Goal: Task Accomplishment & Management: Complete application form

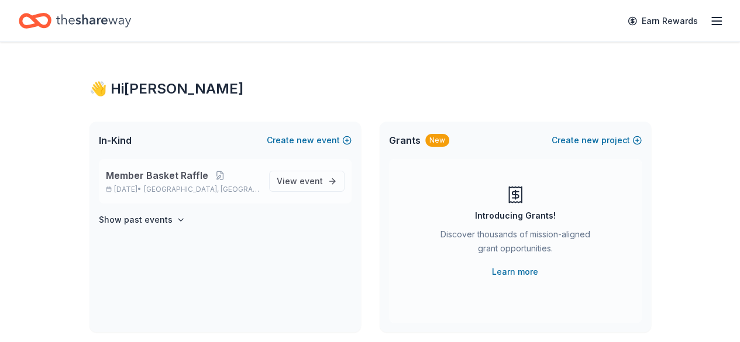
click at [181, 185] on span "[GEOGRAPHIC_DATA], [GEOGRAPHIC_DATA]" at bounding box center [201, 189] width 115 height 9
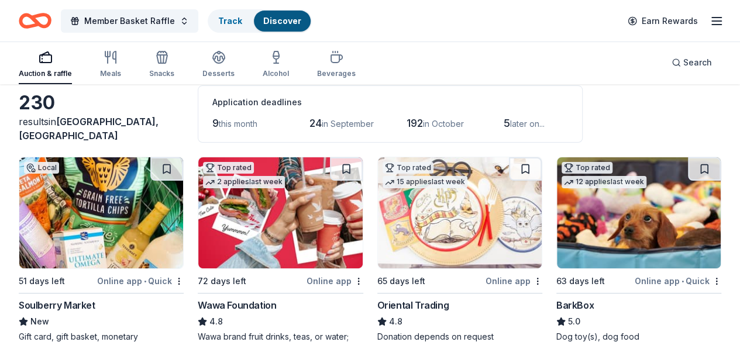
scroll to position [117, 0]
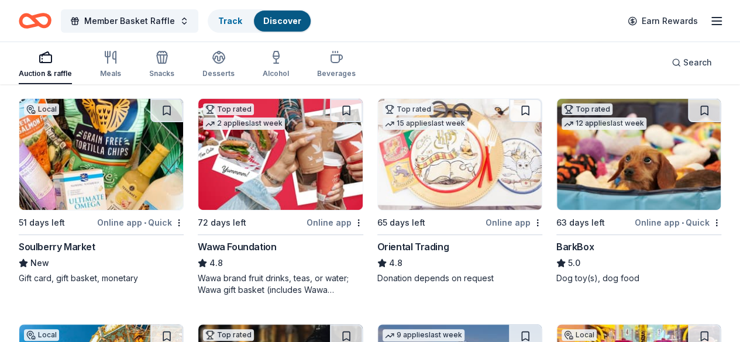
click at [90, 167] on img at bounding box center [101, 154] width 164 height 111
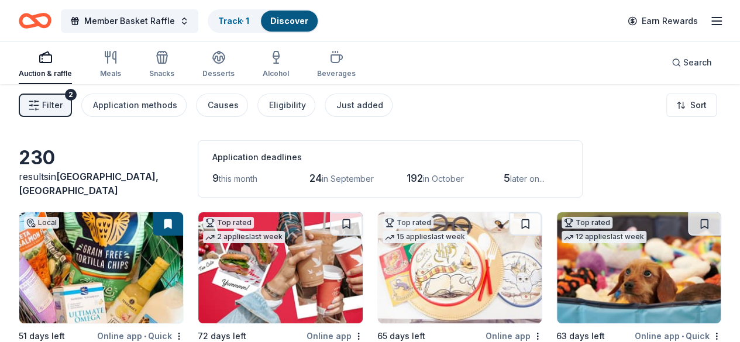
scroll to position [0, 0]
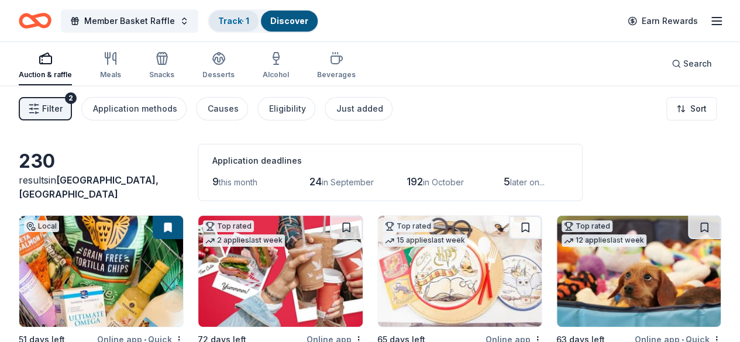
click at [233, 22] on link "Track · 1" at bounding box center [233, 21] width 31 height 10
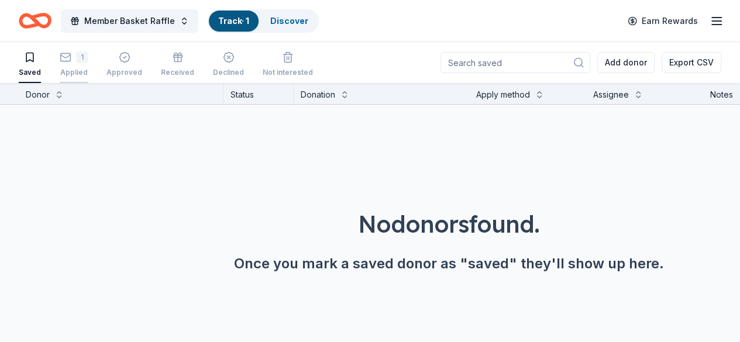
click at [83, 63] on div "1 Applied" at bounding box center [74, 64] width 28 height 26
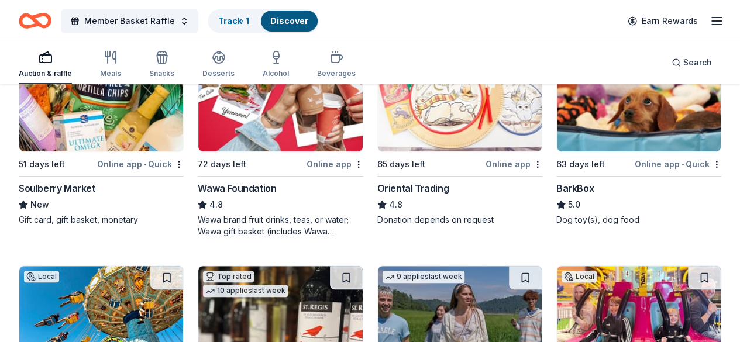
scroll to position [117, 0]
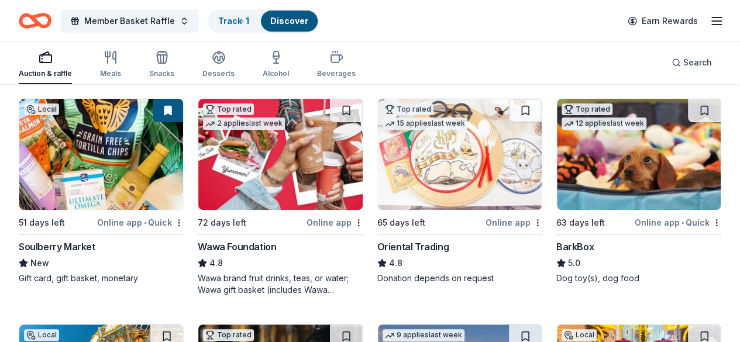
click at [377, 263] on div "4.8" at bounding box center [459, 263] width 165 height 14
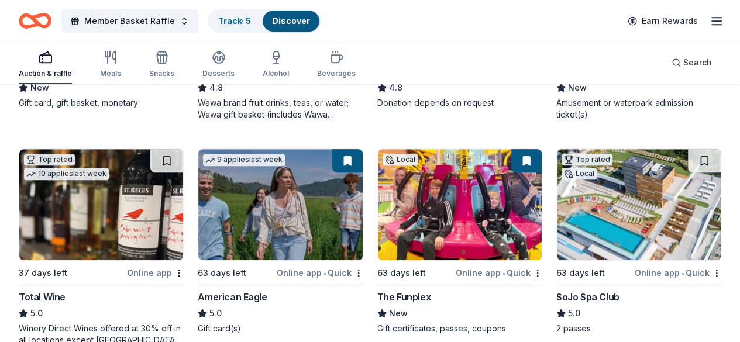
scroll to position [351, 0]
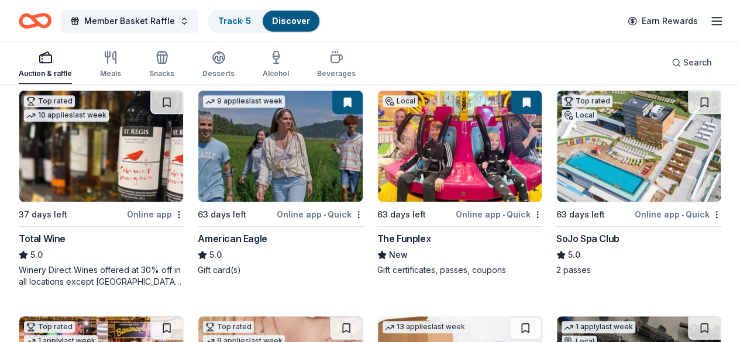
click at [557, 163] on img at bounding box center [639, 146] width 164 height 111
click at [241, 19] on link "Track · 7" at bounding box center [234, 21] width 33 height 10
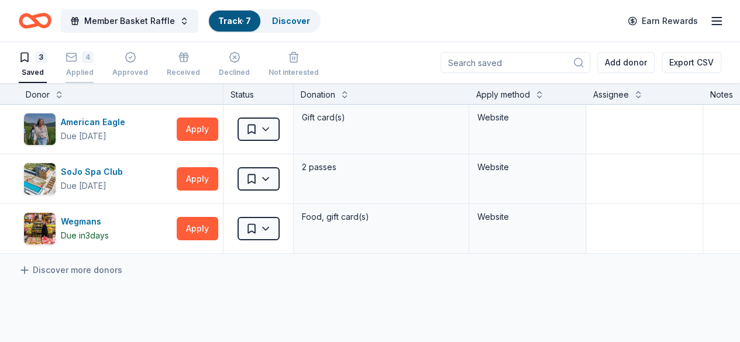
click at [94, 65] on div "4 Applied" at bounding box center [79, 64] width 28 height 26
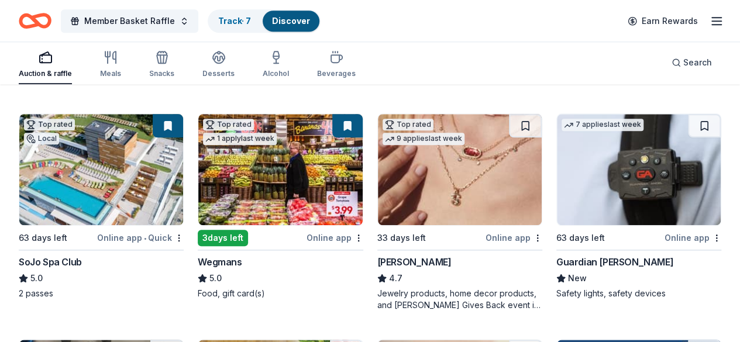
scroll to position [534, 0]
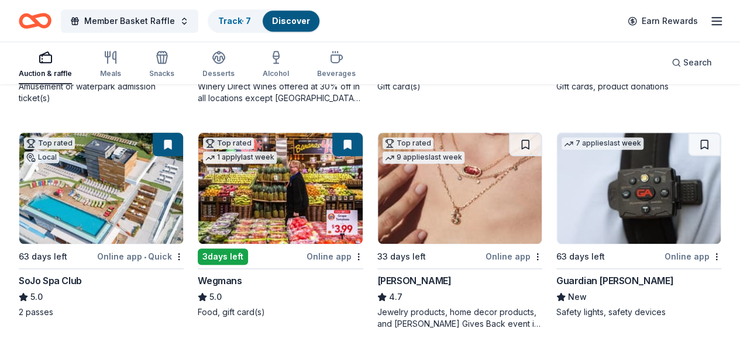
click at [557, 186] on img at bounding box center [639, 188] width 164 height 111
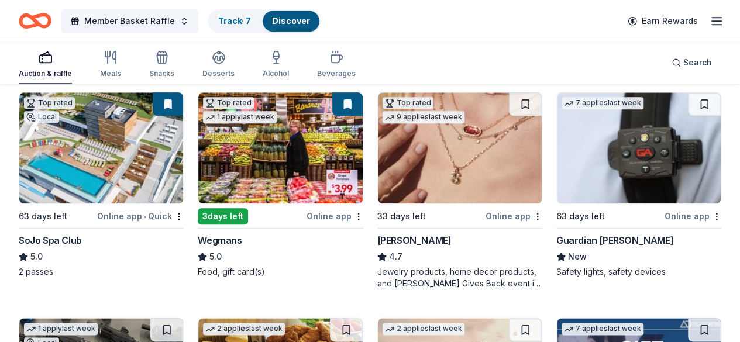
scroll to position [593, 0]
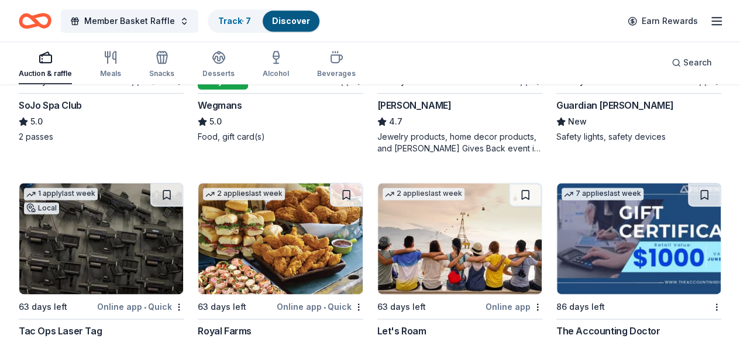
scroll to position [768, 0]
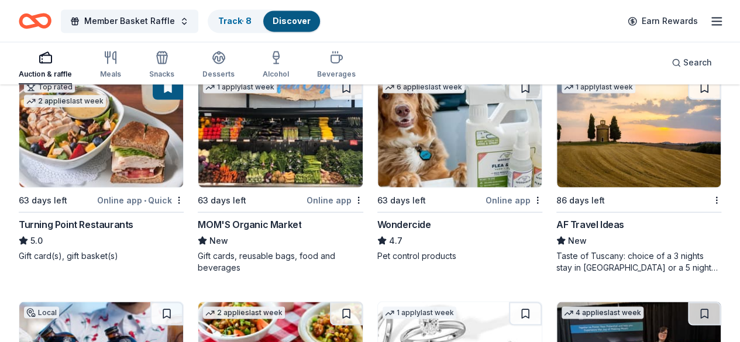
scroll to position [1061, 0]
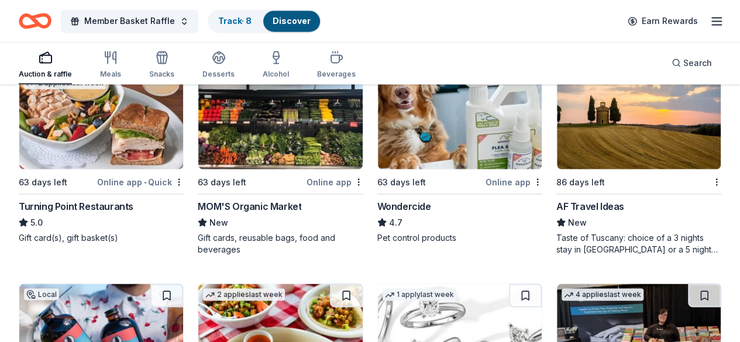
click at [78, 284] on img at bounding box center [101, 339] width 164 height 111
click at [116, 284] on img at bounding box center [101, 339] width 164 height 111
click at [77, 284] on img at bounding box center [101, 339] width 164 height 111
drag, startPoint x: 712, startPoint y: 203, endPoint x: 639, endPoint y: 198, distance: 73.9
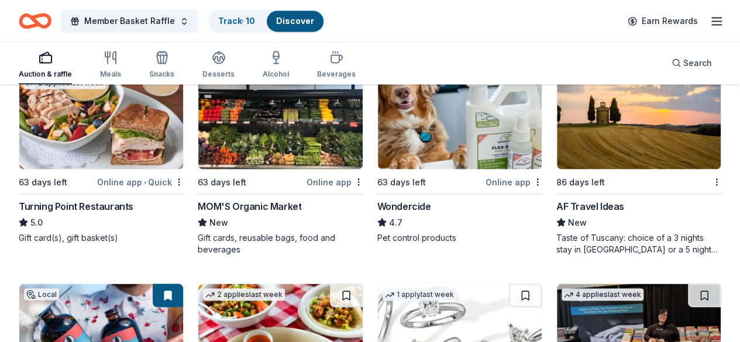
click at [639, 198] on div "229 results in Tinton Falls, NJ Application deadlines 9 this month 24 in Septem…" at bounding box center [370, 14] width 740 height 1978
click at [378, 284] on img at bounding box center [460, 339] width 164 height 111
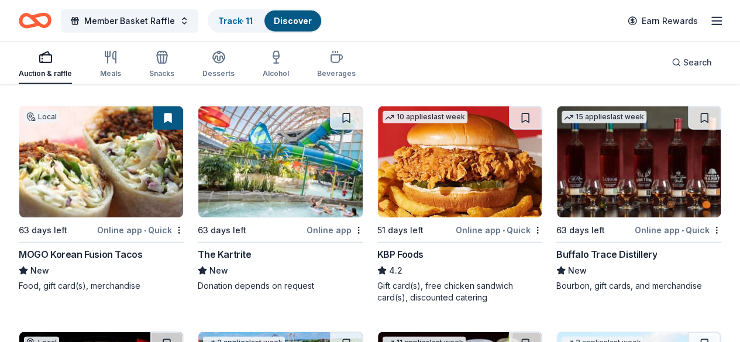
scroll to position [1470, 0]
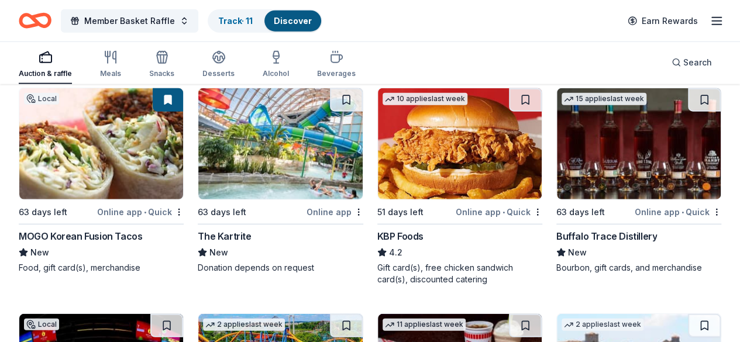
click at [240, 12] on div "Track · 12" at bounding box center [236, 21] width 55 height 21
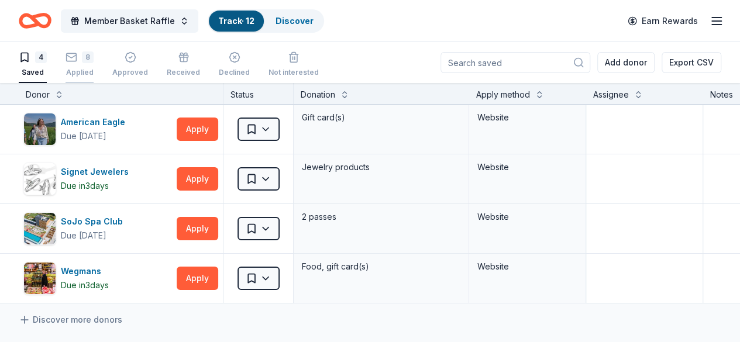
click at [94, 70] on div "Applied" at bounding box center [79, 72] width 28 height 9
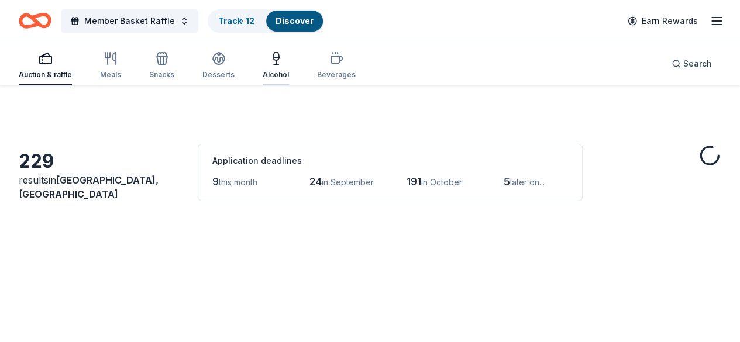
scroll to position [1470, 0]
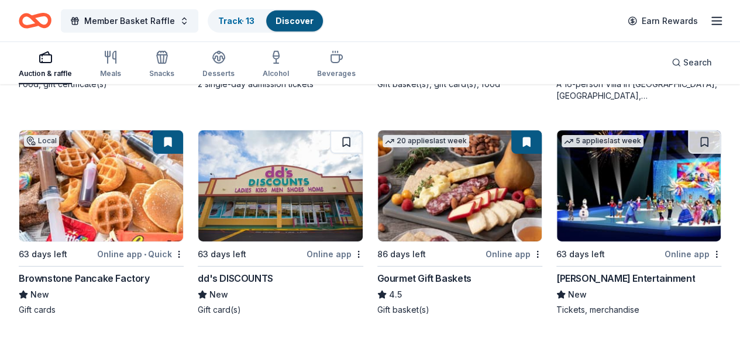
scroll to position [1938, 0]
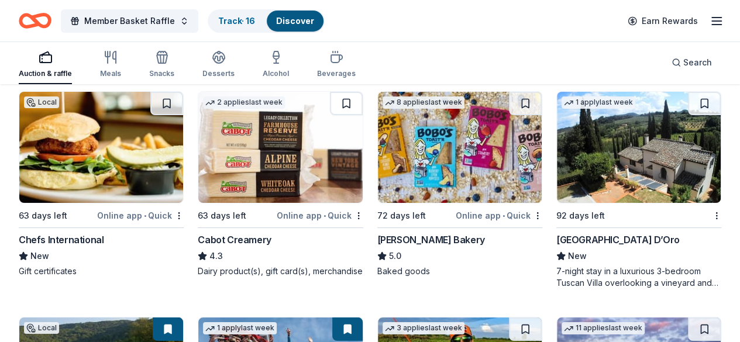
scroll to position [2113, 0]
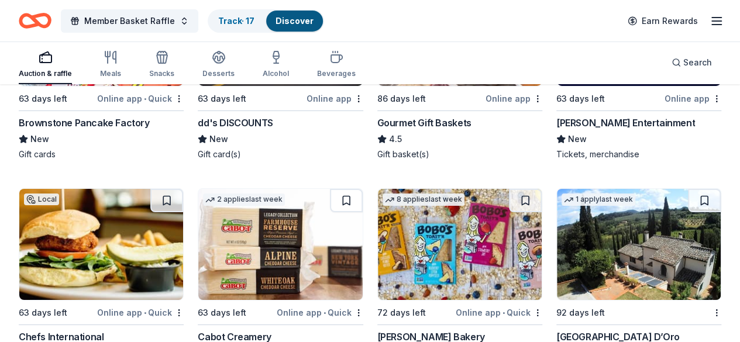
scroll to position [2105, 0]
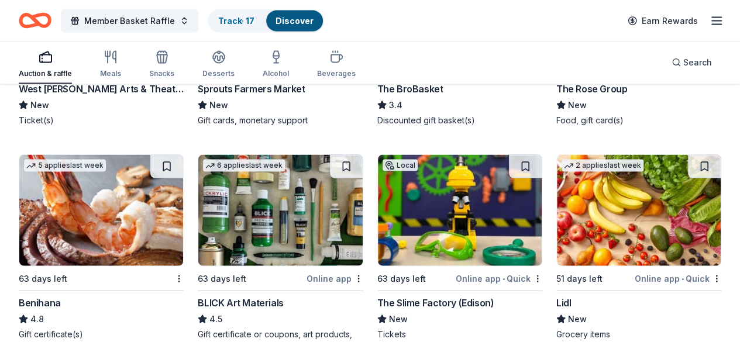
scroll to position [3422, 0]
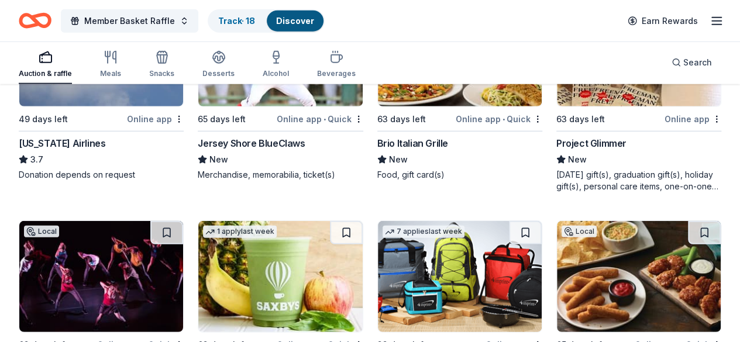
scroll to position [3715, 0]
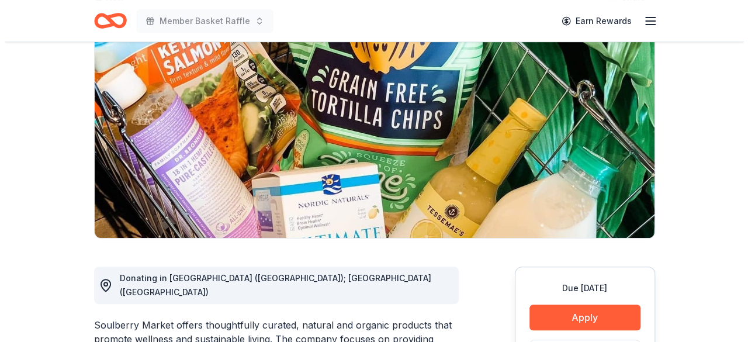
scroll to position [175, 0]
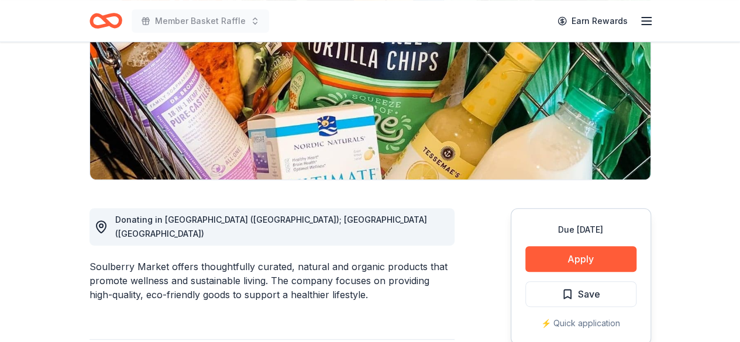
click at [185, 280] on div "Soulberry Market offers thoughtfully curated, natural and organic products that…" at bounding box center [271, 281] width 365 height 42
drag, startPoint x: 168, startPoint y: 254, endPoint x: 142, endPoint y: 255, distance: 25.7
click at [142, 260] on div "Soulberry Market offers thoughtfully curated, natural and organic products that…" at bounding box center [271, 281] width 365 height 42
click at [600, 254] on button "Apply" at bounding box center [580, 259] width 111 height 26
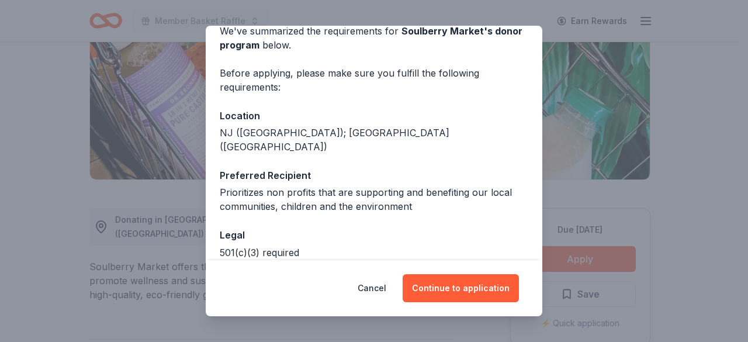
scroll to position [105, 0]
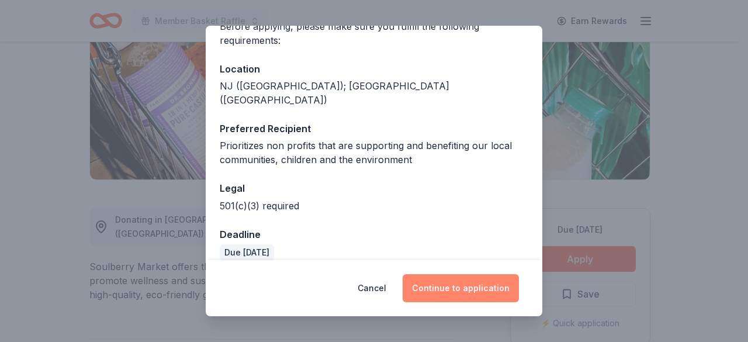
click at [442, 287] on button "Continue to application" at bounding box center [461, 288] width 116 height 28
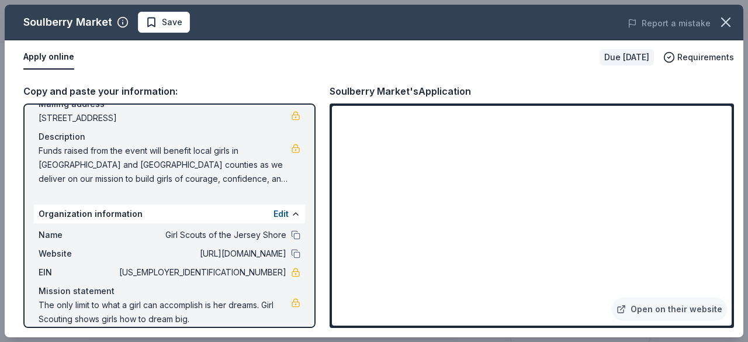
scroll to position [97, 0]
click at [234, 174] on span "Funds raised from the event will benefit local girls in [GEOGRAPHIC_DATA] and […" at bounding box center [165, 164] width 253 height 42
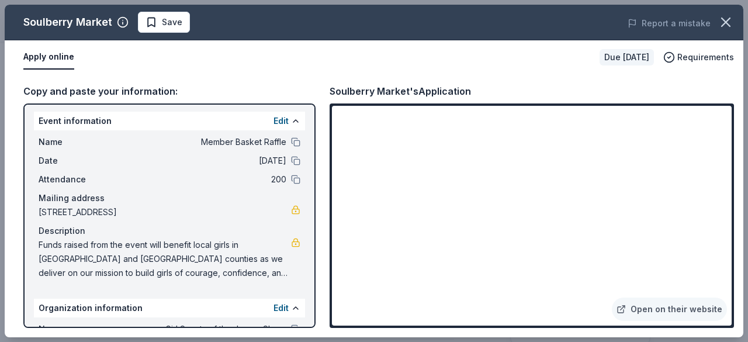
scroll to position [0, 0]
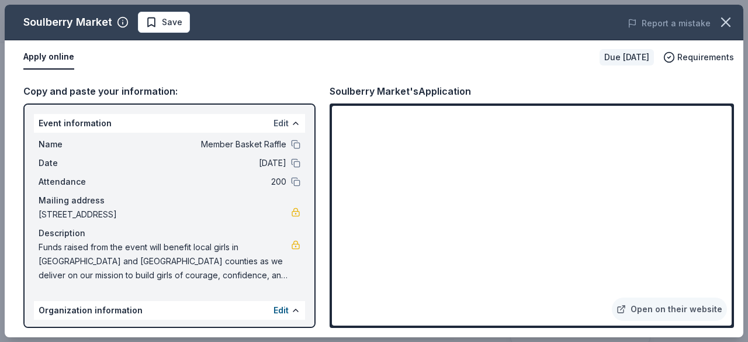
click at [274, 124] on button "Edit" at bounding box center [281, 123] width 15 height 14
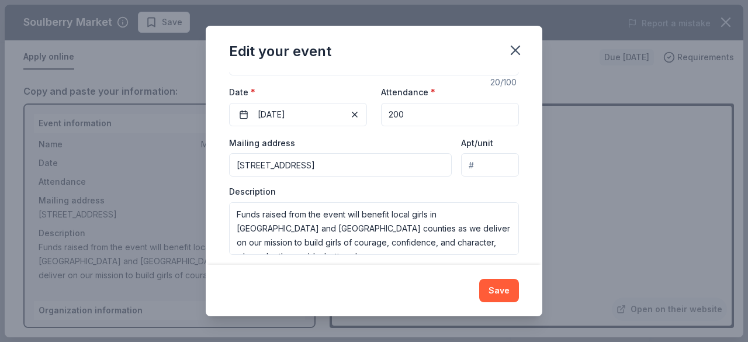
scroll to position [138, 0]
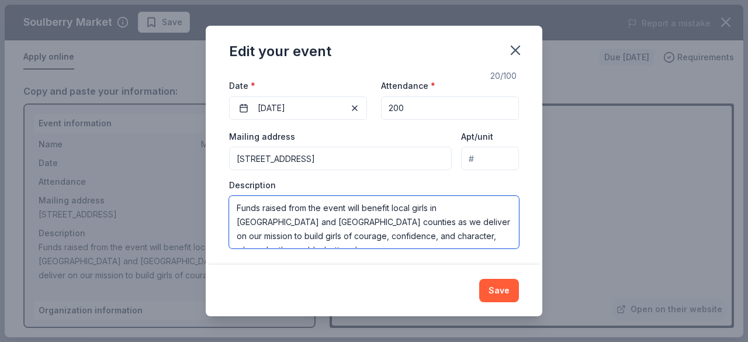
click at [368, 232] on textarea "Funds raised from the event will benefit local girls in [GEOGRAPHIC_DATA] and […" at bounding box center [374, 222] width 290 height 53
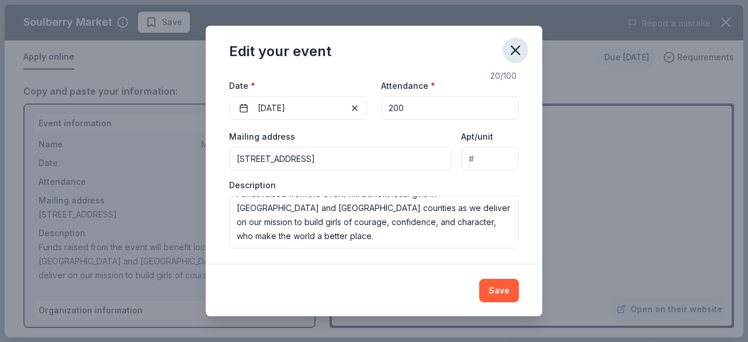
click at [518, 47] on icon "button" at bounding box center [516, 50] width 8 height 8
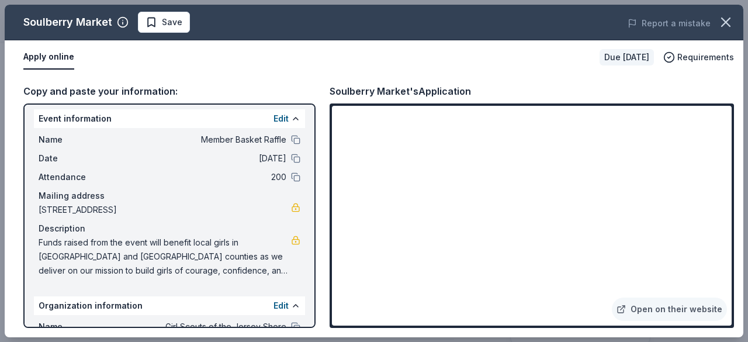
scroll to position [0, 0]
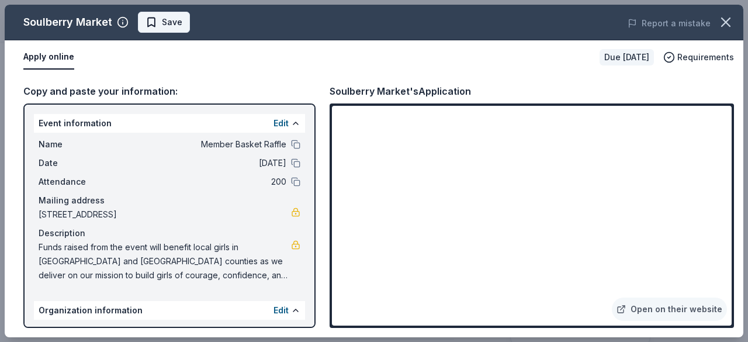
click at [179, 22] on span "Save" at bounding box center [172, 22] width 20 height 14
click at [726, 25] on icon "button" at bounding box center [726, 22] width 16 height 16
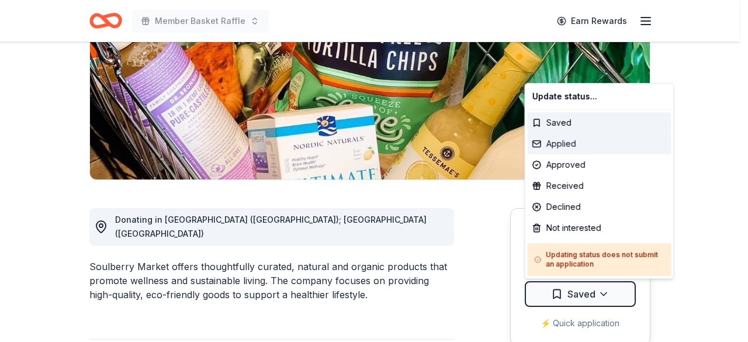
click at [606, 143] on div "Applied" at bounding box center [599, 143] width 144 height 21
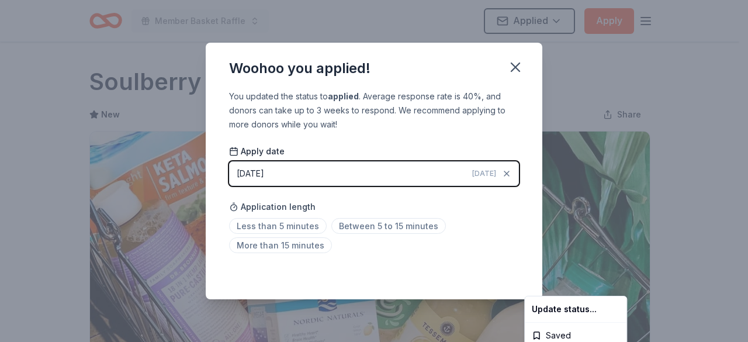
click at [301, 227] on html "Member Basket Raffle Applied Apply Due in 51 days Share Soulberry Market New Sh…" at bounding box center [374, 171] width 748 height 342
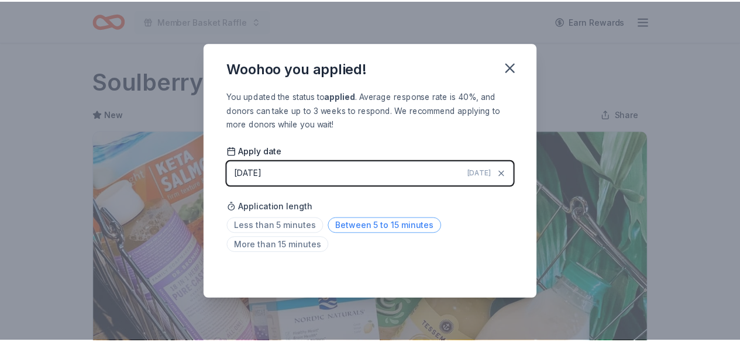
scroll to position [298, 0]
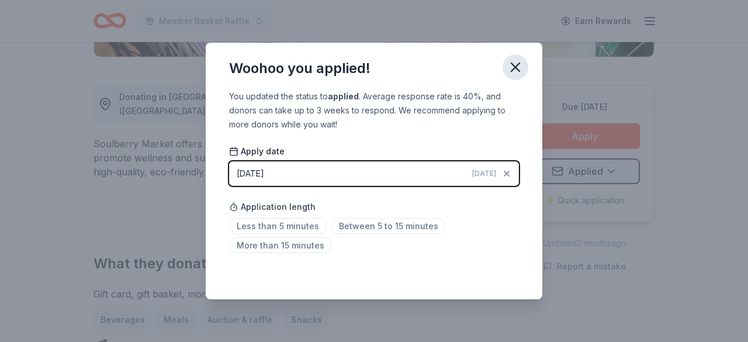
click at [511, 64] on icon "button" at bounding box center [516, 67] width 16 height 16
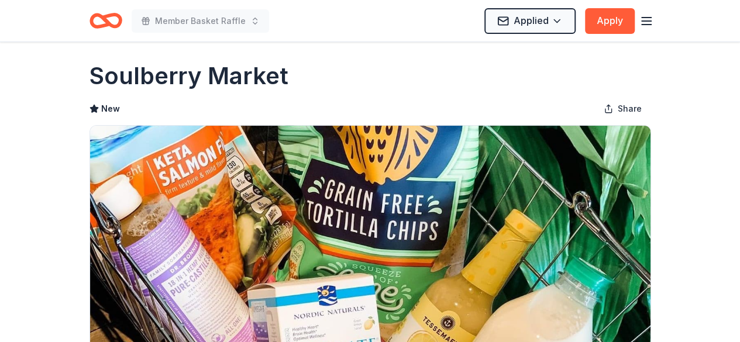
scroll to position [0, 0]
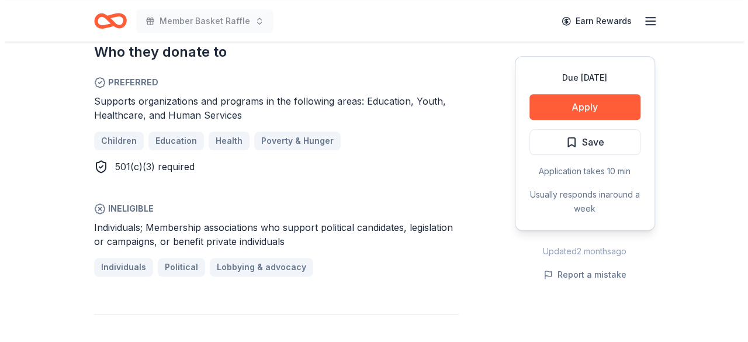
scroll to position [643, 0]
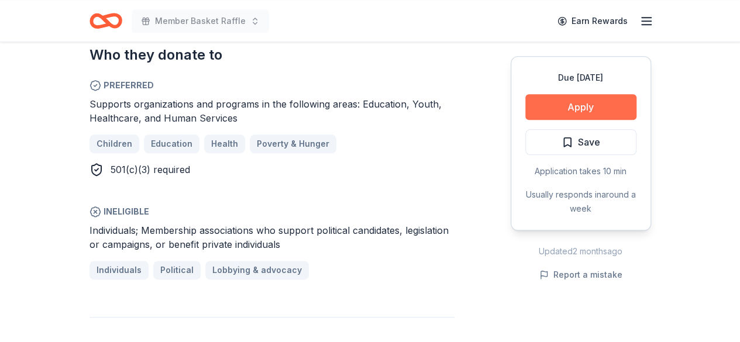
click at [566, 108] on button "Apply" at bounding box center [580, 107] width 111 height 26
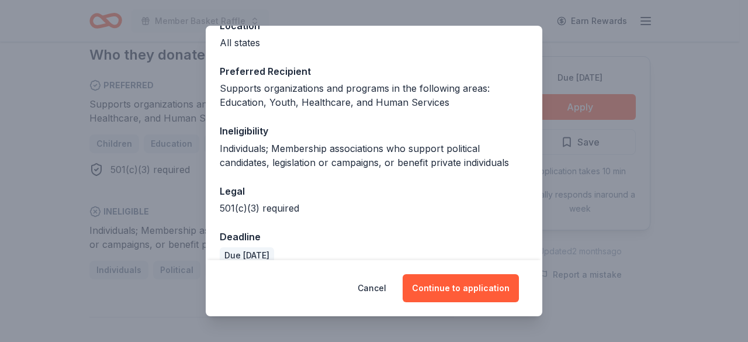
scroll to position [165, 0]
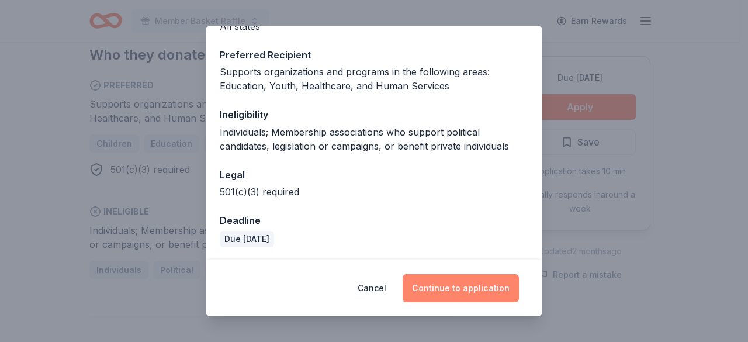
click at [433, 288] on button "Continue to application" at bounding box center [461, 288] width 116 height 28
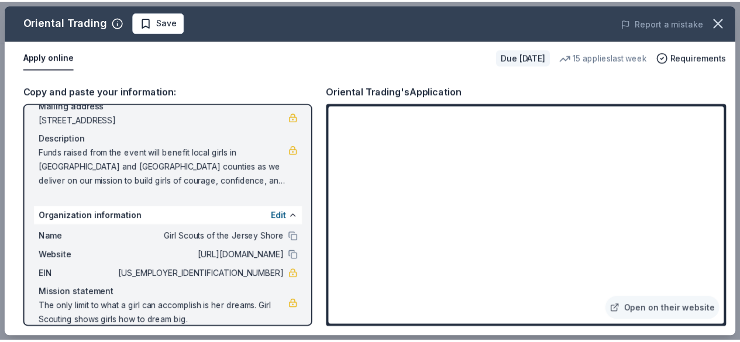
scroll to position [110, 0]
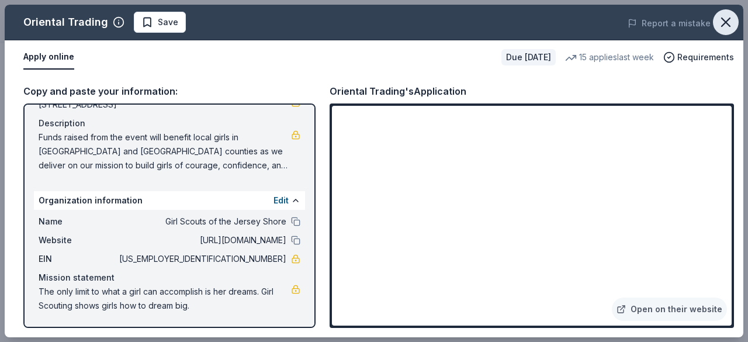
click at [727, 26] on icon "button" at bounding box center [726, 22] width 16 height 16
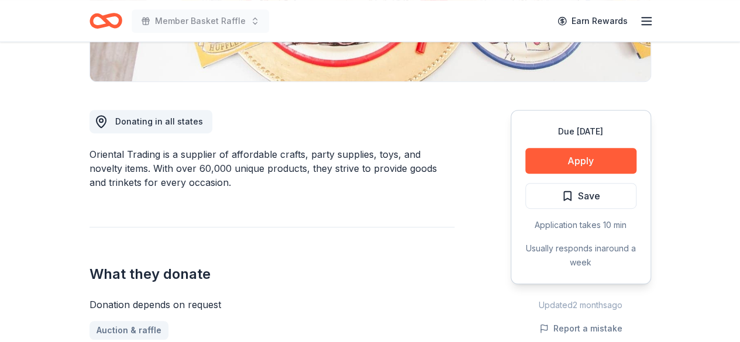
scroll to position [292, 0]
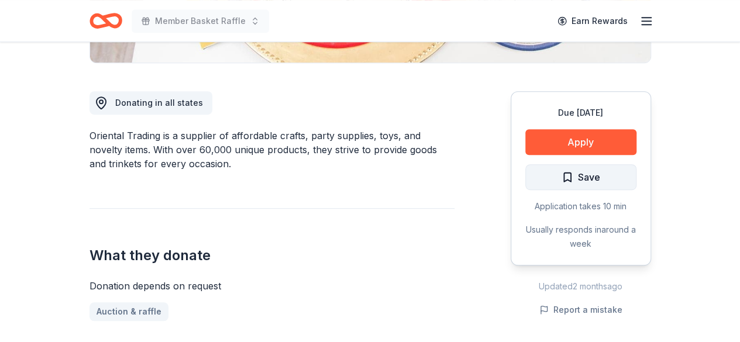
click at [602, 170] on button "Save" at bounding box center [580, 177] width 111 height 26
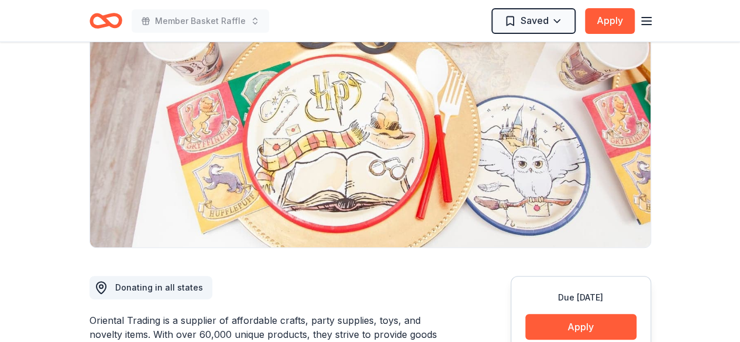
scroll to position [0, 0]
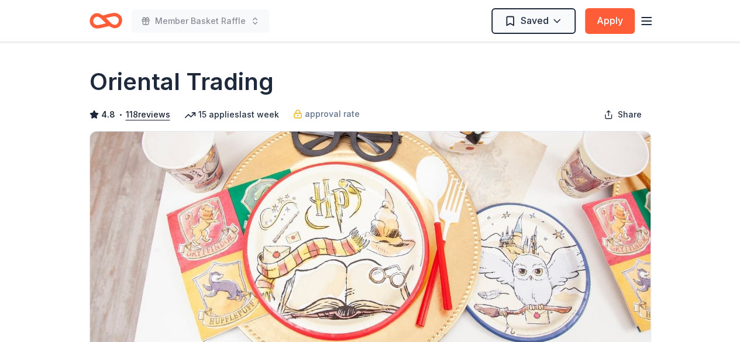
click at [109, 23] on icon "Home" at bounding box center [111, 21] width 18 height 12
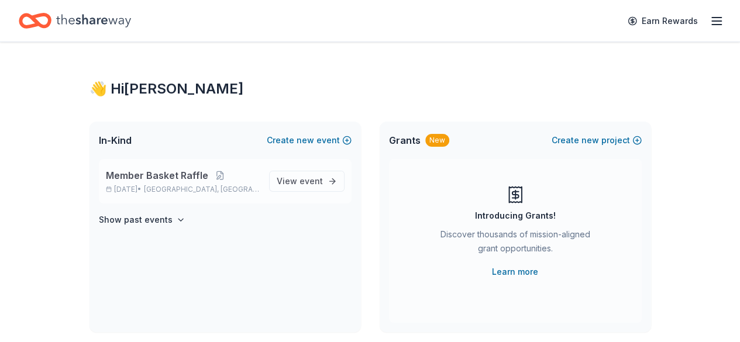
click at [196, 179] on span "Member Basket Raffle" at bounding box center [157, 175] width 102 height 14
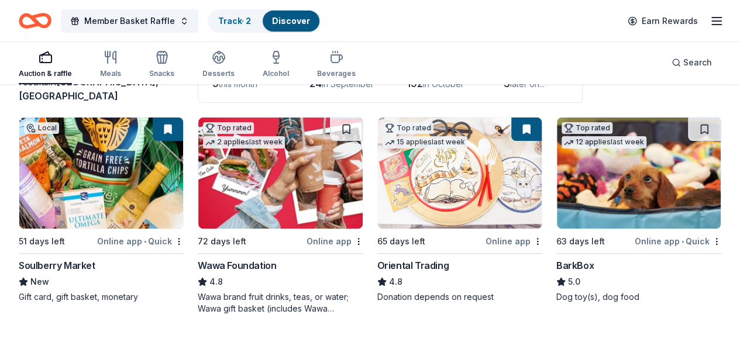
scroll to position [117, 0]
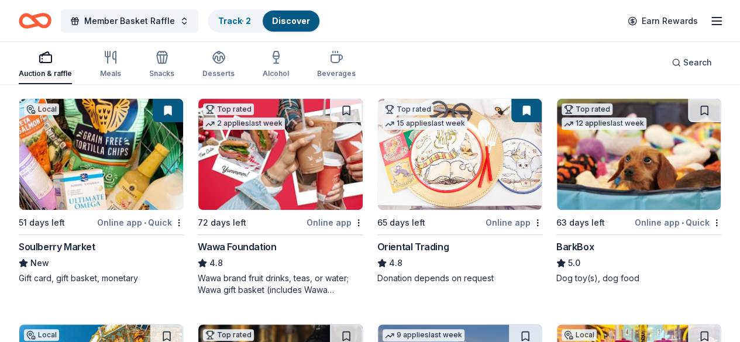
click at [153, 112] on button at bounding box center [168, 110] width 30 height 23
click at [387, 257] on div "4.8" at bounding box center [459, 263] width 165 height 14
click at [242, 16] on link "Track · 2" at bounding box center [234, 21] width 33 height 10
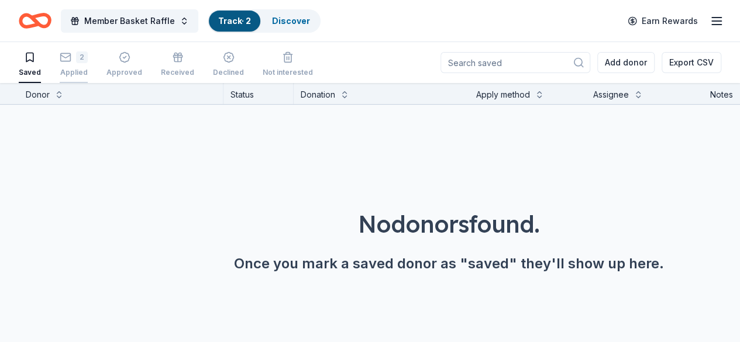
click at [81, 65] on div "2 Applied" at bounding box center [74, 64] width 28 height 26
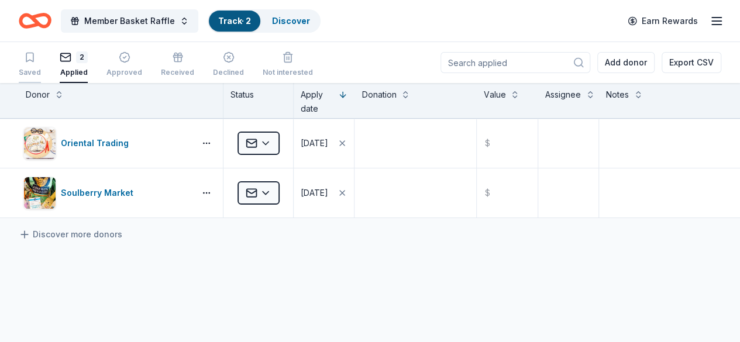
click at [40, 68] on div "Saved" at bounding box center [30, 72] width 22 height 9
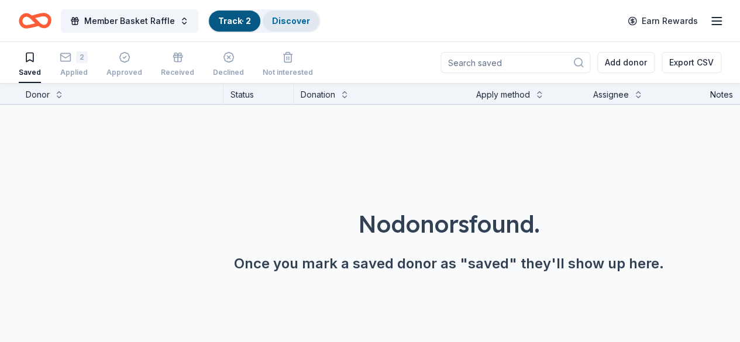
click at [309, 25] on link "Discover" at bounding box center [291, 21] width 38 height 10
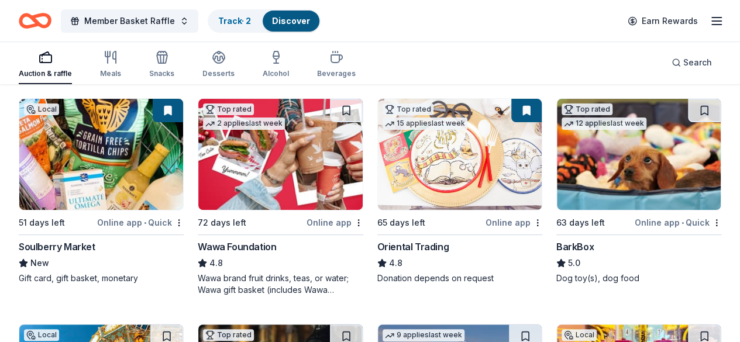
scroll to position [175, 0]
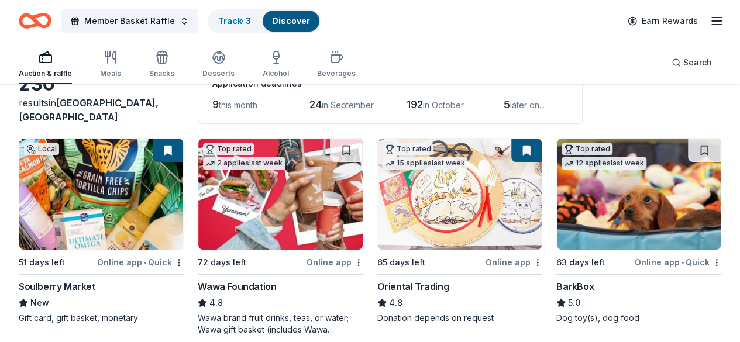
scroll to position [58, 0]
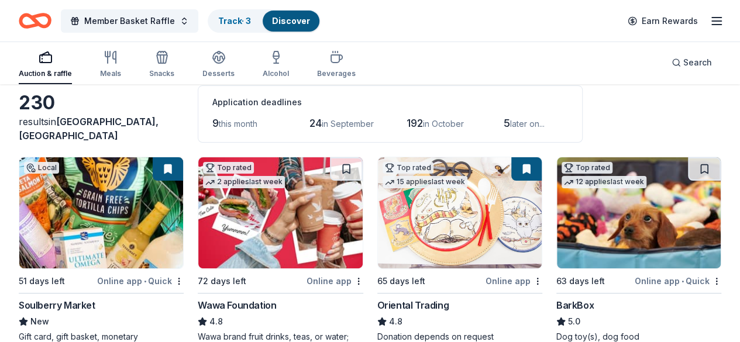
click at [557, 219] on img at bounding box center [639, 212] width 164 height 111
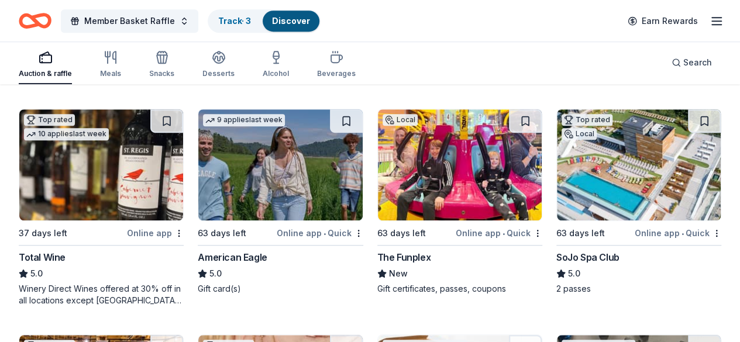
scroll to position [351, 0]
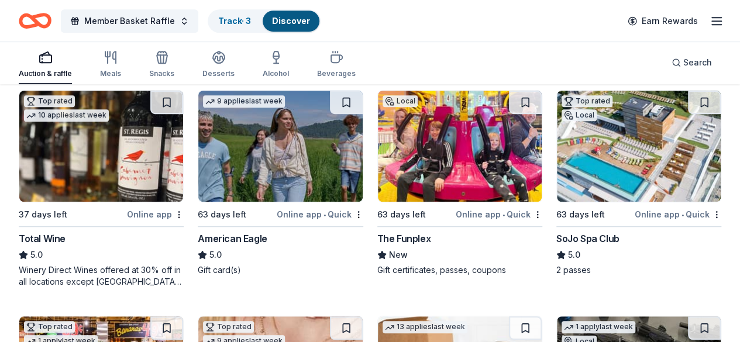
click at [330, 105] on button at bounding box center [346, 102] width 33 height 23
click at [378, 148] on img at bounding box center [460, 146] width 164 height 111
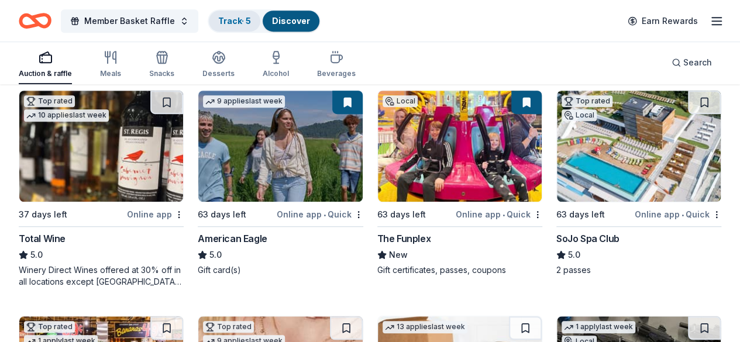
click at [247, 21] on link "Track · 5" at bounding box center [234, 21] width 33 height 10
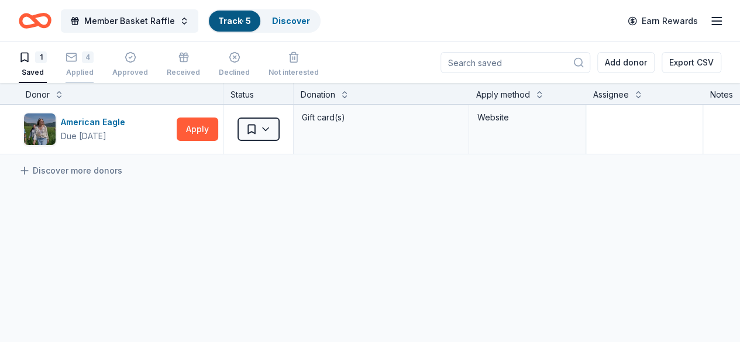
click at [91, 68] on div "Applied" at bounding box center [79, 72] width 28 height 9
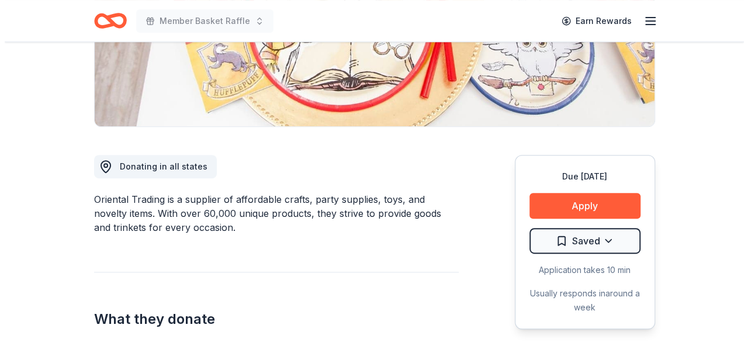
scroll to position [234, 0]
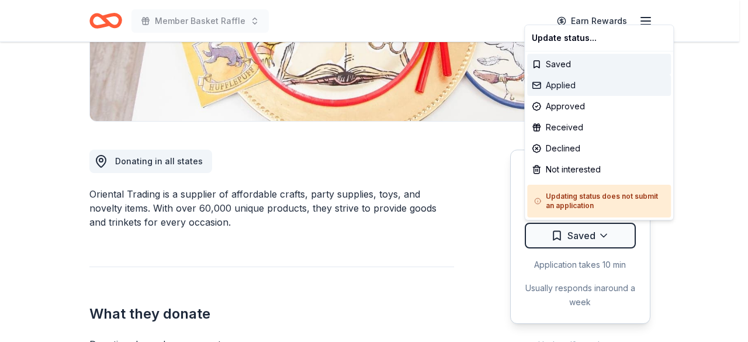
click at [577, 84] on div "Applied" at bounding box center [599, 85] width 144 height 21
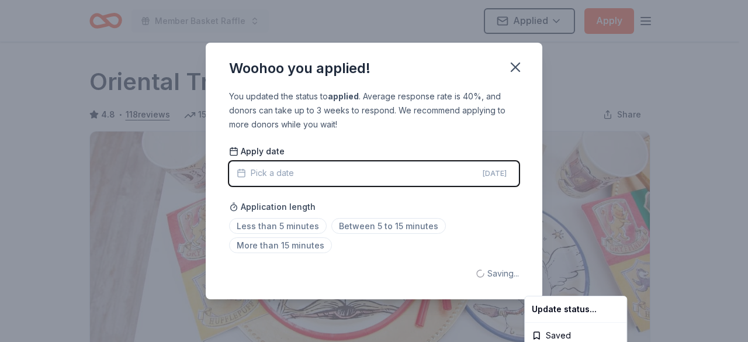
scroll to position [0, 0]
click at [260, 221] on html "Member Basket Raffle Applied Apply Due in 65 days Share Oriental Trading 4.8 • …" at bounding box center [374, 171] width 748 height 342
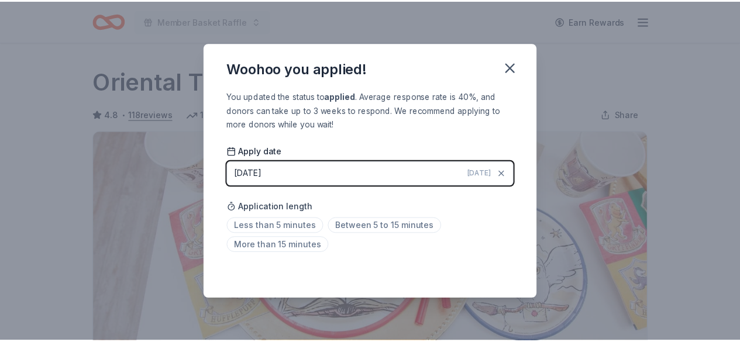
scroll to position [298, 0]
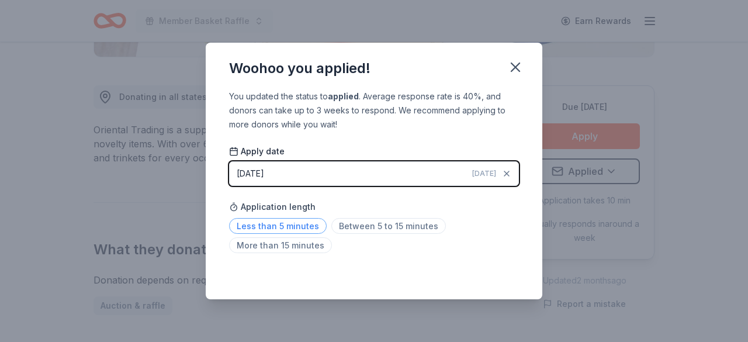
click at [284, 226] on span "Less than 5 minutes" at bounding box center [278, 226] width 98 height 16
click at [519, 70] on icon "button" at bounding box center [516, 67] width 16 height 16
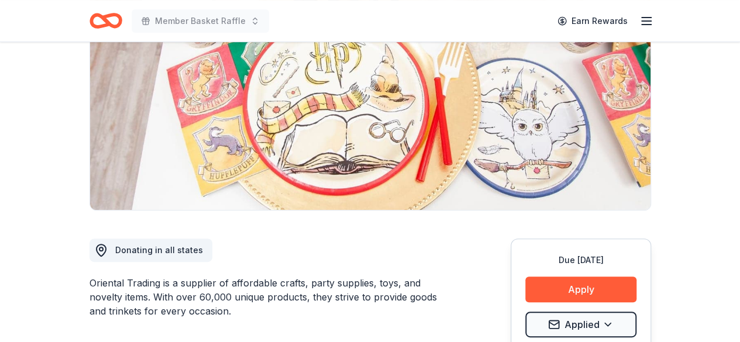
scroll to position [0, 0]
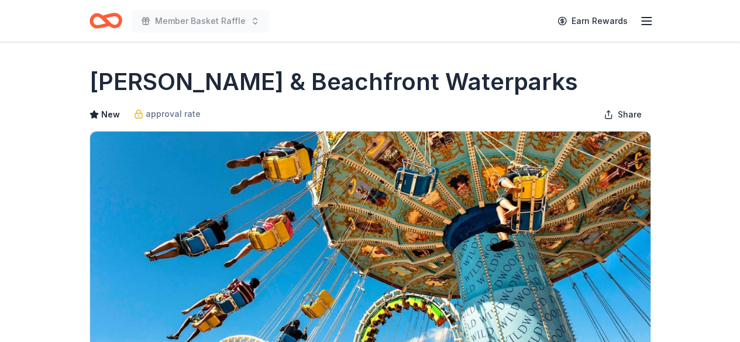
drag, startPoint x: 533, startPoint y: 82, endPoint x: 308, endPoint y: 82, distance: 225.7
click at [308, 82] on h1 "[PERSON_NAME] & Beachfront Waterparks" at bounding box center [333, 81] width 488 height 33
click at [90, 83] on h1 "[PERSON_NAME] & Beachfront Waterparks" at bounding box center [333, 81] width 488 height 33
drag, startPoint x: 90, startPoint y: 83, endPoint x: 192, endPoint y: 85, distance: 101.8
click at [192, 85] on h1 "[PERSON_NAME] & Beachfront Waterparks" at bounding box center [333, 81] width 488 height 33
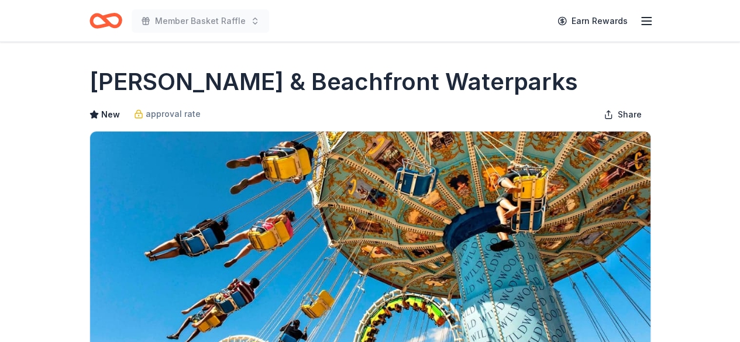
drag, startPoint x: 95, startPoint y: 96, endPoint x: 97, endPoint y: 78, distance: 18.3
click at [97, 78] on h1 "[PERSON_NAME] & Beachfront Waterparks" at bounding box center [333, 81] width 488 height 33
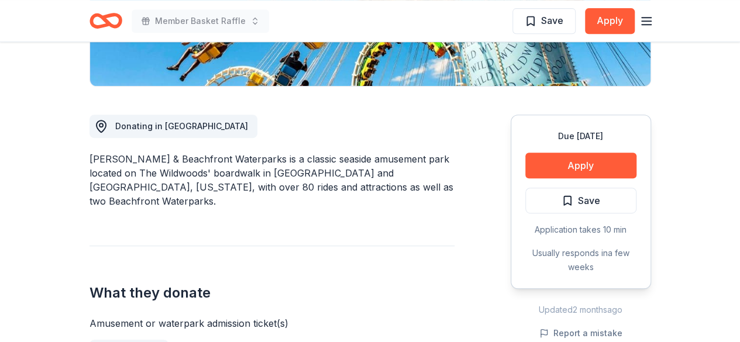
scroll to position [292, 0]
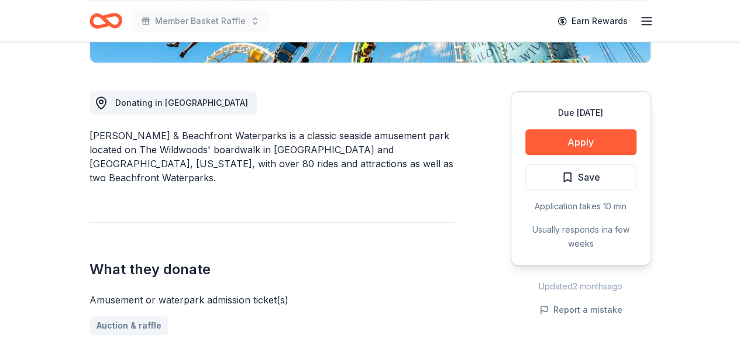
drag, startPoint x: 264, startPoint y: 136, endPoint x: 195, endPoint y: 137, distance: 69.6
click at [195, 137] on div "[PERSON_NAME] & Beachfront Waterparks is a classic seaside amusement park locat…" at bounding box center [271, 157] width 365 height 56
click at [559, 144] on button "Apply" at bounding box center [580, 142] width 111 height 26
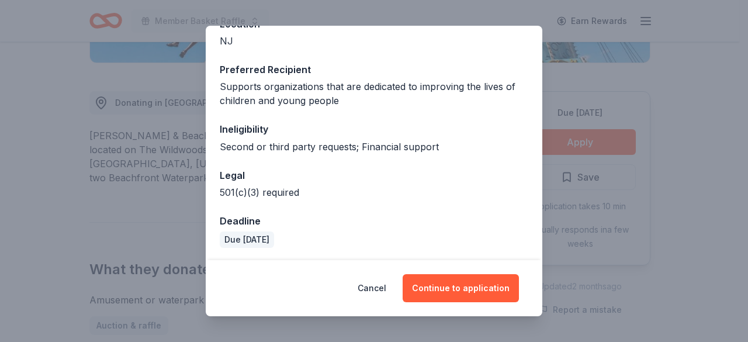
scroll to position [151, 0]
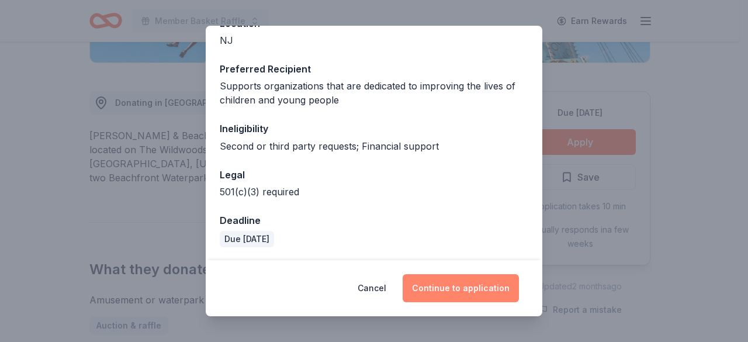
click at [477, 284] on button "Continue to application" at bounding box center [461, 288] width 116 height 28
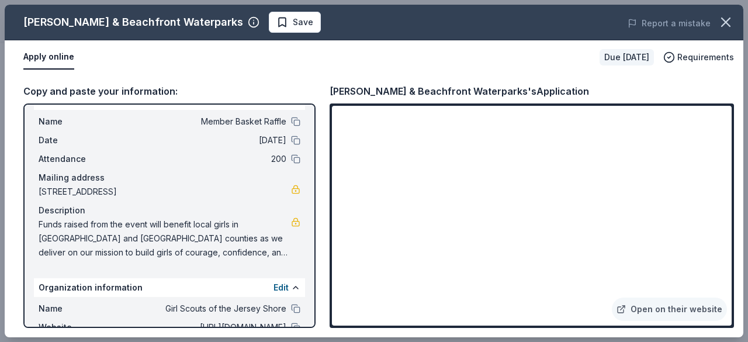
scroll to position [0, 0]
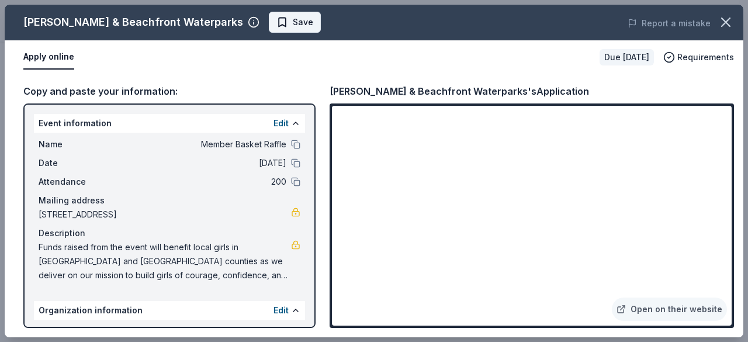
click at [277, 27] on span "Save" at bounding box center [295, 22] width 37 height 14
click at [721, 23] on icon "button" at bounding box center [726, 22] width 16 height 16
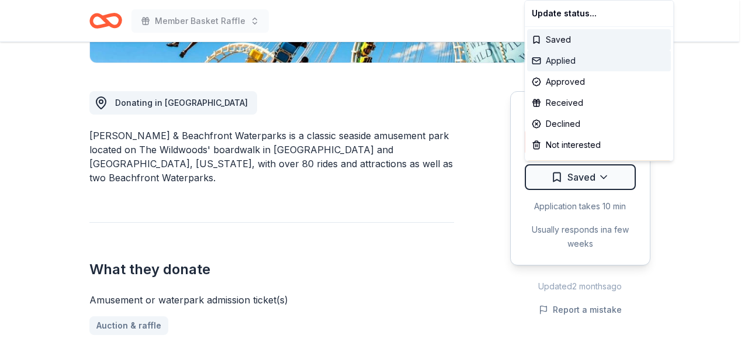
click at [565, 61] on div "Applied" at bounding box center [599, 60] width 144 height 21
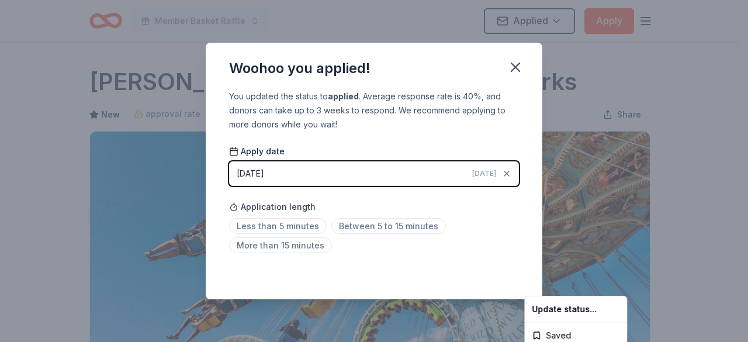
click at [285, 230] on html "Member Basket Raffle Applied Apply Due [DATE] Share [PERSON_NAME] & Beachfront …" at bounding box center [374, 171] width 748 height 342
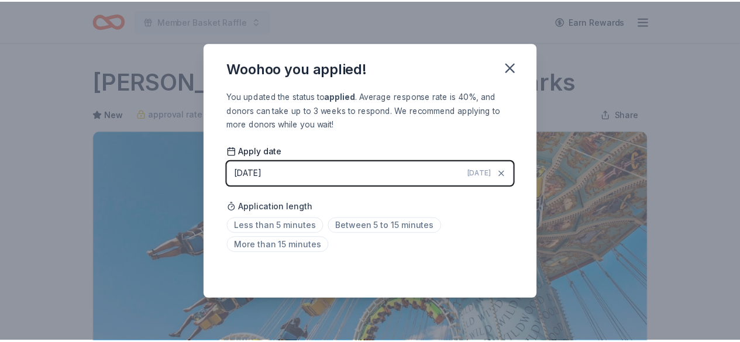
scroll to position [298, 0]
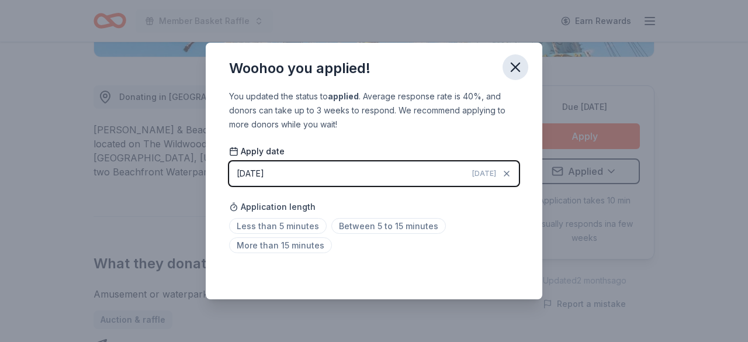
click at [519, 72] on icon "button" at bounding box center [516, 67] width 16 height 16
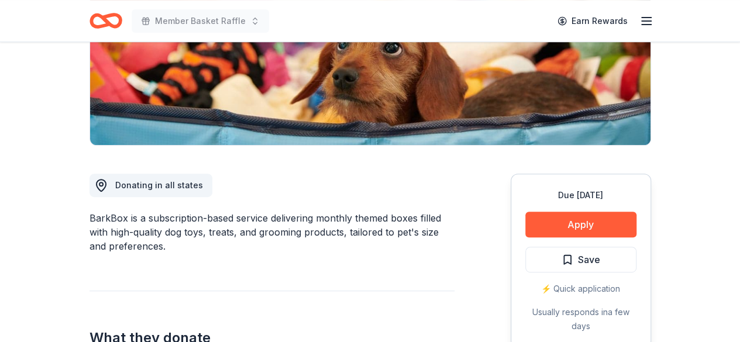
scroll to position [234, 0]
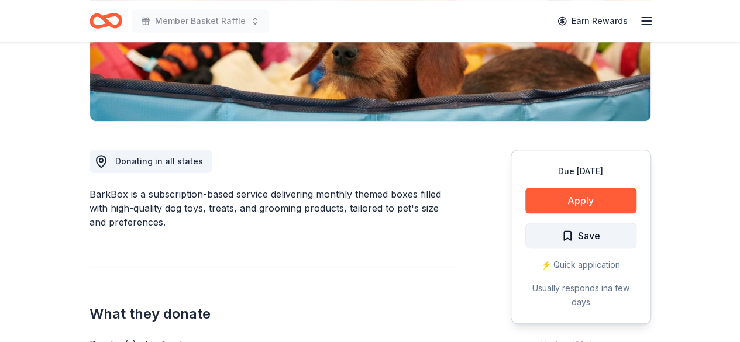
click at [551, 230] on button "Save" at bounding box center [580, 236] width 111 height 26
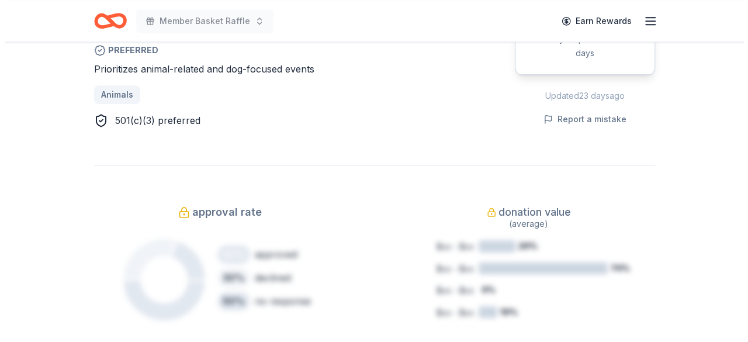
scroll to position [409, 0]
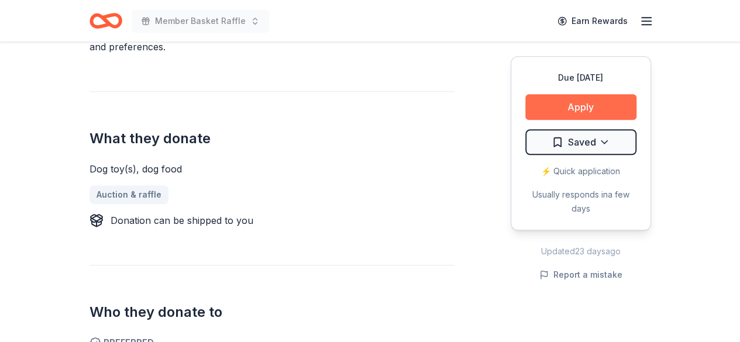
click at [547, 107] on button "Apply" at bounding box center [580, 107] width 111 height 26
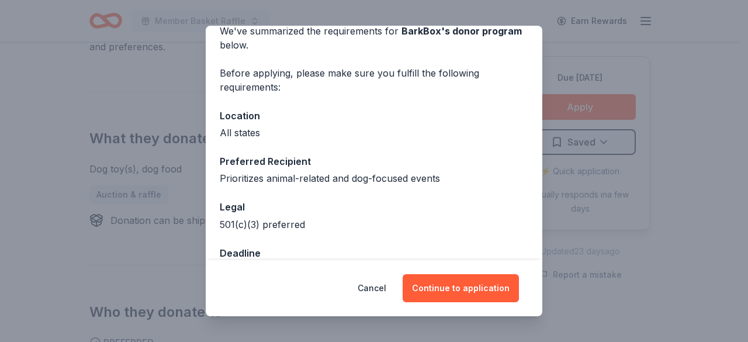
scroll to position [91, 0]
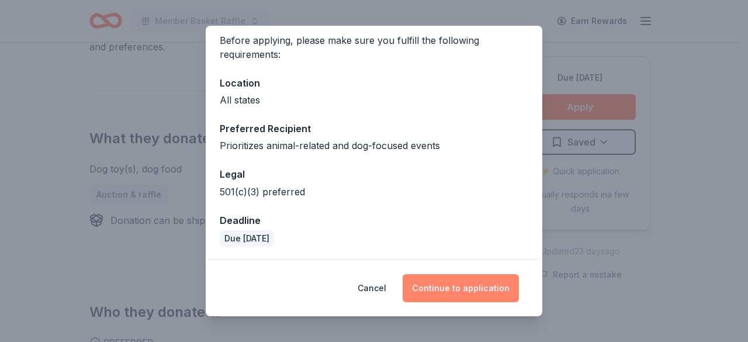
click at [451, 286] on button "Continue to application" at bounding box center [461, 288] width 116 height 28
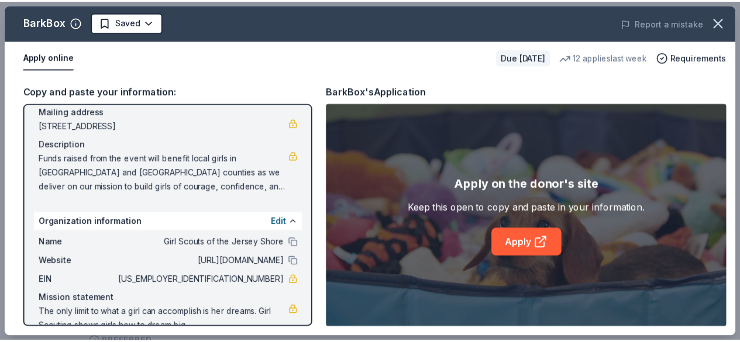
scroll to position [110, 0]
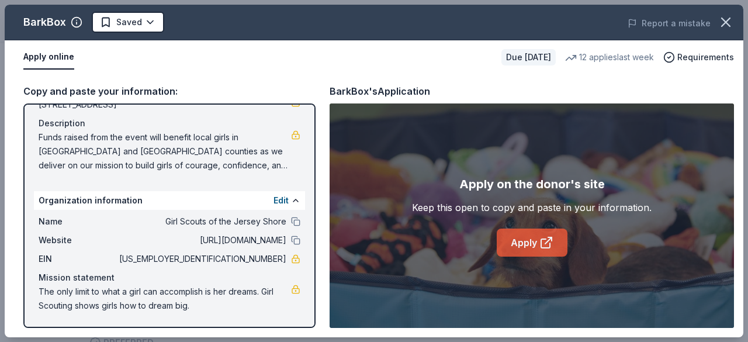
click at [534, 247] on link "Apply" at bounding box center [532, 243] width 71 height 28
click at [724, 20] on icon "button" at bounding box center [726, 22] width 8 height 8
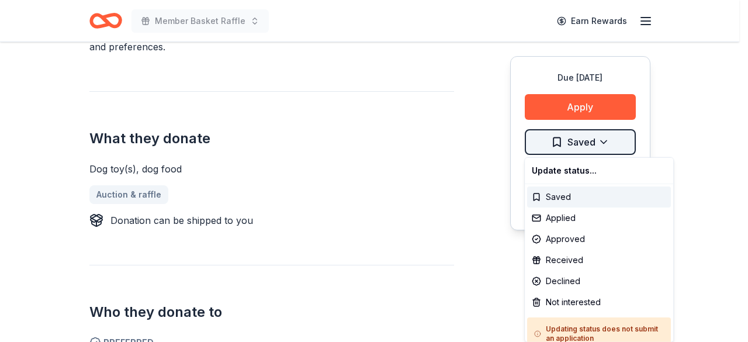
click at [571, 304] on div "Not interested" at bounding box center [599, 302] width 144 height 21
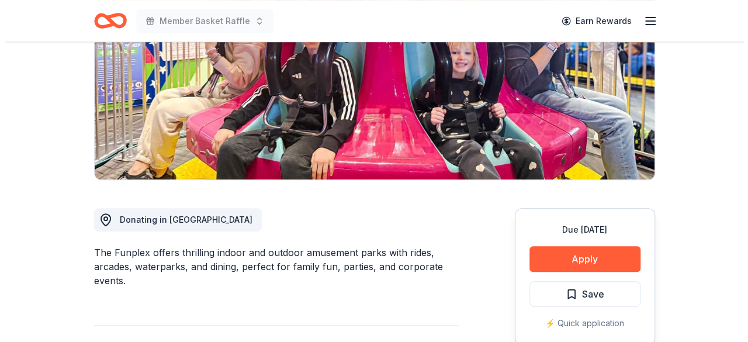
scroll to position [234, 0]
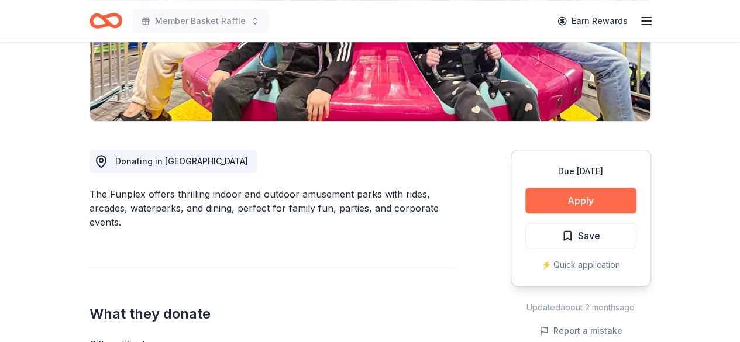
click at [544, 201] on button "Apply" at bounding box center [580, 201] width 111 height 26
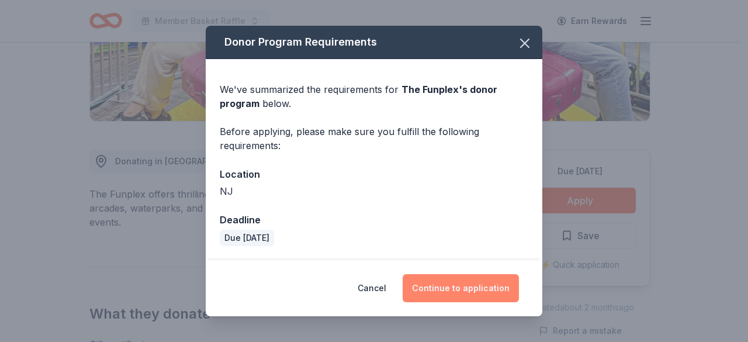
click at [444, 286] on button "Continue to application" at bounding box center [461, 288] width 116 height 28
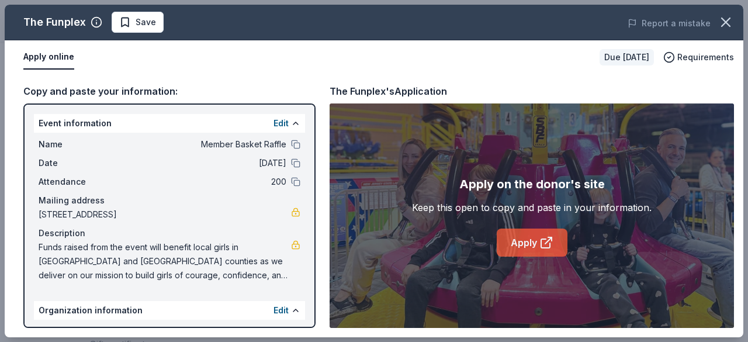
click at [547, 241] on icon at bounding box center [549, 240] width 6 height 6
click at [304, 69] on div "Apply online Due [DATE] Requirements" at bounding box center [374, 57] width 739 height 34
click at [149, 25] on span "Save" at bounding box center [146, 22] width 20 height 14
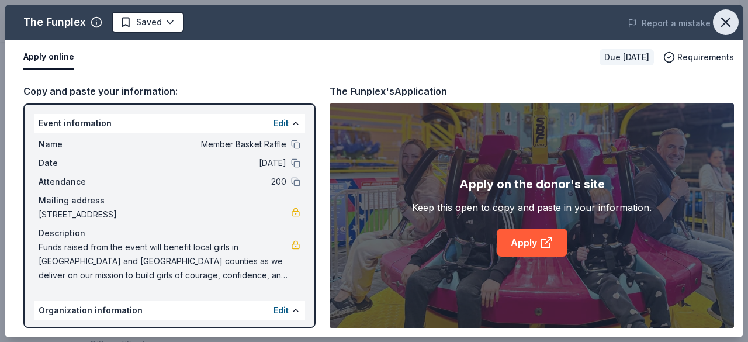
click at [720, 20] on icon "button" at bounding box center [726, 22] width 16 height 16
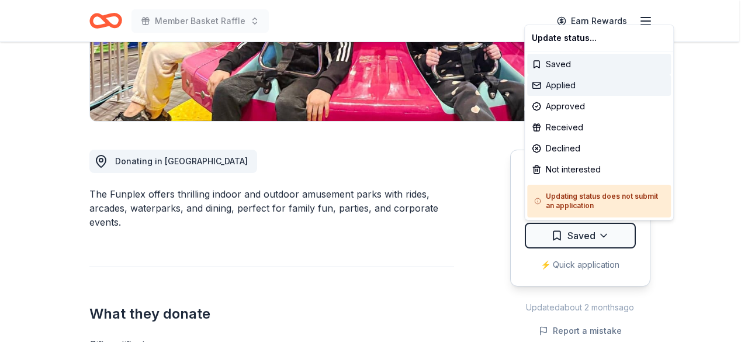
click at [562, 80] on div "Applied" at bounding box center [599, 85] width 144 height 21
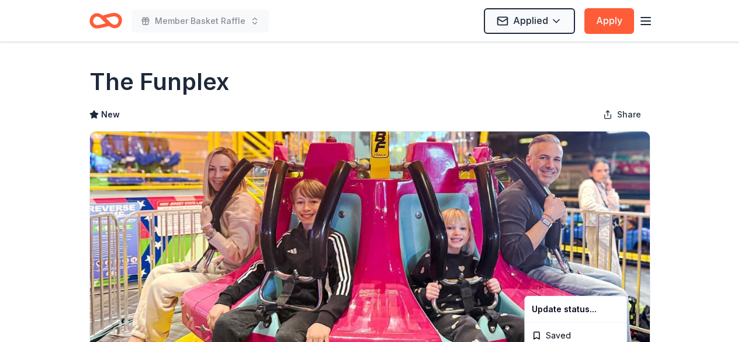
scroll to position [0, 0]
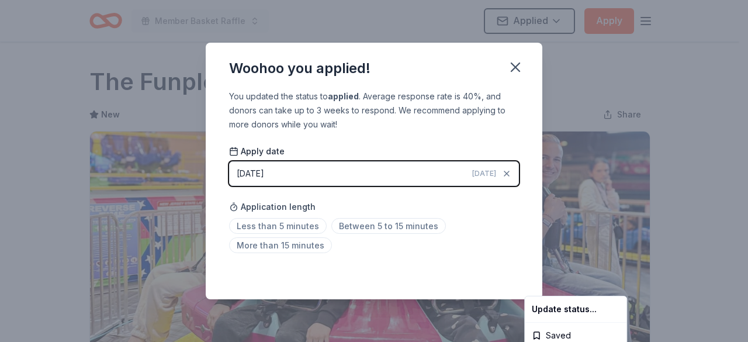
click at [290, 224] on html "Member Basket Raffle Applied Apply Due in 63 days Share The Funplex New Share D…" at bounding box center [374, 171] width 748 height 342
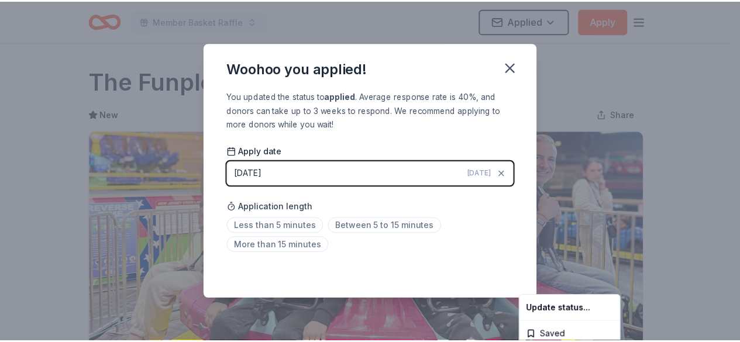
scroll to position [298, 0]
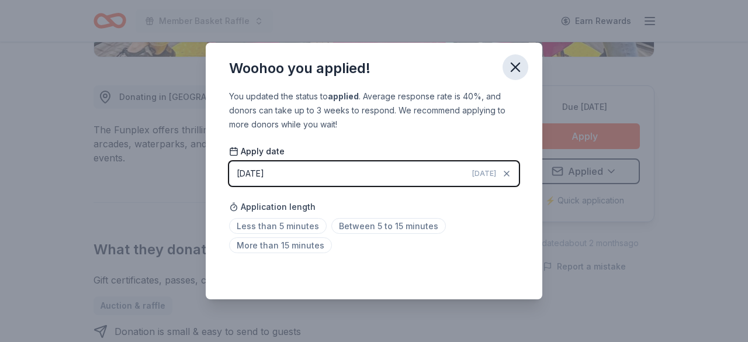
click at [520, 70] on icon "button" at bounding box center [516, 67] width 16 height 16
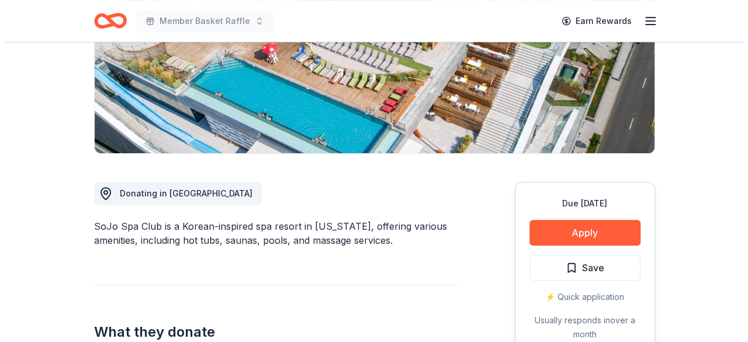
scroll to position [175, 0]
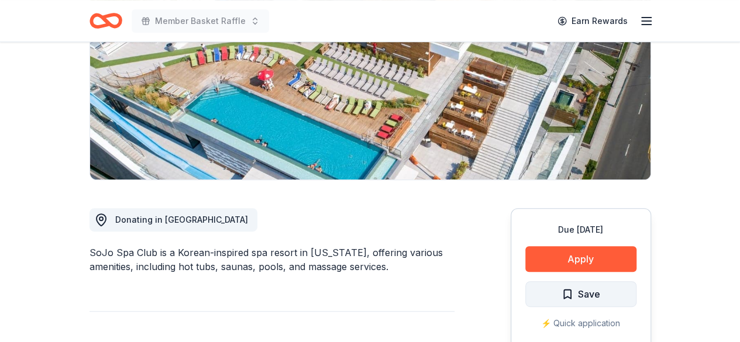
click at [596, 295] on span "Save" at bounding box center [589, 294] width 22 height 15
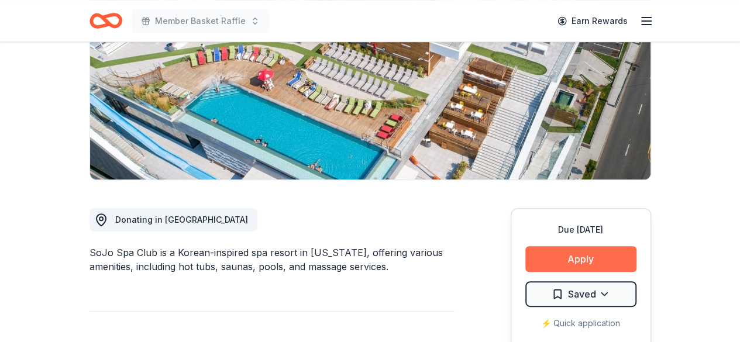
click at [589, 257] on button "Apply" at bounding box center [580, 259] width 111 height 26
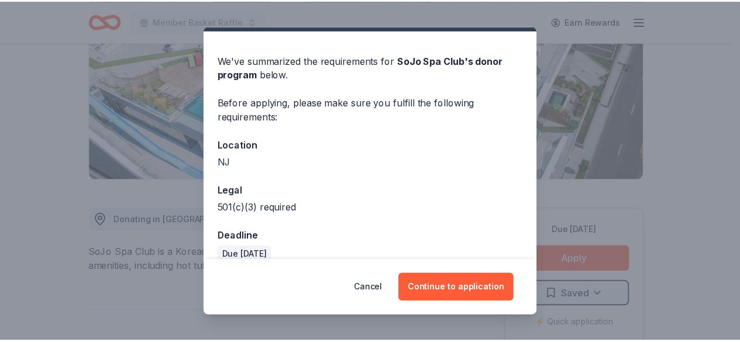
scroll to position [45, 0]
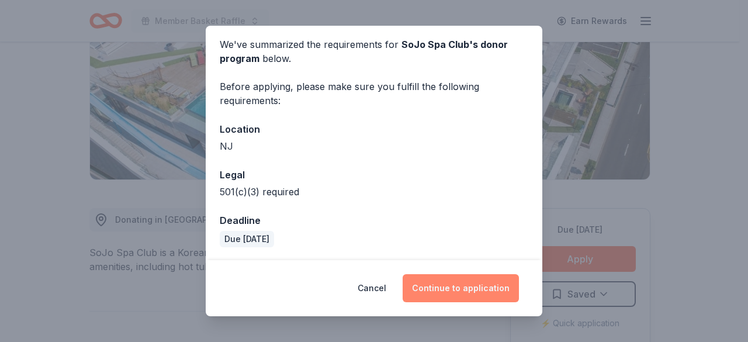
click at [460, 293] on button "Continue to application" at bounding box center [461, 288] width 116 height 28
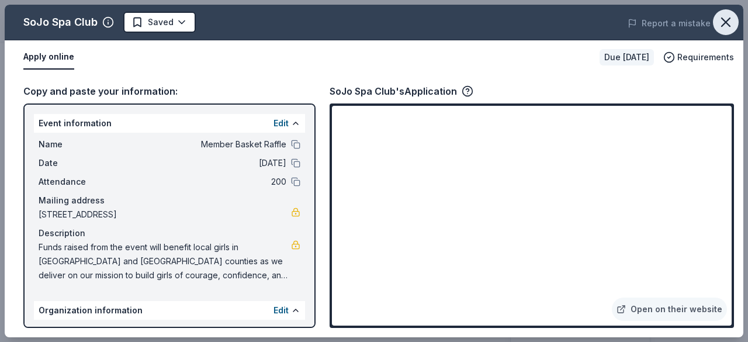
click at [732, 23] on icon "button" at bounding box center [726, 22] width 16 height 16
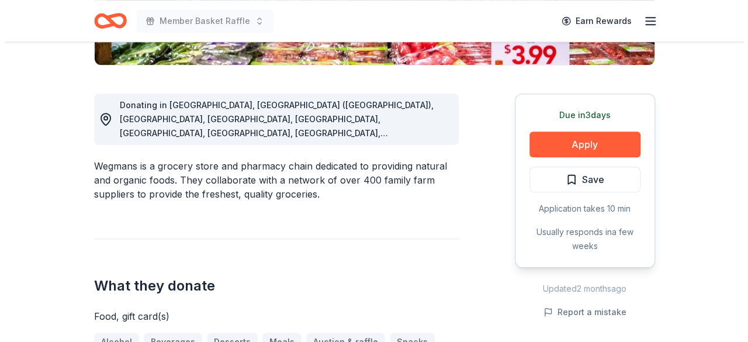
scroll to position [292, 0]
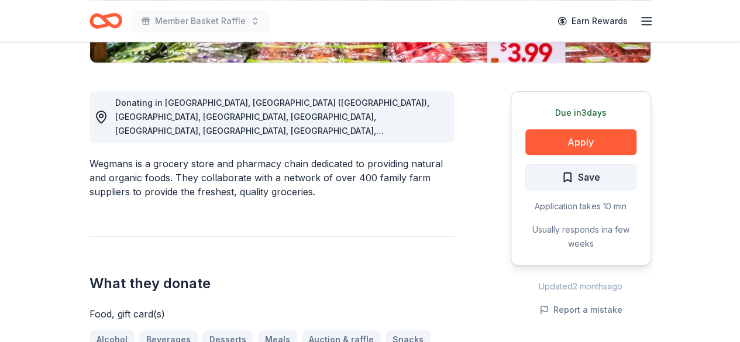
click at [582, 174] on span "Save" at bounding box center [589, 177] width 22 height 15
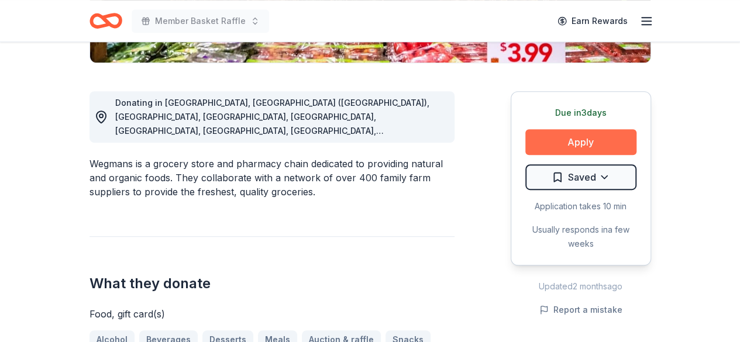
click at [590, 140] on button "Apply" at bounding box center [580, 142] width 111 height 26
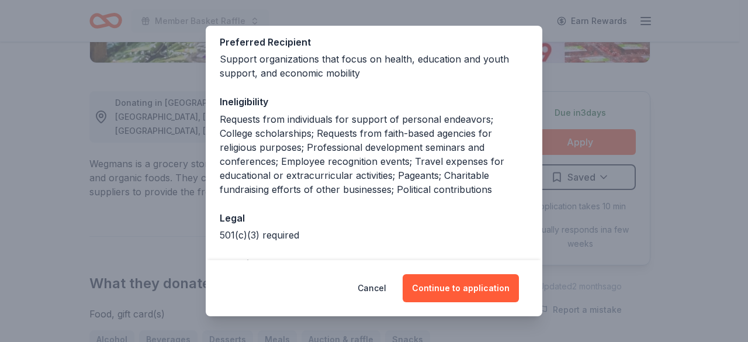
scroll to position [237, 0]
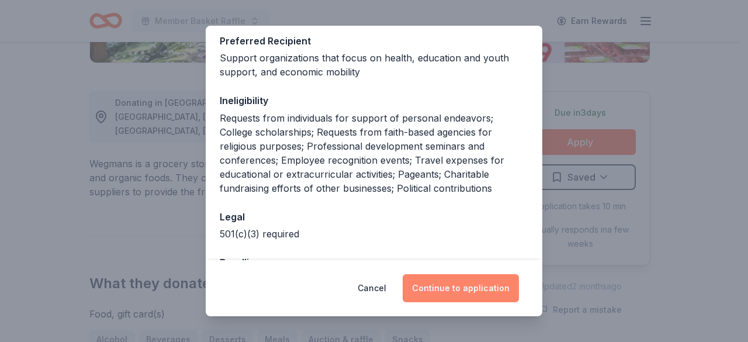
click at [444, 288] on button "Continue to application" at bounding box center [461, 288] width 116 height 28
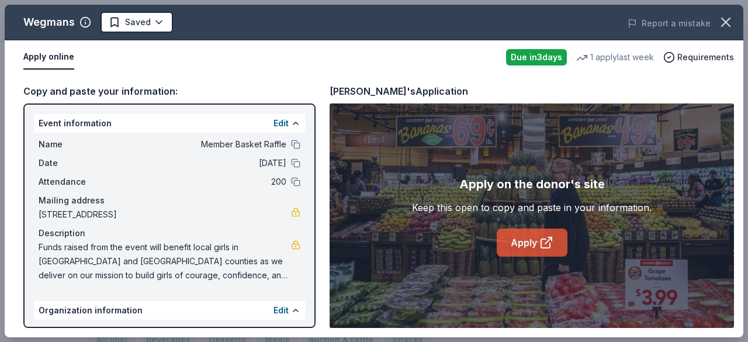
click at [529, 242] on link "Apply" at bounding box center [532, 243] width 71 height 28
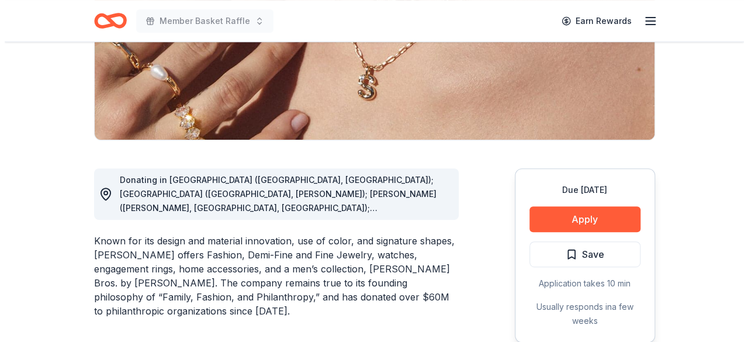
scroll to position [234, 0]
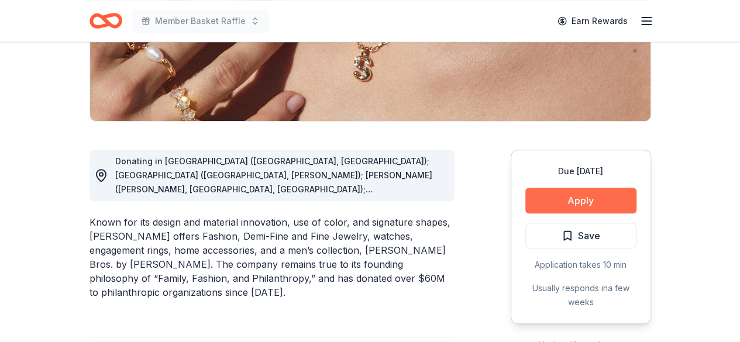
click at [537, 203] on button "Apply" at bounding box center [580, 201] width 111 height 26
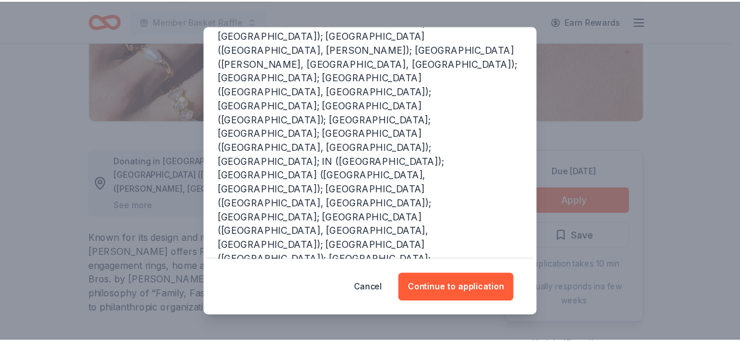
scroll to position [175, 0]
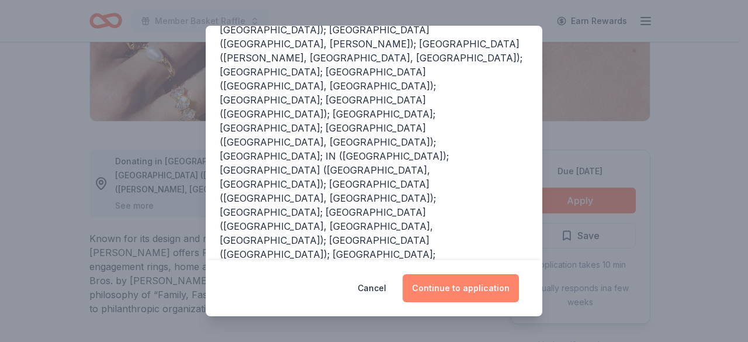
click at [436, 283] on button "Continue to application" at bounding box center [461, 288] width 116 height 28
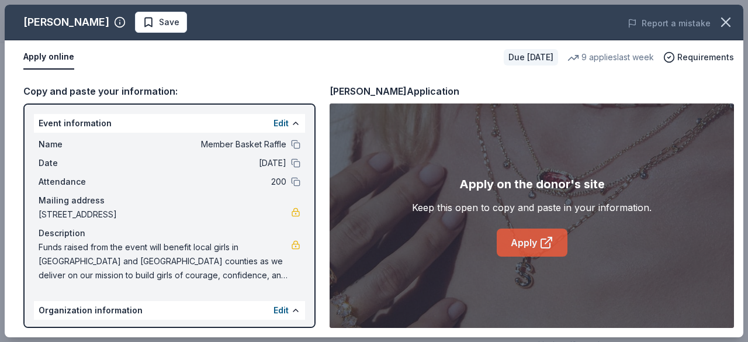
click at [526, 238] on link "Apply" at bounding box center [532, 243] width 71 height 28
click at [726, 23] on icon "button" at bounding box center [726, 22] width 8 height 8
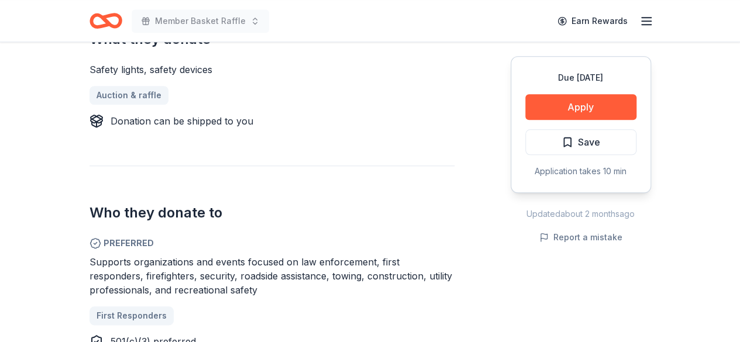
scroll to position [526, 0]
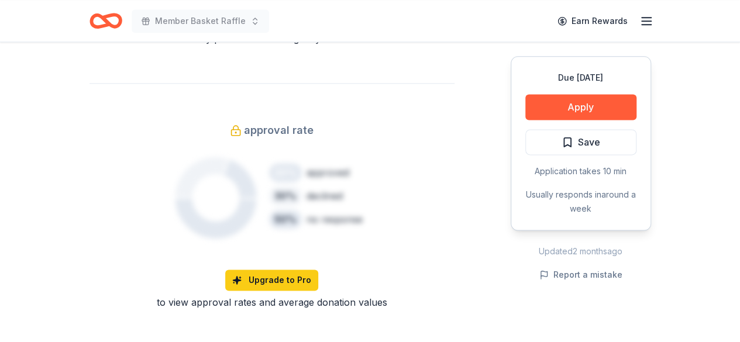
scroll to position [760, 0]
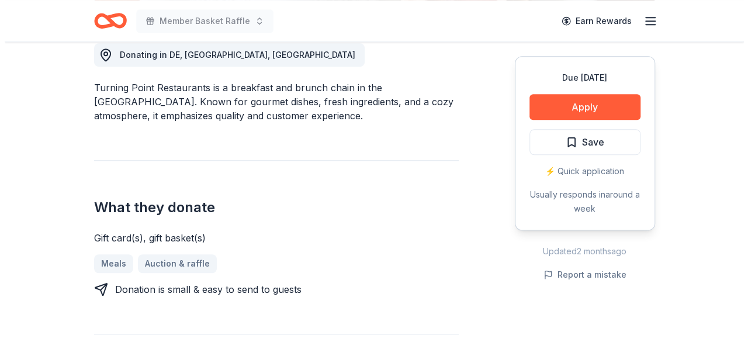
scroll to position [351, 0]
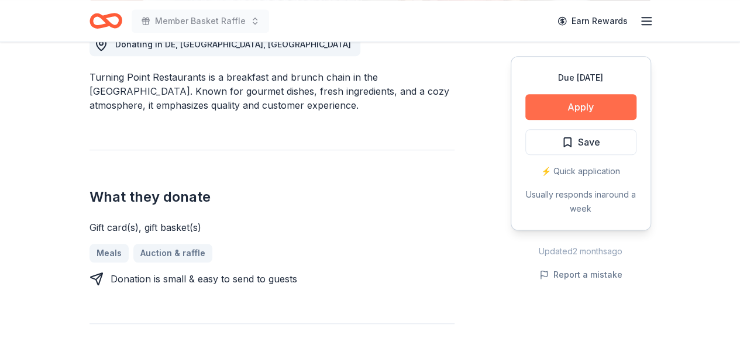
click at [562, 111] on button "Apply" at bounding box center [580, 107] width 111 height 26
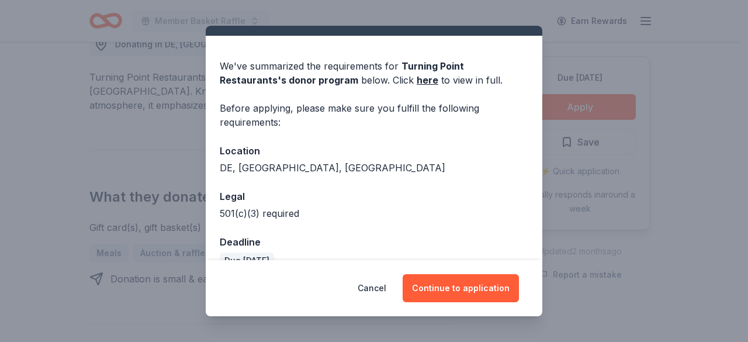
scroll to position [45, 0]
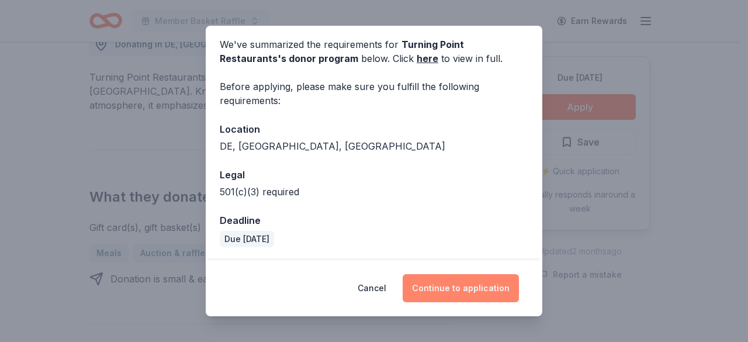
click at [471, 288] on button "Continue to application" at bounding box center [461, 288] width 116 height 28
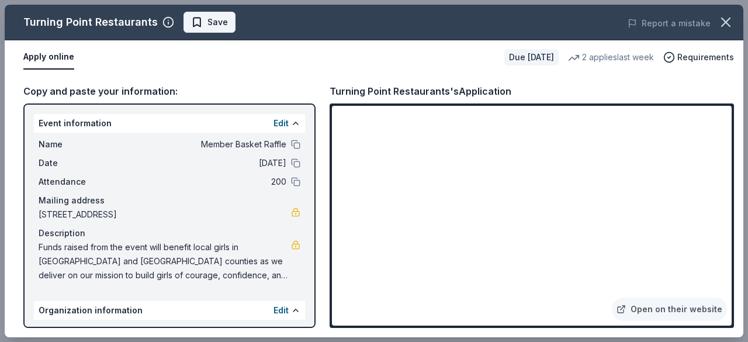
click at [226, 25] on button "Save" at bounding box center [210, 22] width 52 height 21
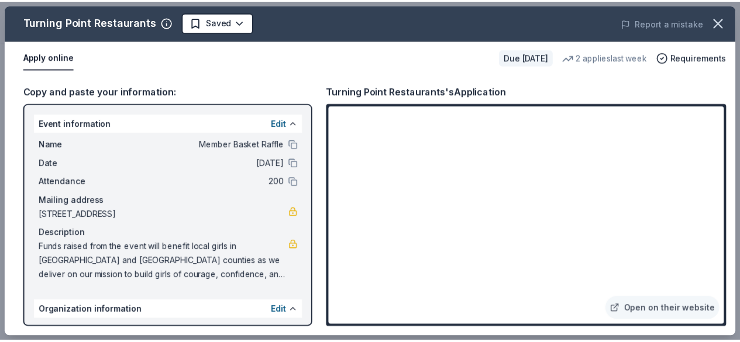
scroll to position [58, 0]
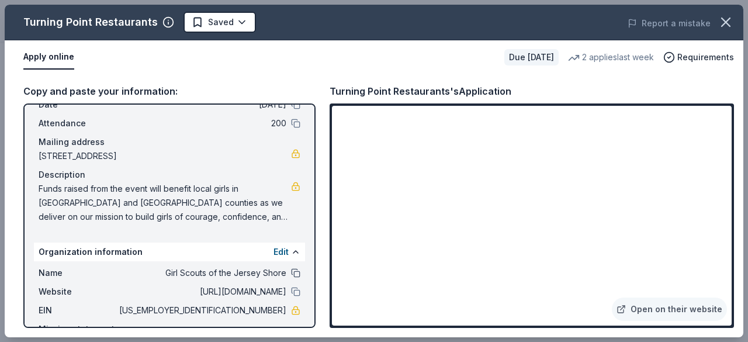
click at [291, 272] on button at bounding box center [295, 272] width 9 height 9
click at [732, 26] on icon "button" at bounding box center [726, 22] width 16 height 16
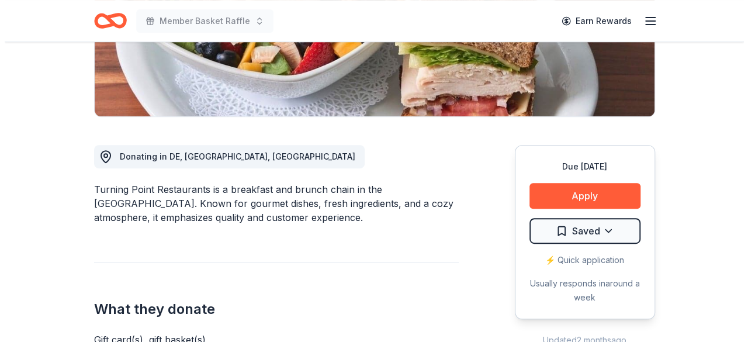
scroll to position [234, 0]
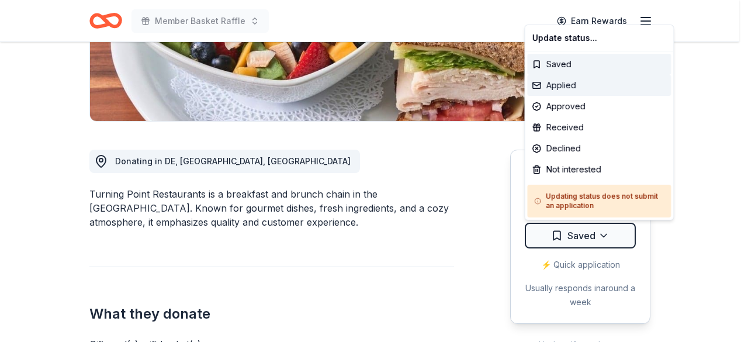
click at [593, 85] on div "Applied" at bounding box center [599, 85] width 144 height 21
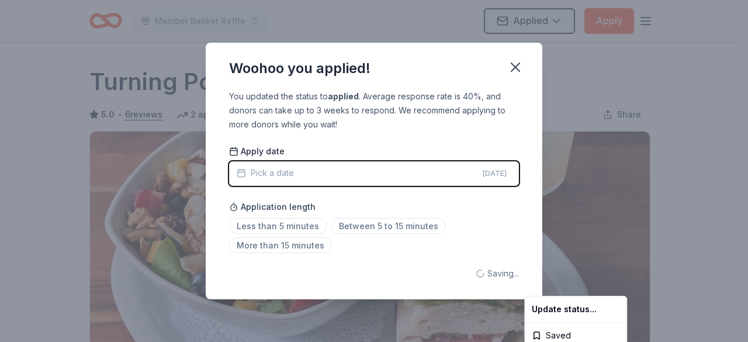
scroll to position [0, 0]
click at [308, 225] on html "Member Basket Raffle Applied Apply Due in 63 days Share Turning Point Restauran…" at bounding box center [374, 171] width 748 height 342
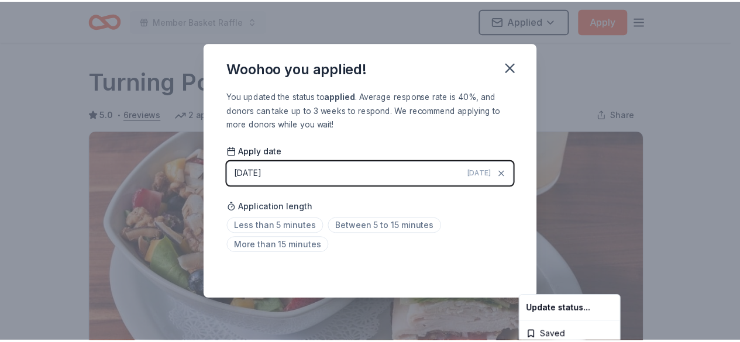
scroll to position [298, 0]
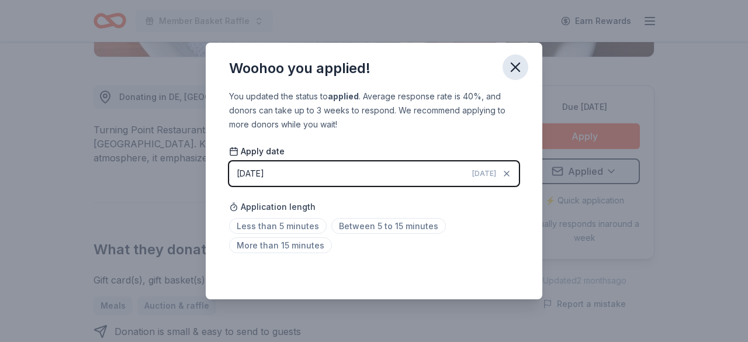
click at [515, 69] on icon "button" at bounding box center [516, 67] width 8 height 8
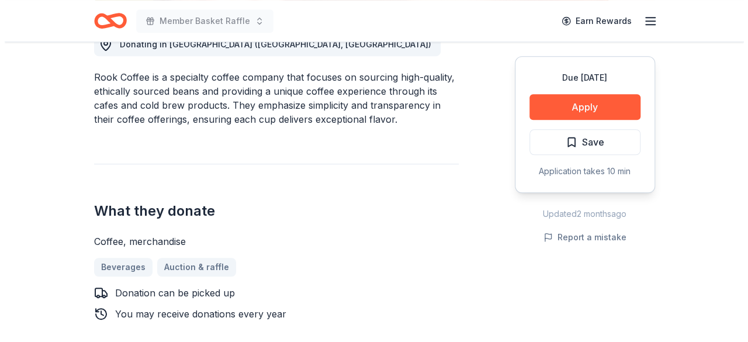
scroll to position [409, 0]
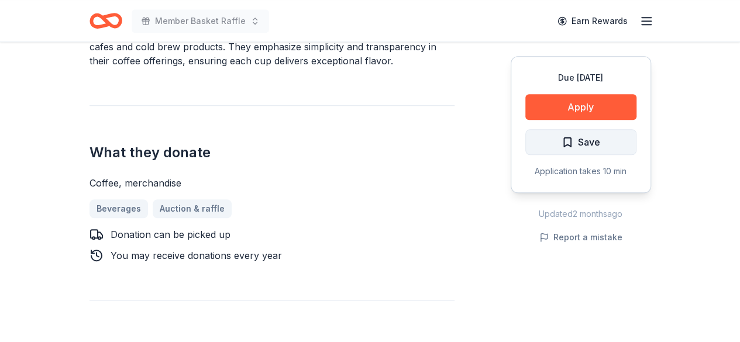
click at [600, 141] on button "Save" at bounding box center [580, 142] width 111 height 26
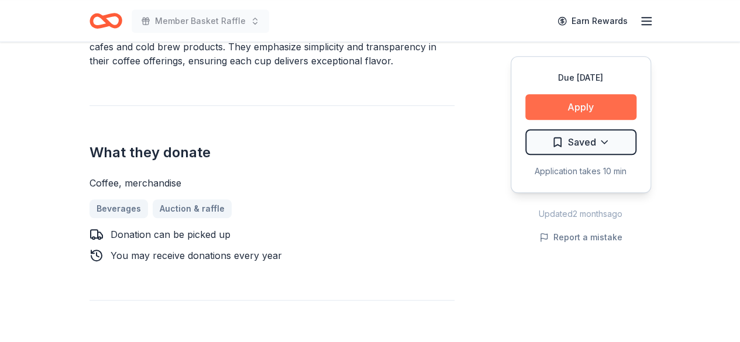
click at [589, 105] on button "Apply" at bounding box center [580, 107] width 111 height 26
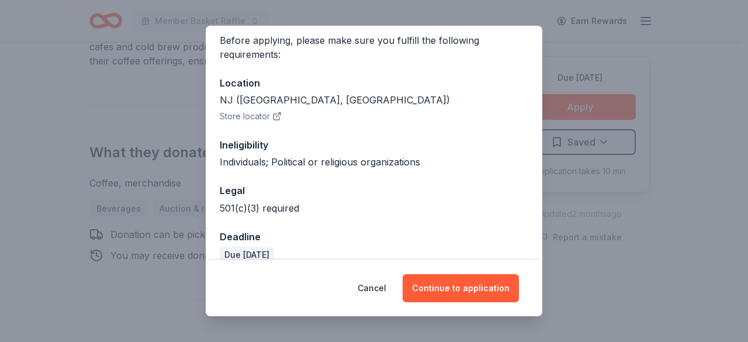
scroll to position [108, 0]
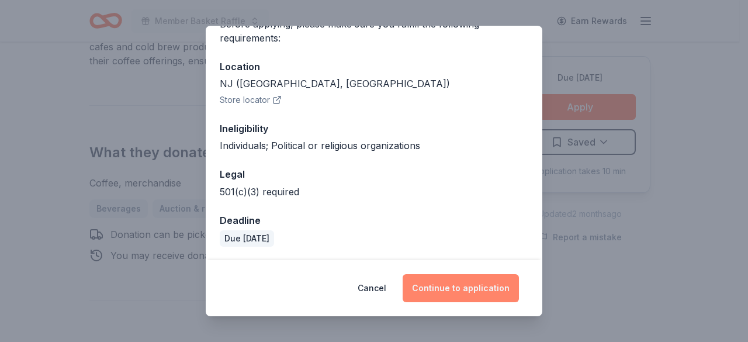
click at [461, 284] on button "Continue to application" at bounding box center [461, 288] width 116 height 28
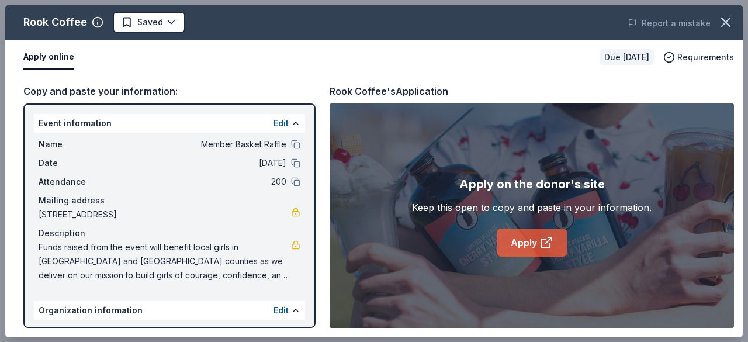
click at [545, 246] on icon at bounding box center [547, 243] width 14 height 14
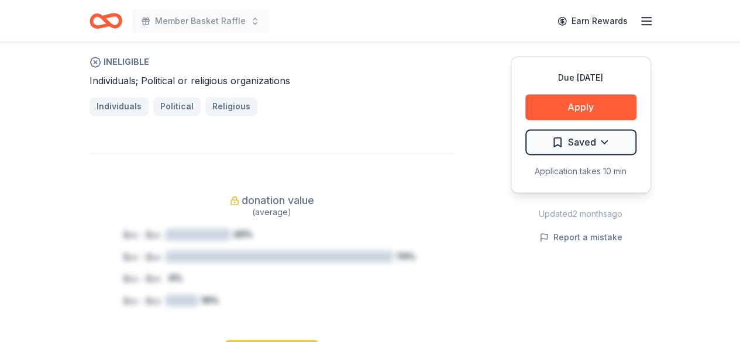
scroll to position [819, 0]
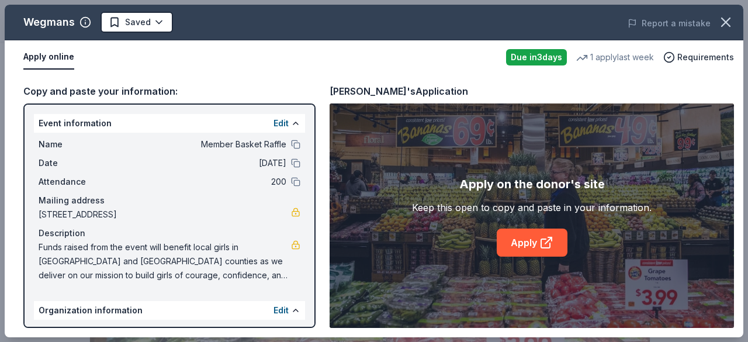
scroll to position [292, 0]
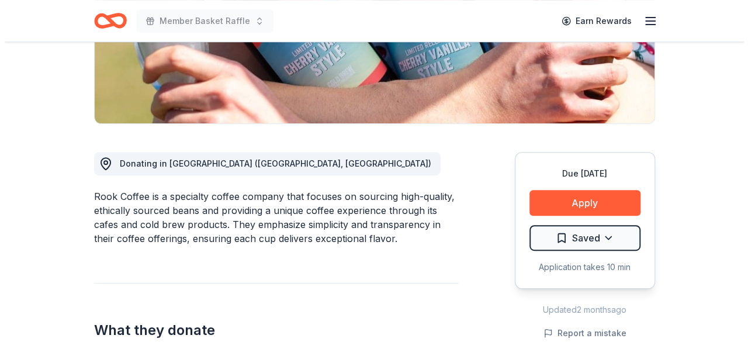
scroll to position [234, 0]
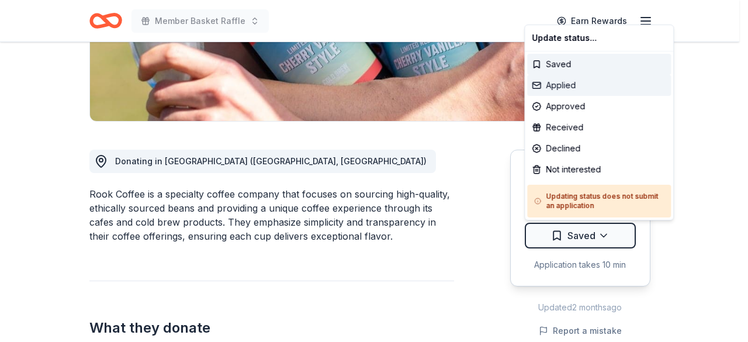
click at [572, 86] on div "Applied" at bounding box center [599, 85] width 144 height 21
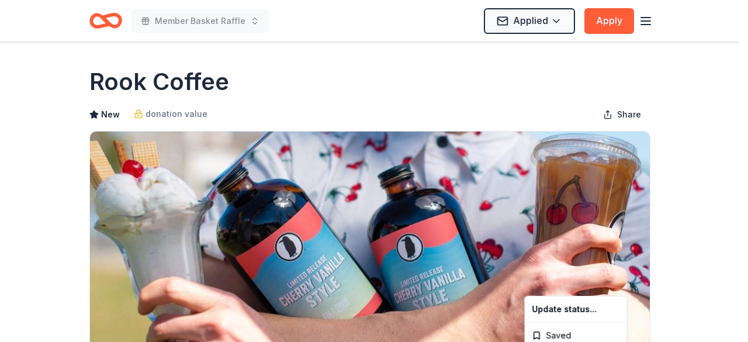
scroll to position [0, 0]
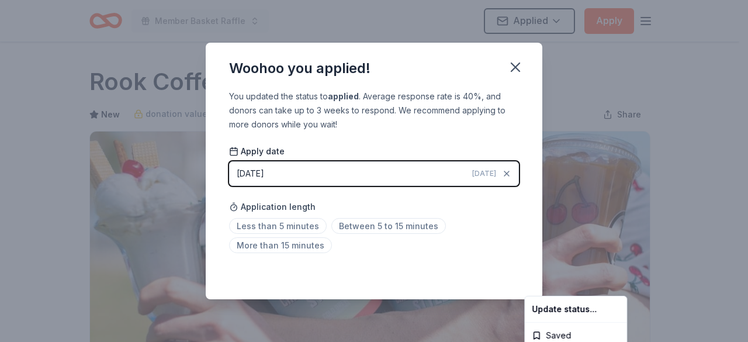
click at [309, 225] on html "Member Basket Raffle Applied Apply Due in 37 days Share Rook Coffee New donatio…" at bounding box center [374, 171] width 748 height 342
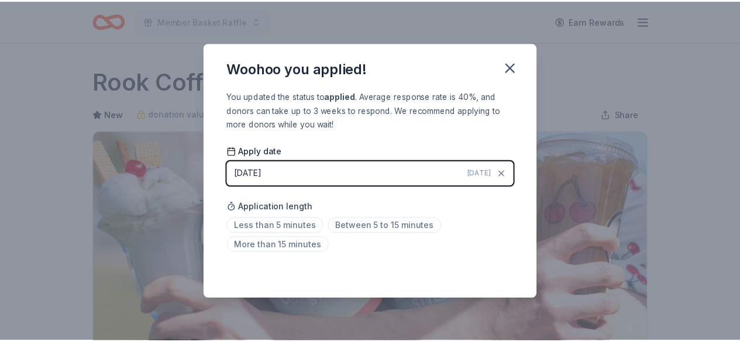
scroll to position [298, 0]
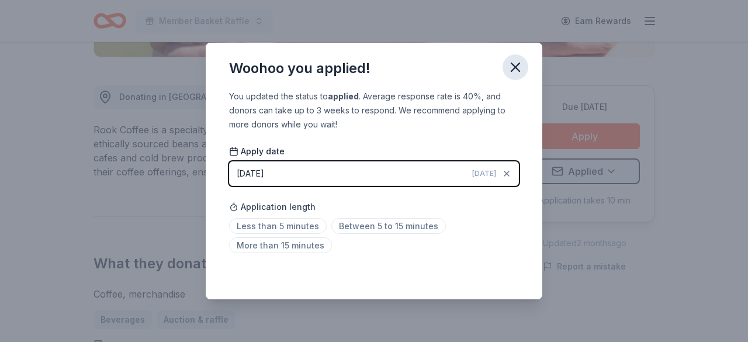
click at [513, 67] on icon "button" at bounding box center [516, 67] width 16 height 16
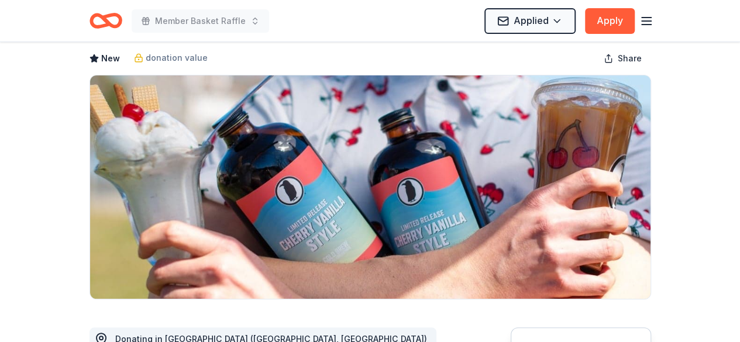
scroll to position [6, 0]
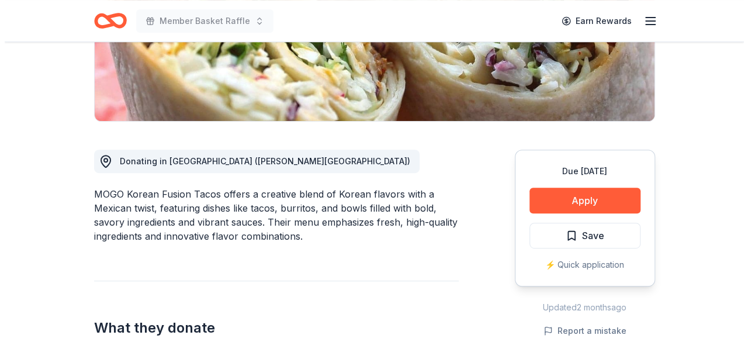
scroll to position [292, 0]
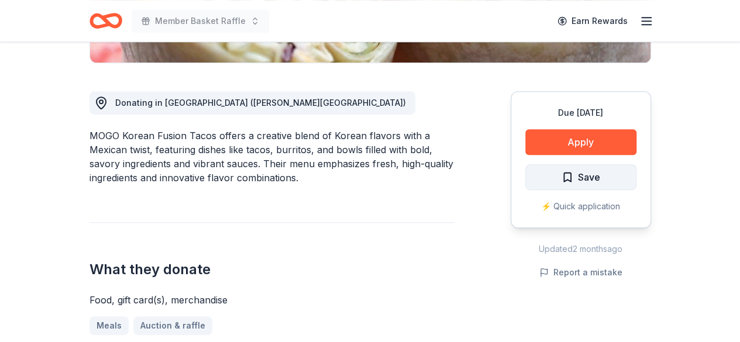
click at [580, 172] on span "Save" at bounding box center [589, 177] width 22 height 15
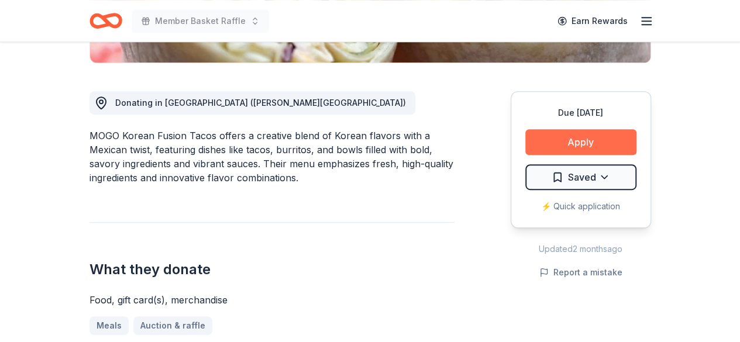
click at [570, 143] on button "Apply" at bounding box center [580, 142] width 111 height 26
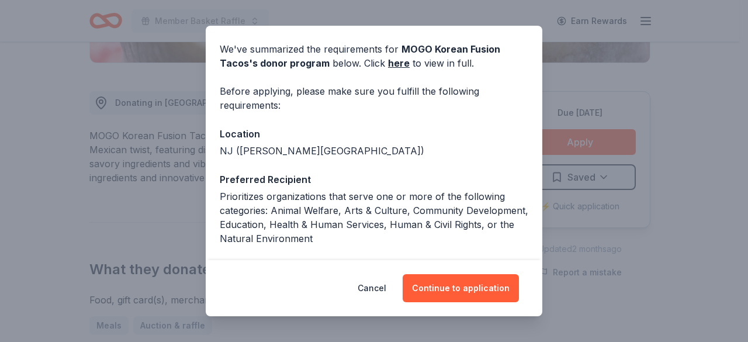
scroll to position [58, 0]
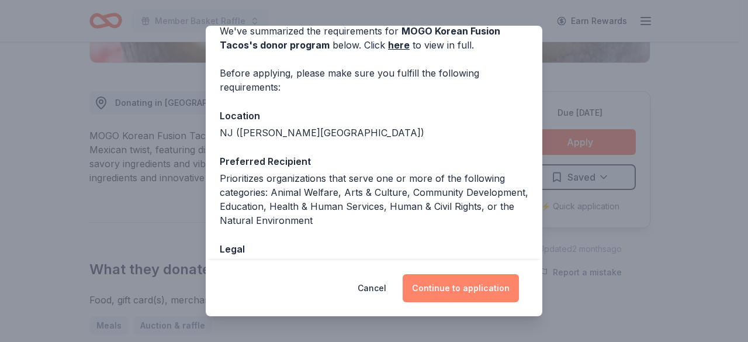
click at [439, 291] on button "Continue to application" at bounding box center [461, 288] width 116 height 28
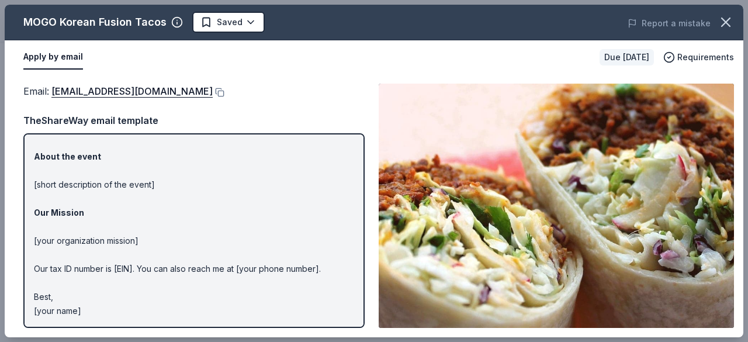
scroll to position [0, 0]
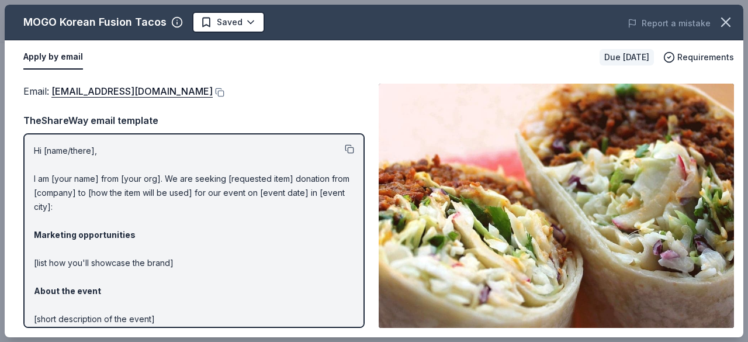
click at [345, 148] on button at bounding box center [349, 148] width 9 height 9
drag, startPoint x: 164, startPoint y: 25, endPoint x: 68, endPoint y: 19, distance: 96.7
click at [68, 19] on div "MOGO Korean Fusion Tacos" at bounding box center [94, 22] width 143 height 19
click at [179, 229] on p "Hi [name/there], I am [your name] from [your org]. We are seeking [requested it…" at bounding box center [194, 298] width 320 height 309
click at [213, 91] on button at bounding box center [219, 92] width 12 height 9
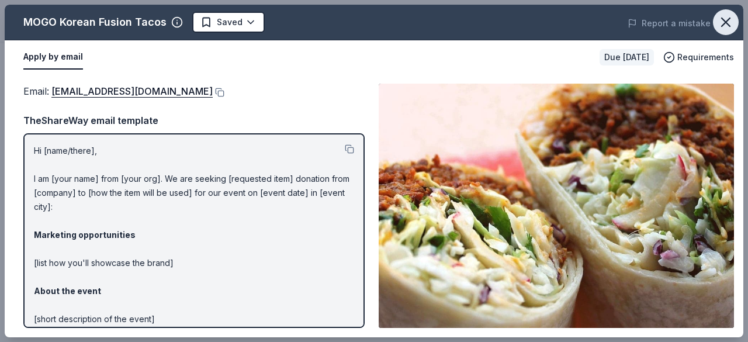
click at [731, 26] on icon "button" at bounding box center [726, 22] width 16 height 16
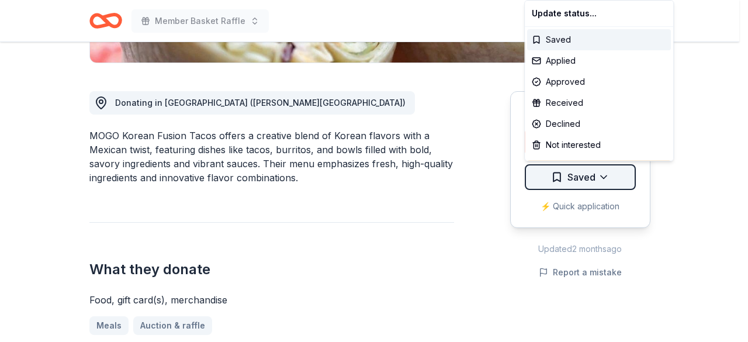
click at [567, 61] on div "Applied" at bounding box center [599, 60] width 144 height 21
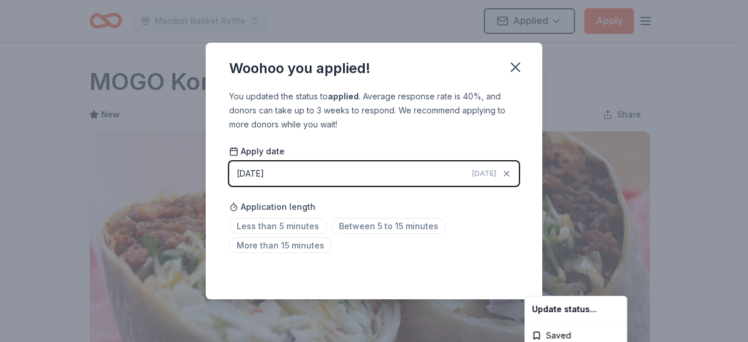
click at [300, 225] on html "Member Basket Raffle Applied Apply Due in 63 days Share MOGO Korean Fusion Taco…" at bounding box center [374, 171] width 748 height 342
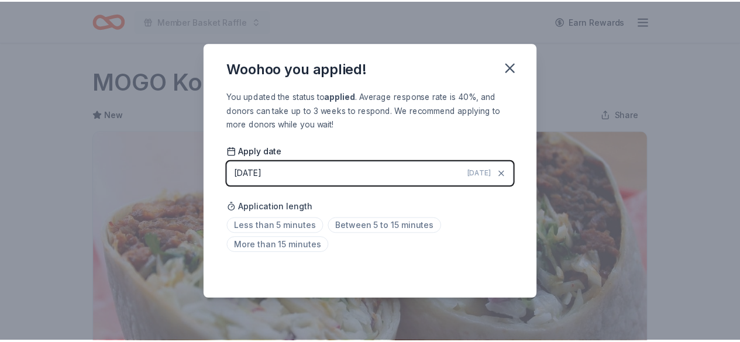
scroll to position [298, 0]
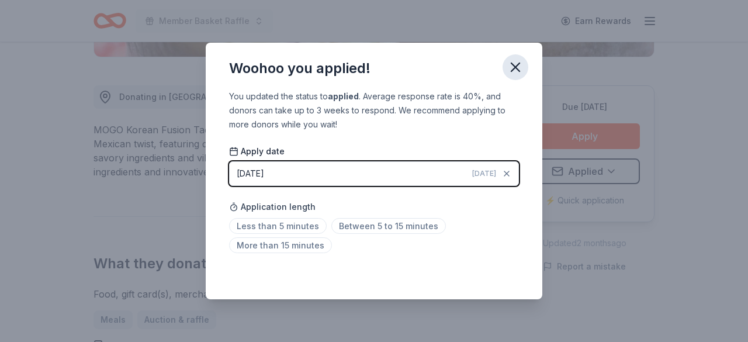
click at [517, 63] on icon "button" at bounding box center [516, 67] width 16 height 16
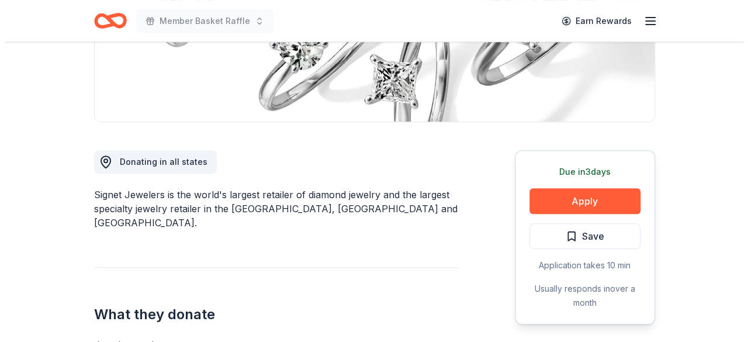
scroll to position [234, 0]
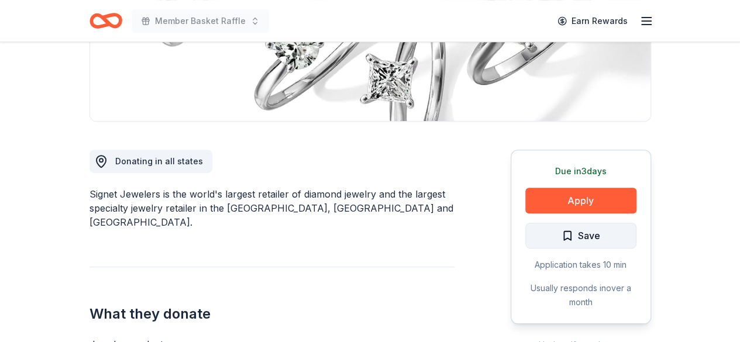
click at [578, 237] on span "Save" at bounding box center [589, 235] width 22 height 15
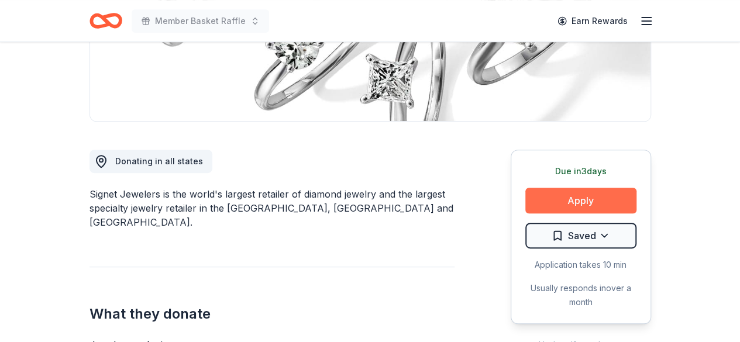
click at [580, 196] on button "Apply" at bounding box center [580, 201] width 111 height 26
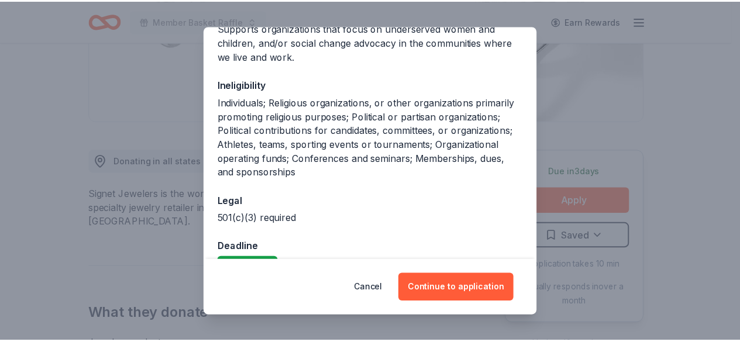
scroll to position [235, 0]
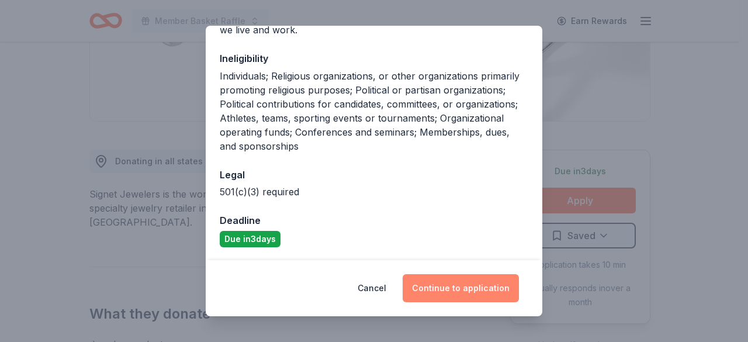
click at [464, 291] on button "Continue to application" at bounding box center [461, 288] width 116 height 28
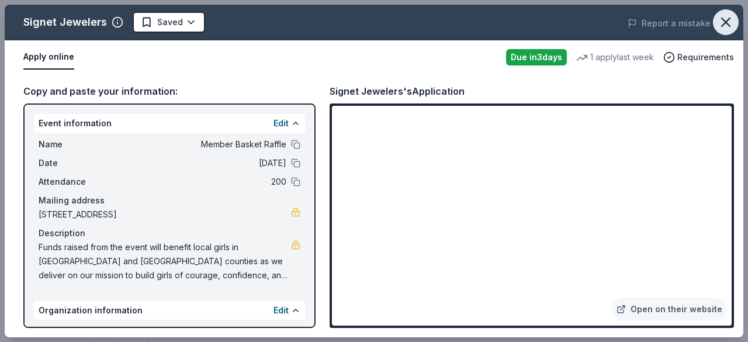
click at [719, 25] on icon "button" at bounding box center [726, 22] width 16 height 16
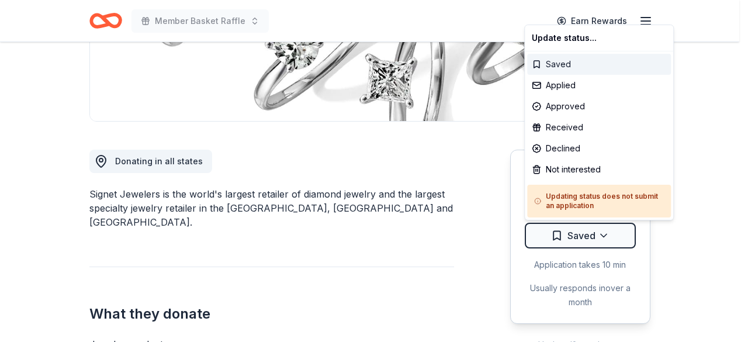
click at [606, 67] on div "Saved" at bounding box center [599, 64] width 144 height 21
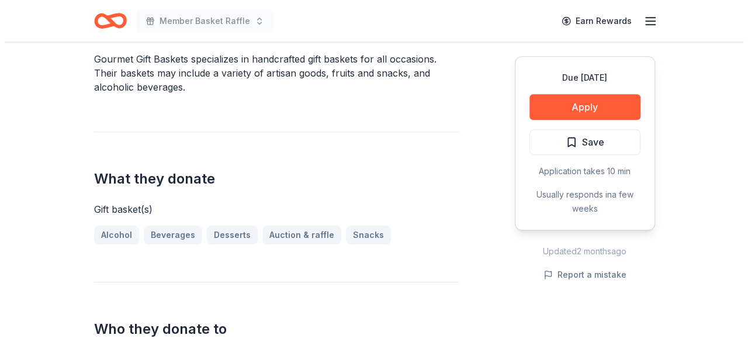
scroll to position [351, 0]
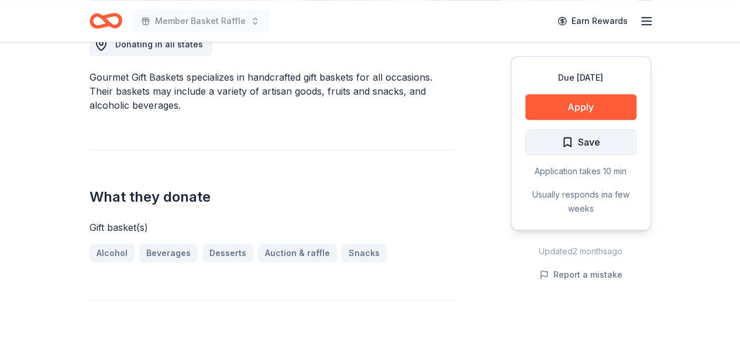
click at [595, 142] on span "Save" at bounding box center [589, 141] width 22 height 15
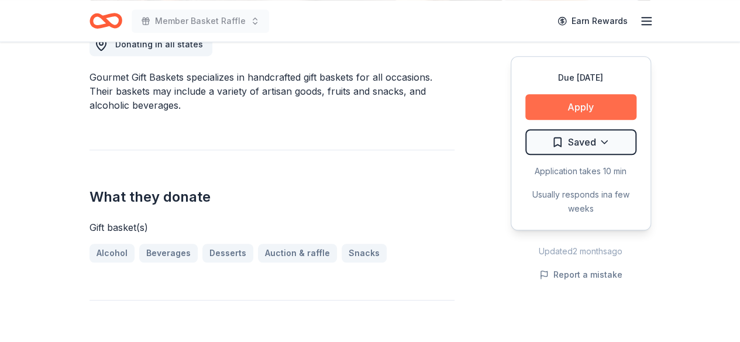
click at [601, 103] on button "Apply" at bounding box center [580, 107] width 111 height 26
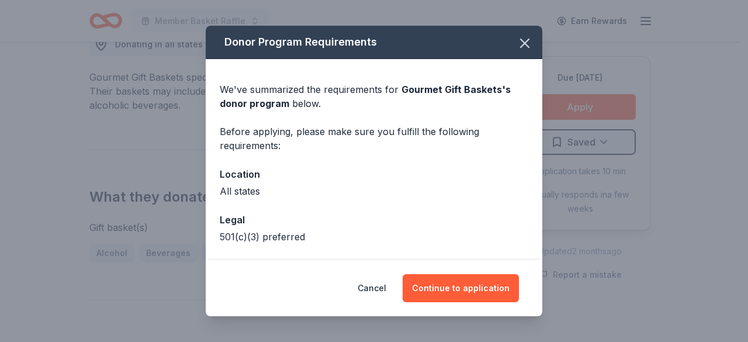
scroll to position [45, 0]
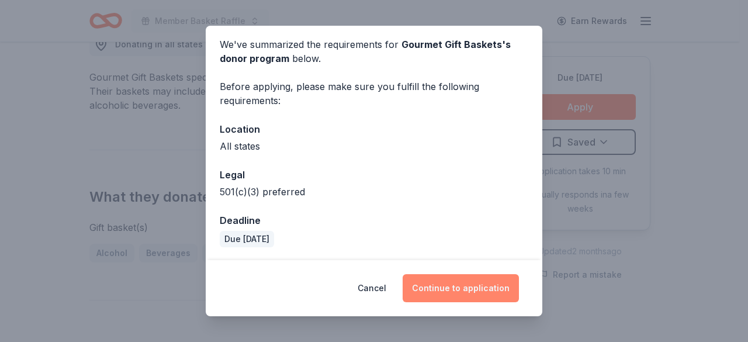
click at [423, 288] on button "Continue to application" at bounding box center [461, 288] width 116 height 28
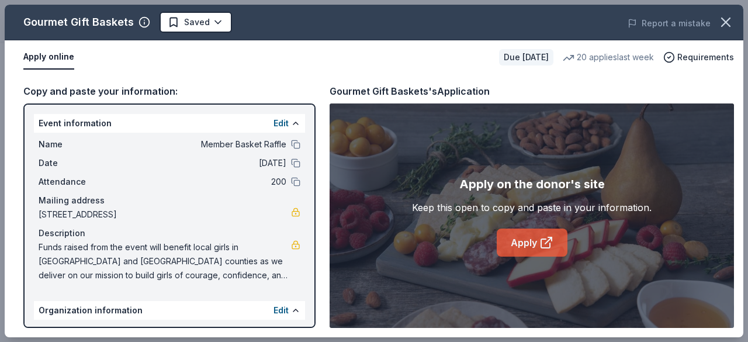
click at [522, 249] on link "Apply" at bounding box center [532, 243] width 71 height 28
click at [733, 21] on icon "button" at bounding box center [726, 22] width 16 height 16
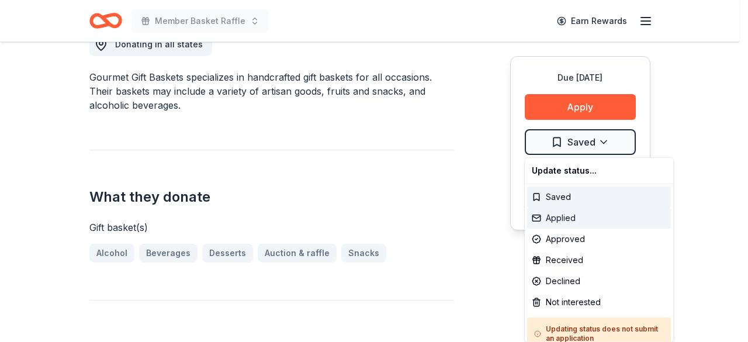
click at [582, 222] on div "Applied" at bounding box center [599, 218] width 144 height 21
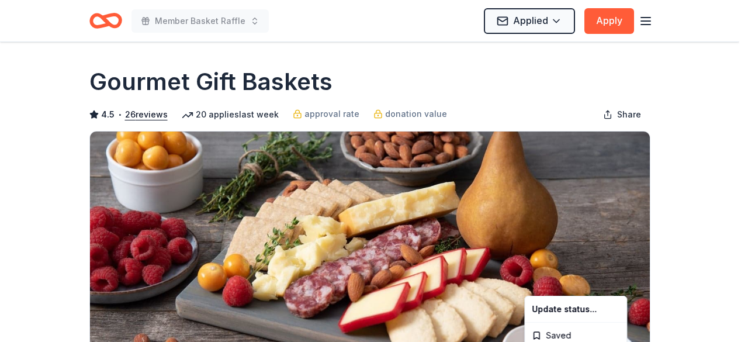
scroll to position [0, 0]
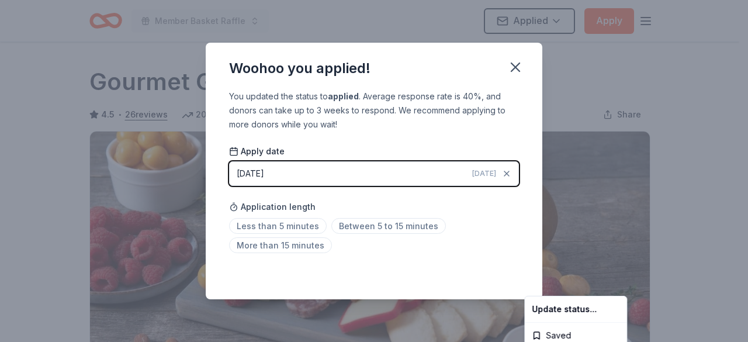
click at [290, 225] on html "Member Basket Raffle Applied Apply Due in 86 days Share Gourmet Gift Baskets 4.…" at bounding box center [374, 171] width 748 height 342
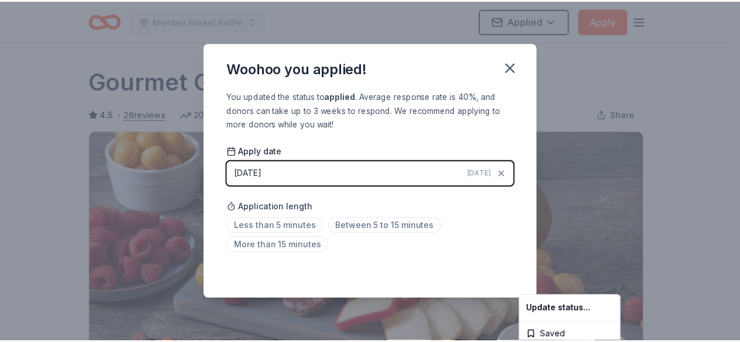
scroll to position [298, 0]
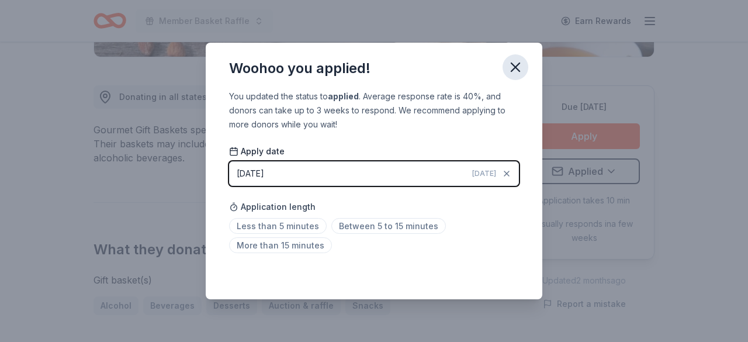
click at [516, 61] on icon "button" at bounding box center [516, 67] width 16 height 16
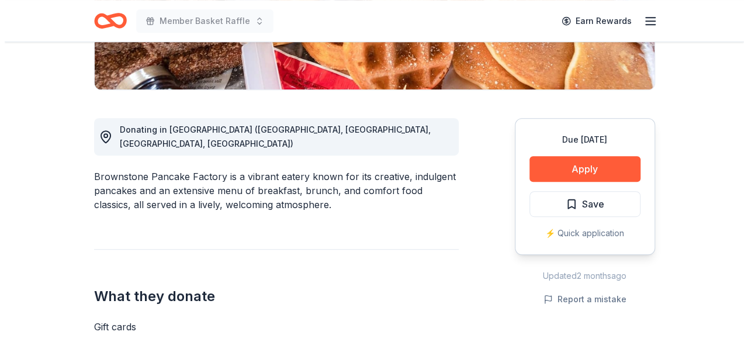
scroll to position [292, 0]
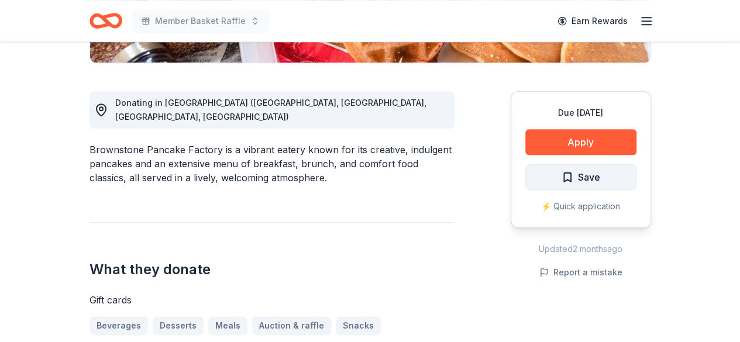
click at [582, 185] on button "Save" at bounding box center [580, 177] width 111 height 26
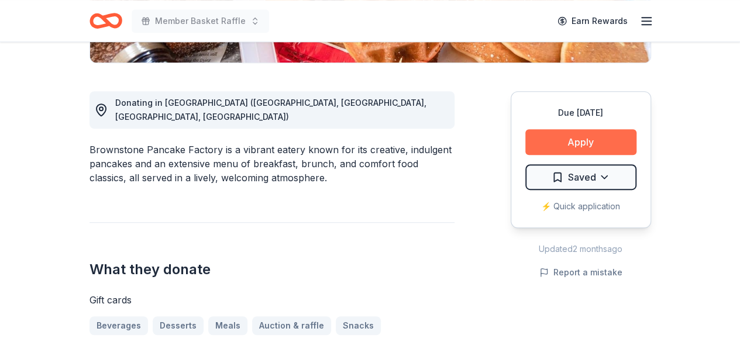
click at [572, 143] on button "Apply" at bounding box center [580, 142] width 111 height 26
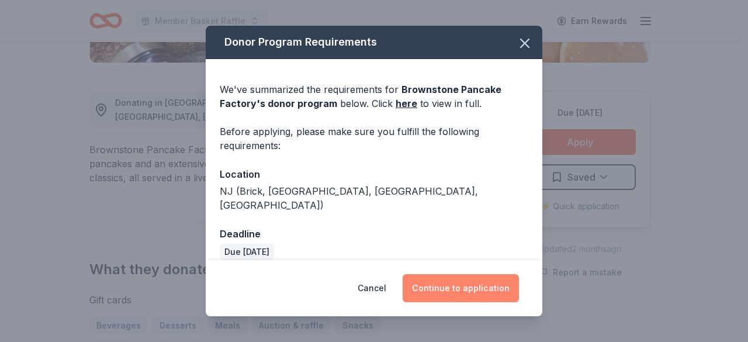
click at [485, 287] on button "Continue to application" at bounding box center [461, 288] width 116 height 28
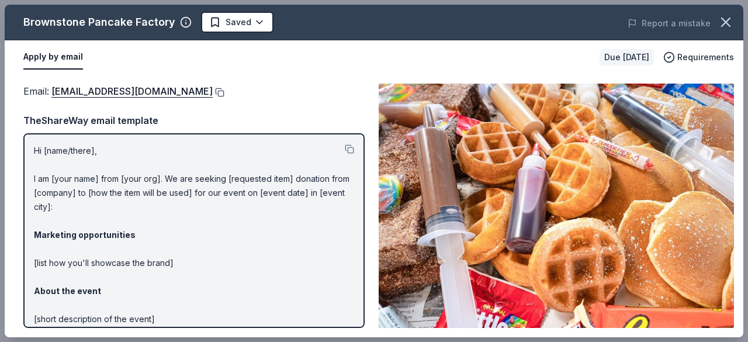
click at [213, 89] on button at bounding box center [219, 92] width 12 height 9
drag, startPoint x: 172, startPoint y: 25, endPoint x: 28, endPoint y: 22, distance: 143.9
click at [28, 22] on div "Brownstone Pancake Factory" at bounding box center [107, 22] width 168 height 19
click at [724, 25] on icon "button" at bounding box center [726, 22] width 16 height 16
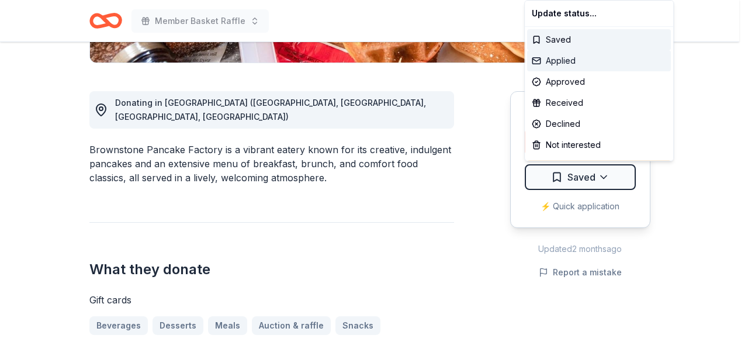
click at [573, 60] on div "Applied" at bounding box center [599, 60] width 144 height 21
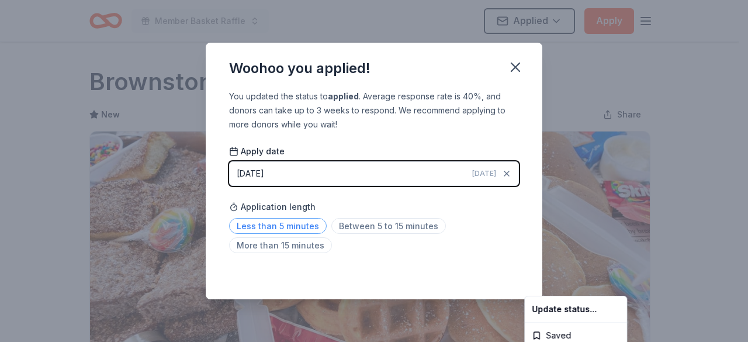
click at [301, 223] on html "Member Basket Raffle Applied Apply Due in 63 days Share Brownstone Pancake Fact…" at bounding box center [374, 171] width 748 height 342
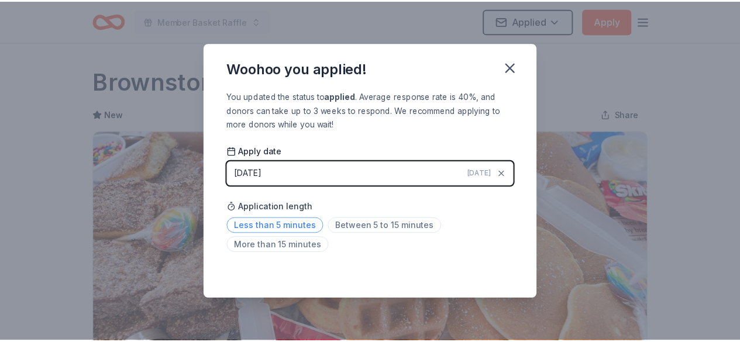
scroll to position [298, 0]
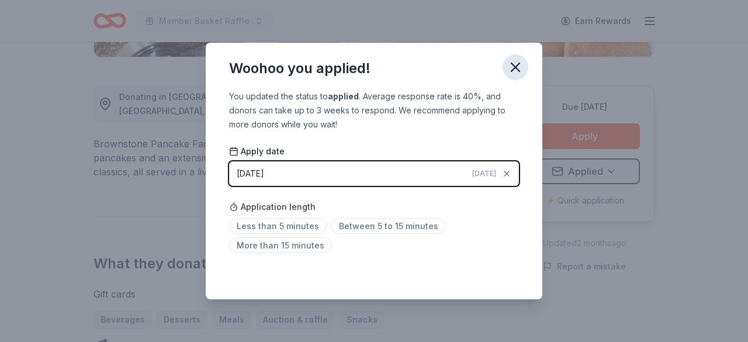
click at [516, 71] on icon "button" at bounding box center [516, 67] width 16 height 16
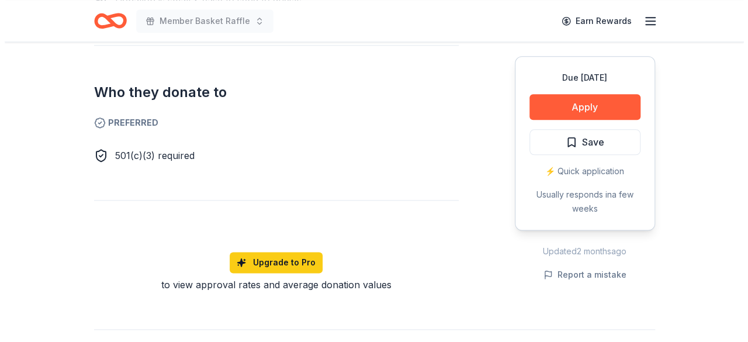
scroll to position [351, 0]
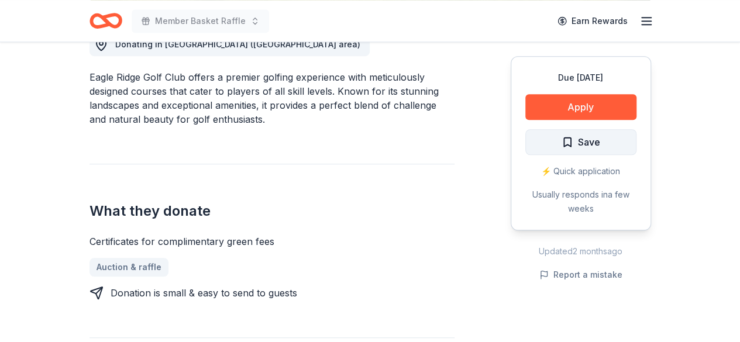
click at [602, 143] on button "Save" at bounding box center [580, 142] width 111 height 26
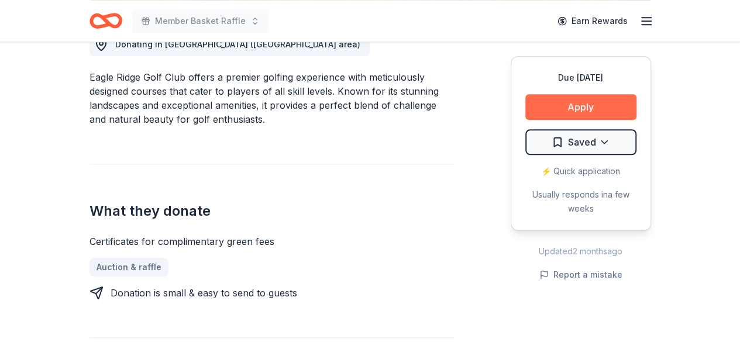
click at [575, 108] on button "Apply" at bounding box center [580, 107] width 111 height 26
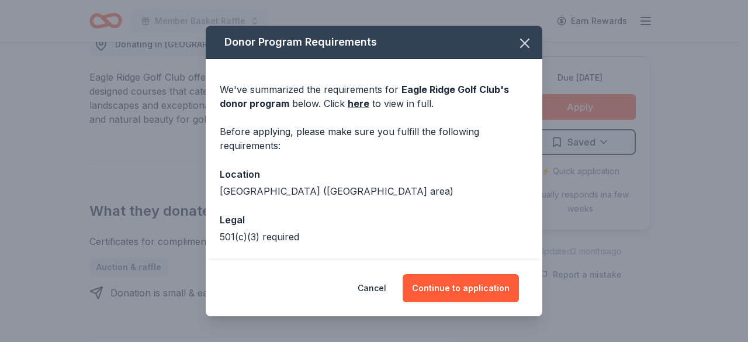
scroll to position [45, 0]
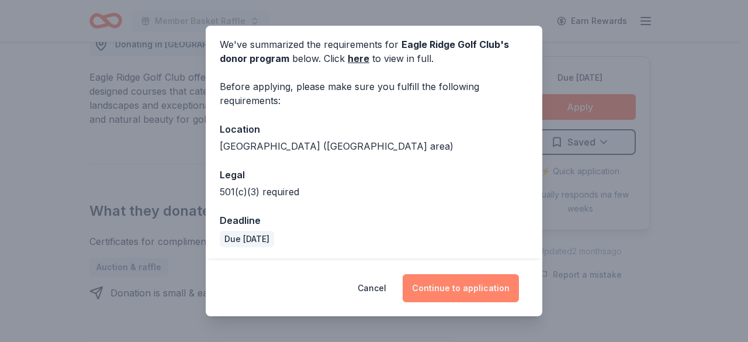
click at [485, 288] on button "Continue to application" at bounding box center [461, 288] width 116 height 28
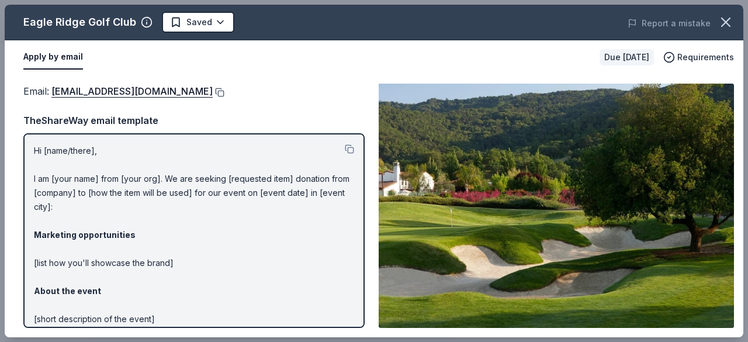
click at [213, 90] on button at bounding box center [219, 92] width 12 height 9
click at [719, 23] on icon "button" at bounding box center [726, 22] width 16 height 16
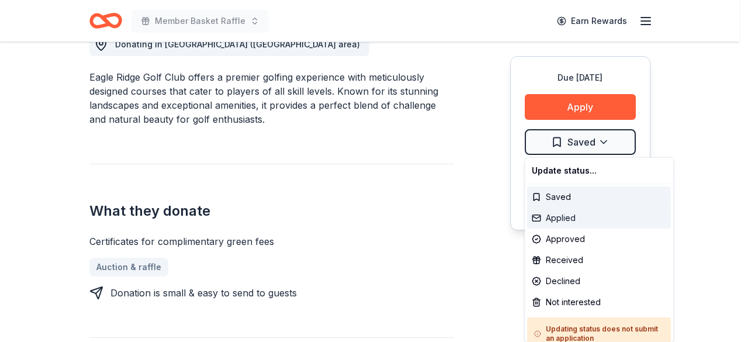
click at [571, 219] on div "Applied" at bounding box center [599, 218] width 144 height 21
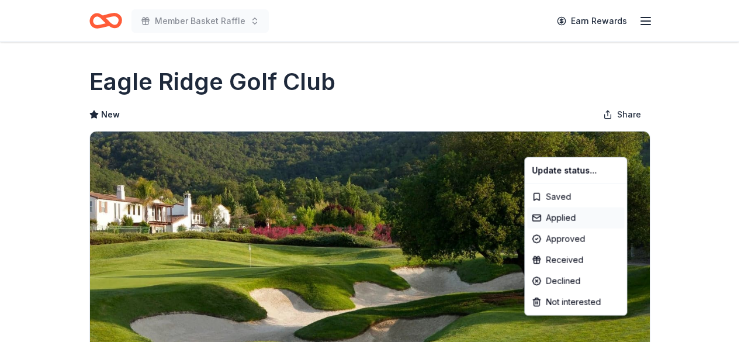
scroll to position [0, 0]
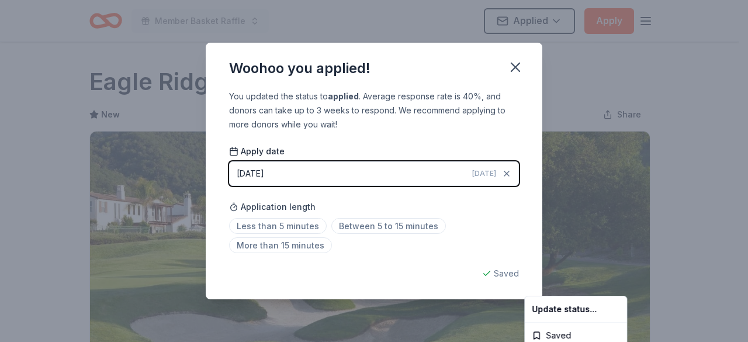
click at [304, 226] on html "Member Basket Raffle Applied Apply Due in 51 days Share Eagle Ridge Golf Club N…" at bounding box center [374, 171] width 748 height 342
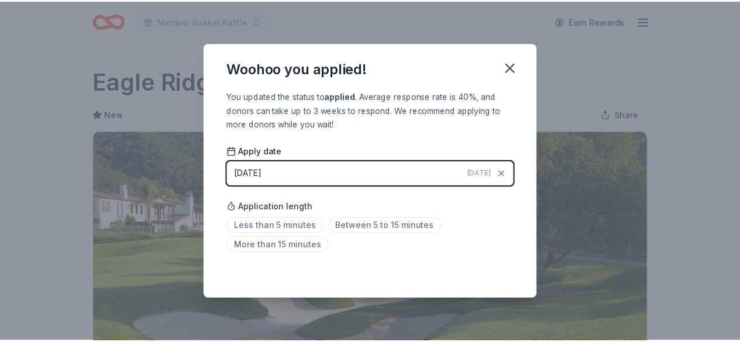
scroll to position [298, 0]
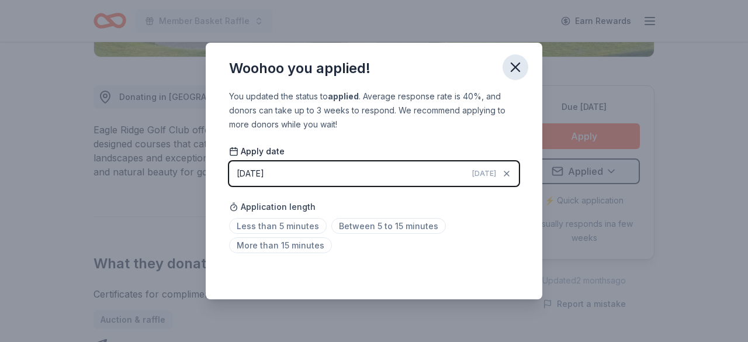
click at [512, 68] on icon "button" at bounding box center [516, 67] width 16 height 16
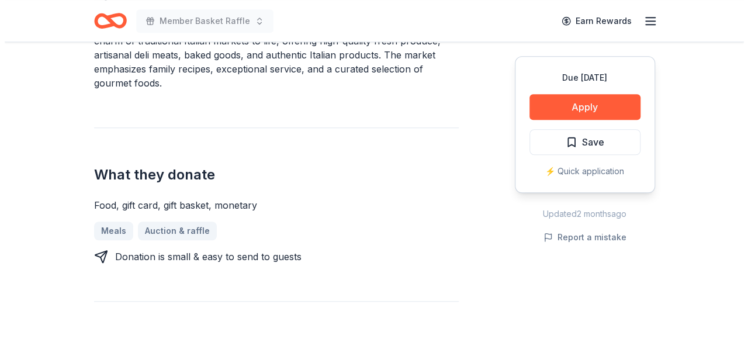
scroll to position [351, 0]
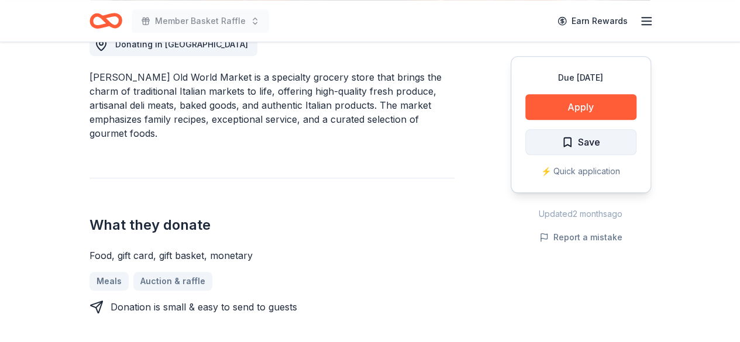
click at [566, 140] on span "Save" at bounding box center [580, 141] width 39 height 15
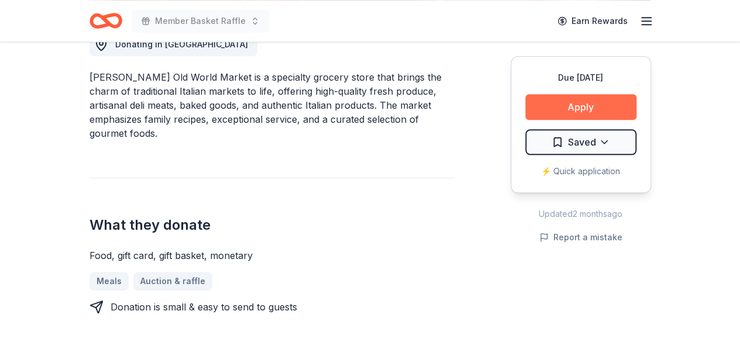
click at [570, 100] on button "Apply" at bounding box center [580, 107] width 111 height 26
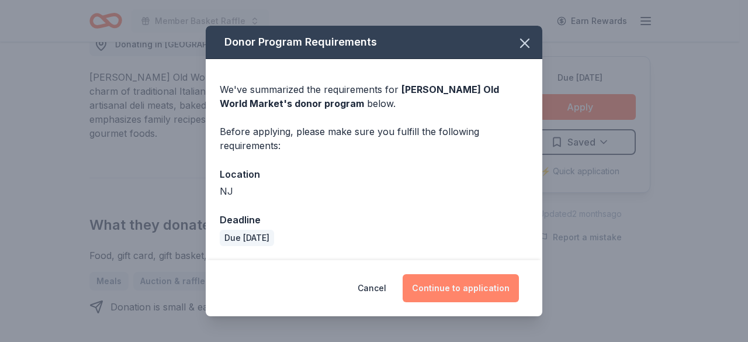
click at [440, 291] on button "Continue to application" at bounding box center [461, 288] width 116 height 28
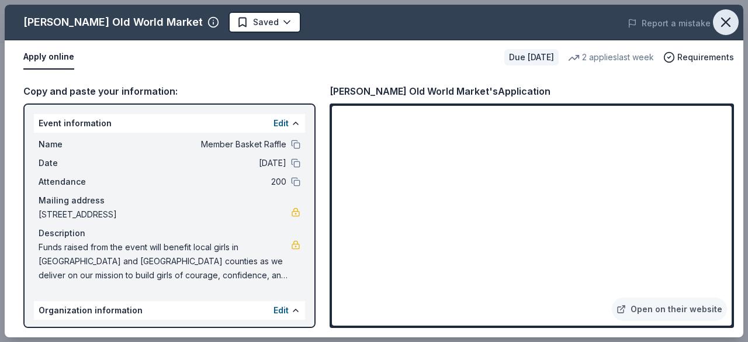
click at [723, 20] on icon "button" at bounding box center [726, 22] width 16 height 16
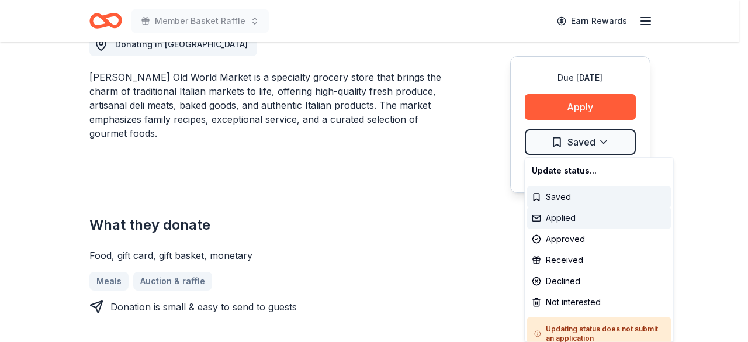
click at [603, 222] on div "Applied" at bounding box center [599, 218] width 144 height 21
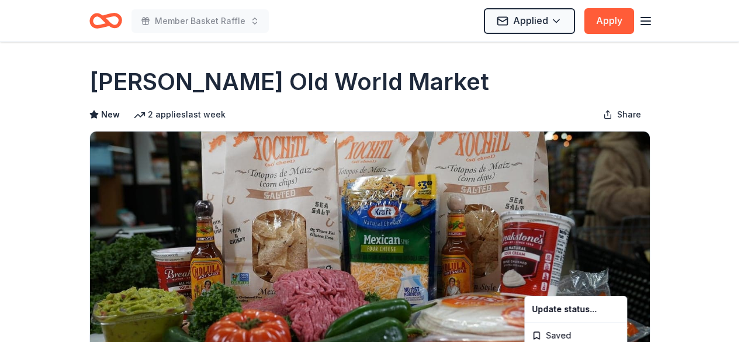
scroll to position [0, 0]
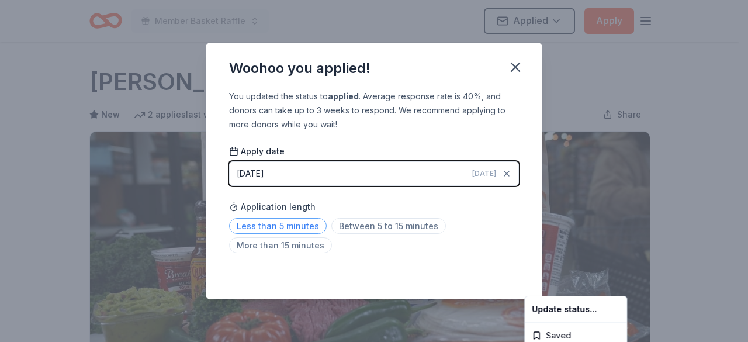
click at [301, 228] on html "Member Basket Raffle Applied Apply Due in 63 days Share Livoti's Old World Mark…" at bounding box center [374, 171] width 748 height 342
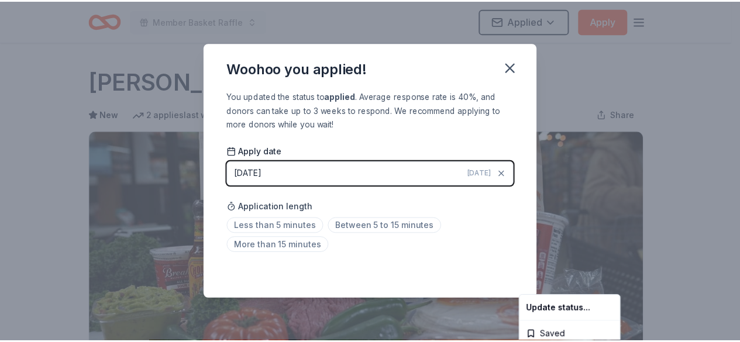
scroll to position [298, 0]
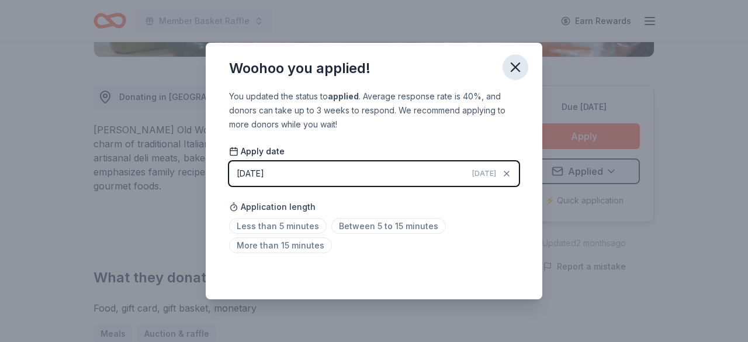
click at [518, 69] on icon "button" at bounding box center [516, 67] width 8 height 8
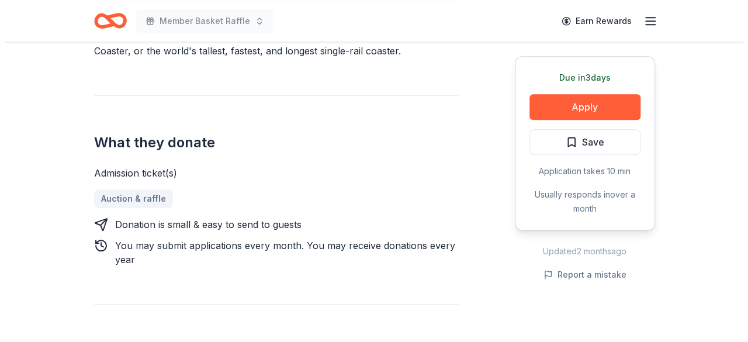
scroll to position [351, 0]
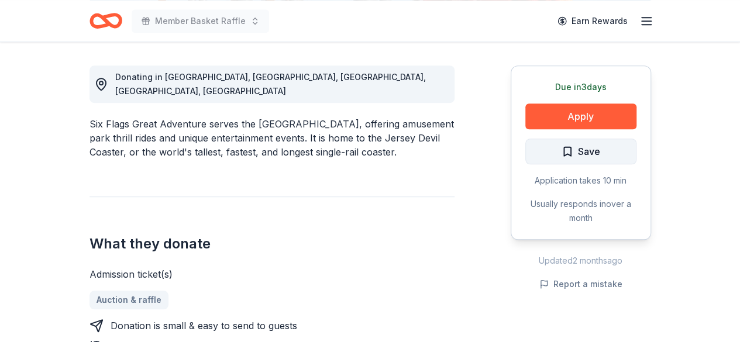
click at [622, 142] on button "Save" at bounding box center [580, 152] width 111 height 26
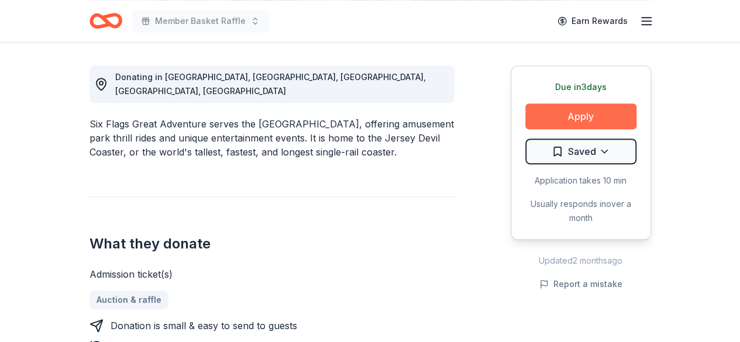
click at [609, 106] on button "Apply" at bounding box center [580, 116] width 111 height 26
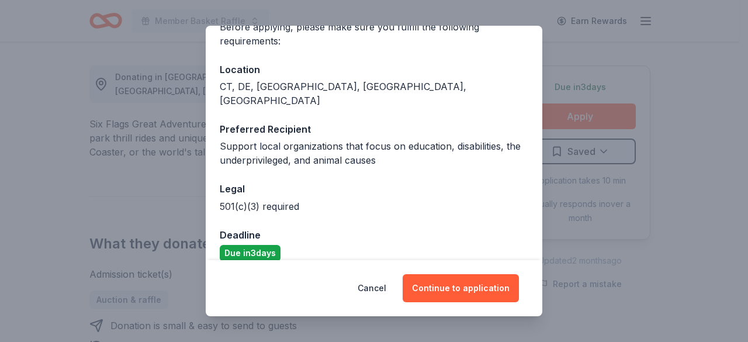
scroll to position [119, 0]
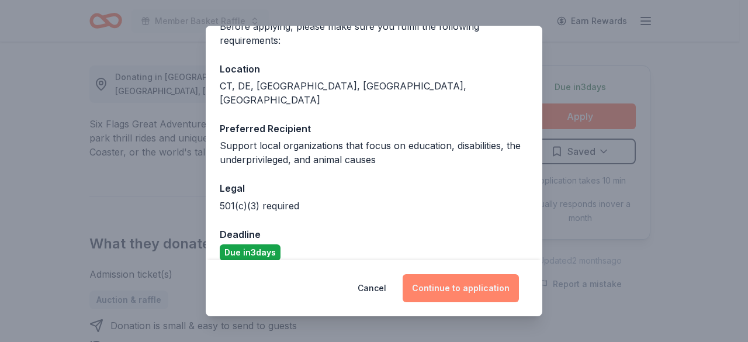
click at [470, 284] on button "Continue to application" at bounding box center [461, 288] width 116 height 28
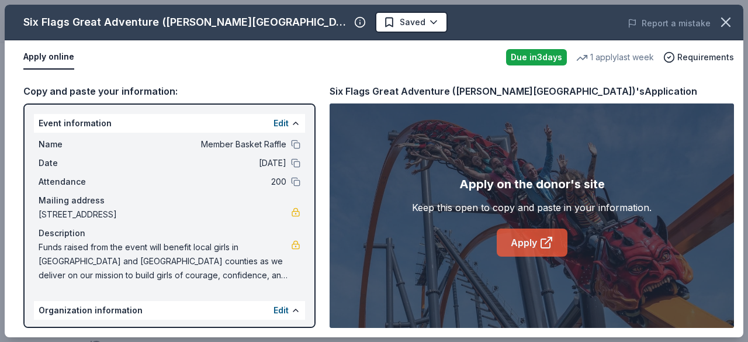
click at [540, 249] on icon at bounding box center [547, 243] width 14 height 14
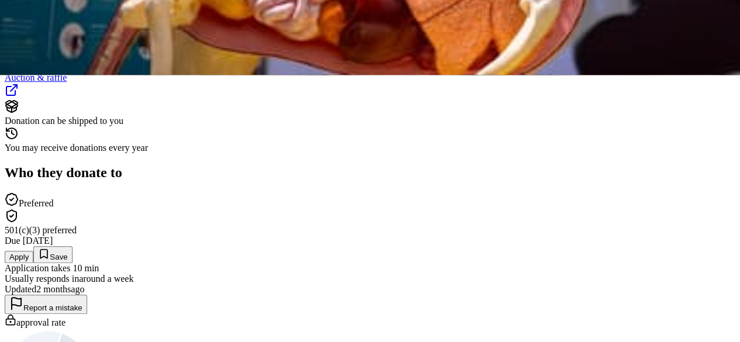
scroll to position [292, 0]
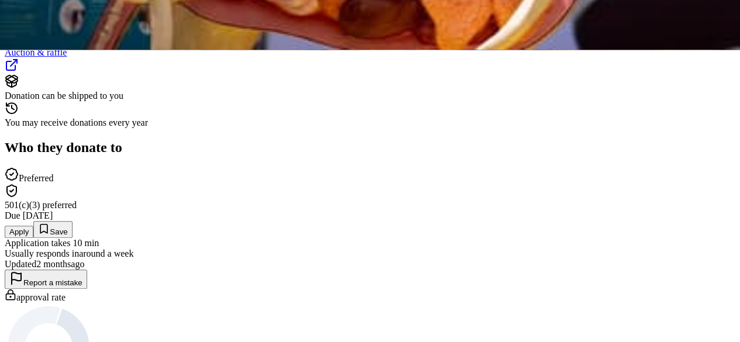
drag, startPoint x: 571, startPoint y: 176, endPoint x: 567, endPoint y: 182, distance: 7.5
click at [67, 227] on span "Save" at bounding box center [52, 231] width 29 height 9
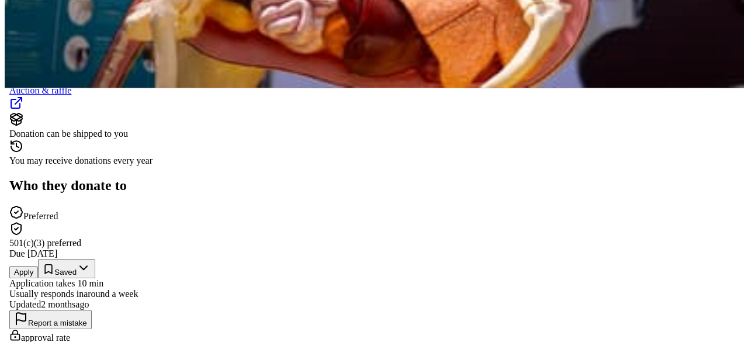
scroll to position [234, 0]
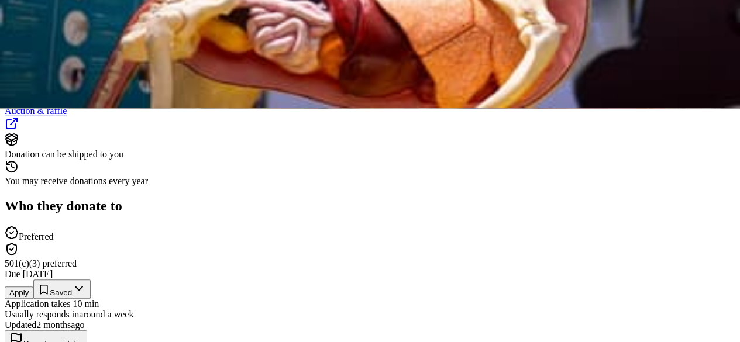
click at [33, 287] on button "Apply" at bounding box center [19, 293] width 29 height 12
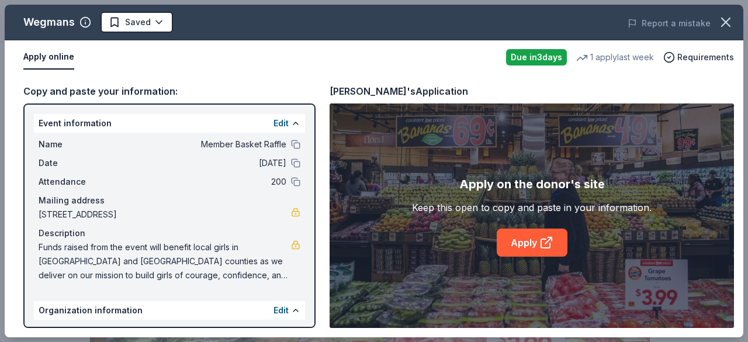
scroll to position [292, 0]
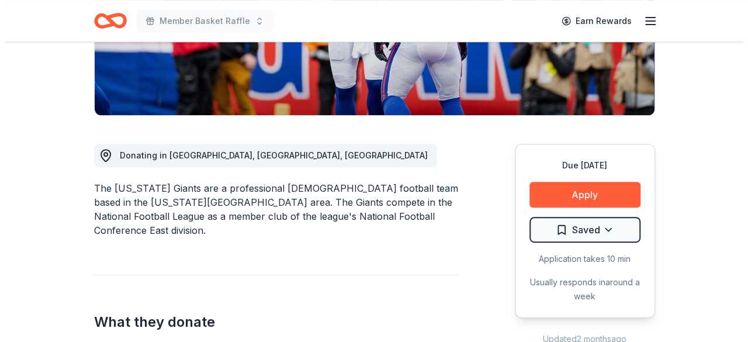
scroll to position [292, 0]
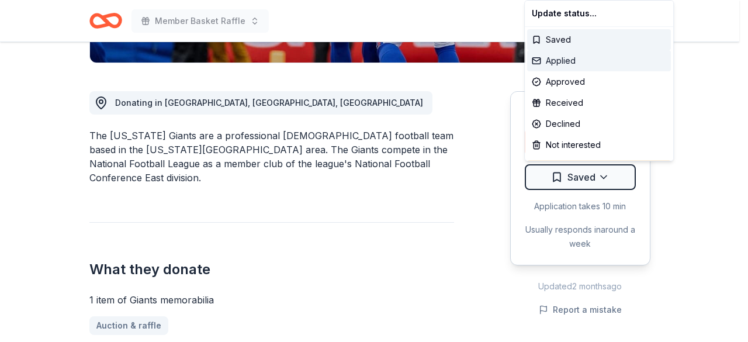
click at [568, 61] on div "Applied" at bounding box center [599, 60] width 144 height 21
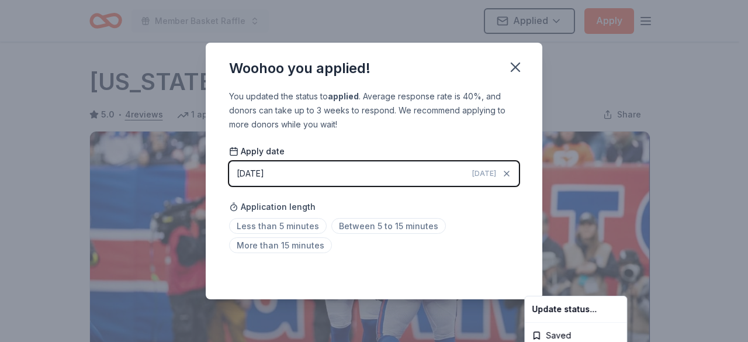
click at [316, 225] on html "Member Basket Raffle Applied Apply Due in 37 days Share New York Giants 5.0 • 4…" at bounding box center [374, 171] width 748 height 342
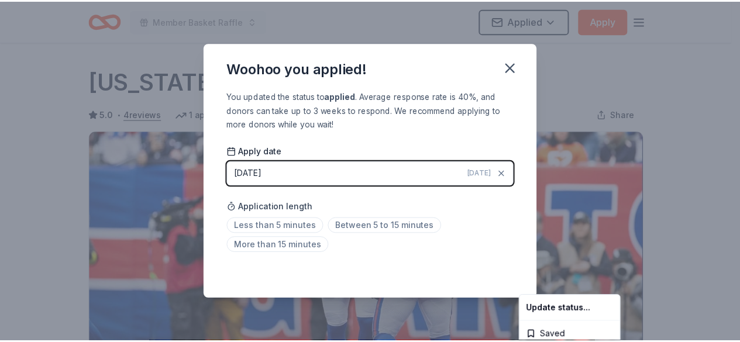
scroll to position [298, 0]
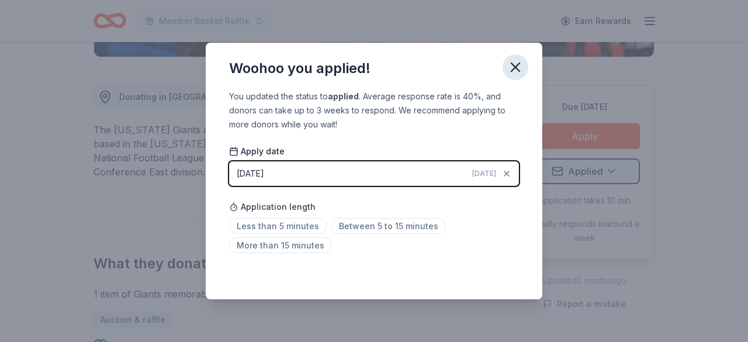
click at [517, 70] on icon "button" at bounding box center [516, 67] width 16 height 16
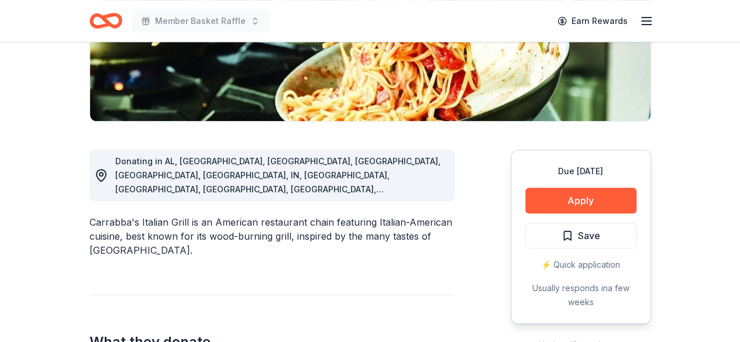
scroll to position [292, 0]
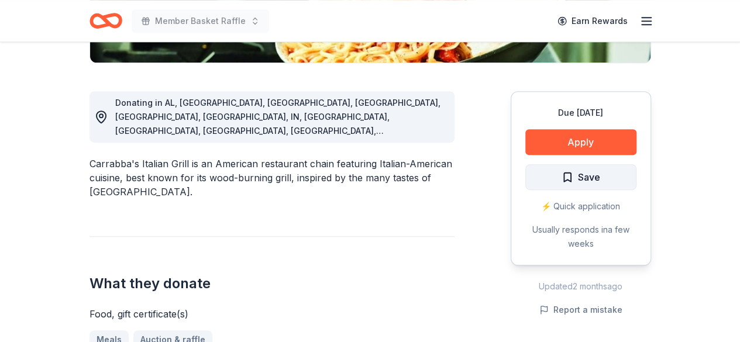
click at [564, 184] on button "Save" at bounding box center [580, 177] width 111 height 26
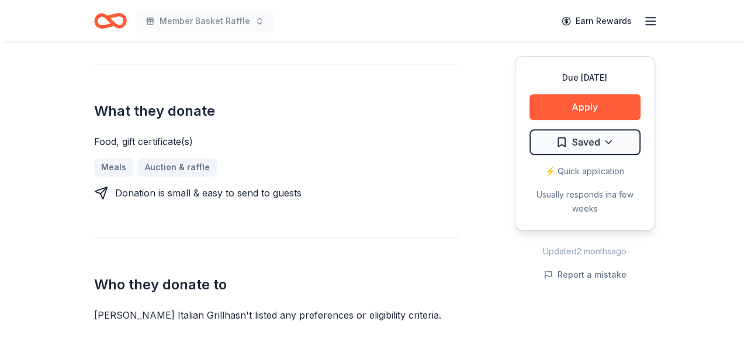
scroll to position [351, 0]
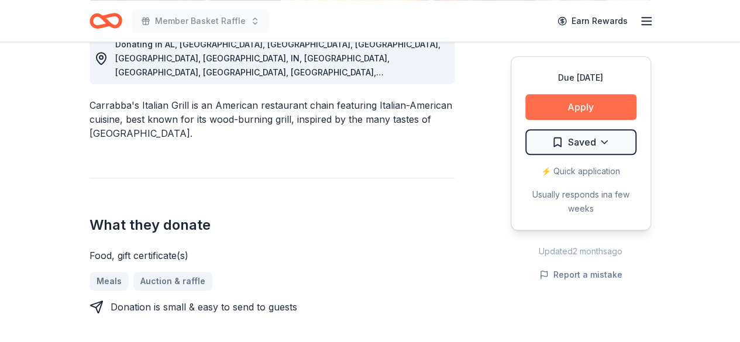
click at [616, 108] on button "Apply" at bounding box center [580, 107] width 111 height 26
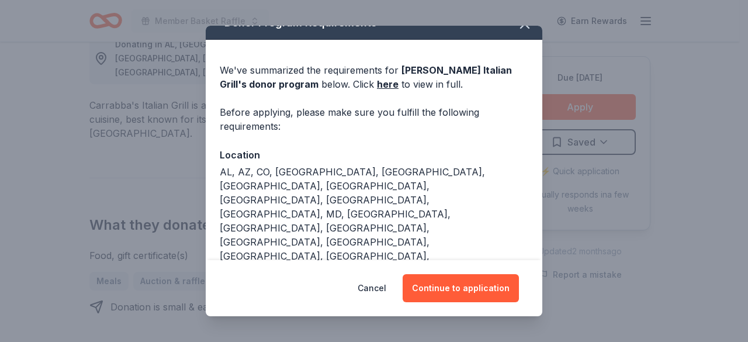
scroll to position [30, 0]
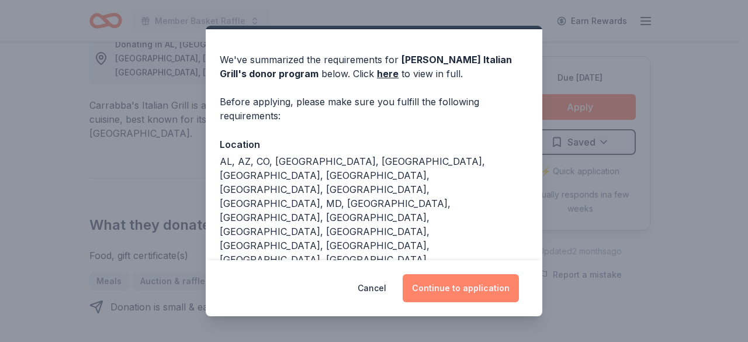
click at [467, 294] on button "Continue to application" at bounding box center [461, 288] width 116 height 28
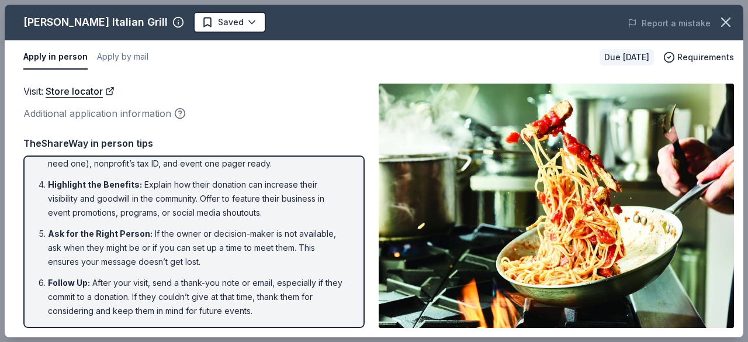
scroll to position [0, 0]
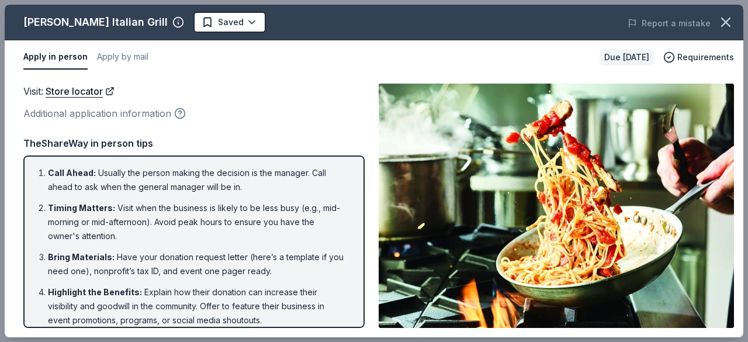
click at [178, 115] on icon "button" at bounding box center [180, 114] width 12 height 12
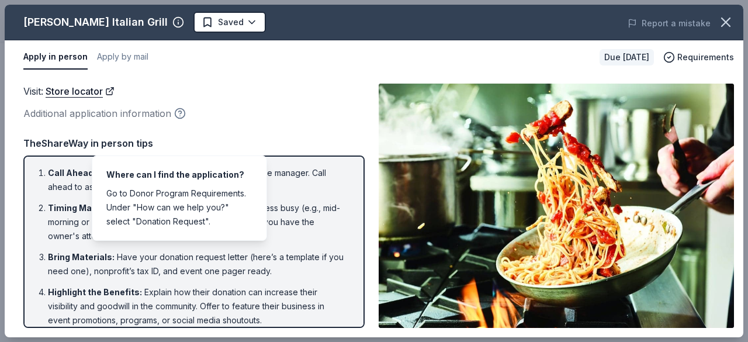
click at [178, 115] on icon "button" at bounding box center [180, 114] width 12 height 12
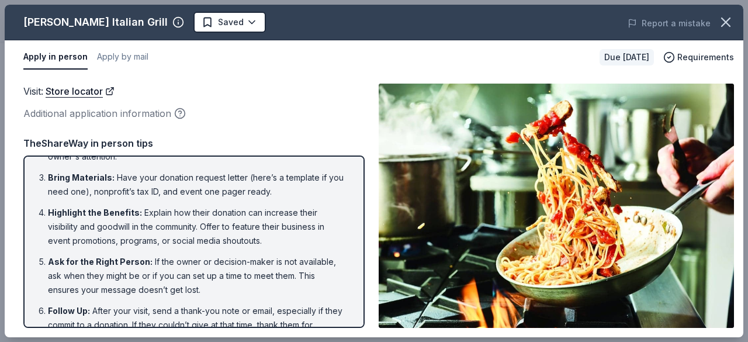
scroll to position [108, 0]
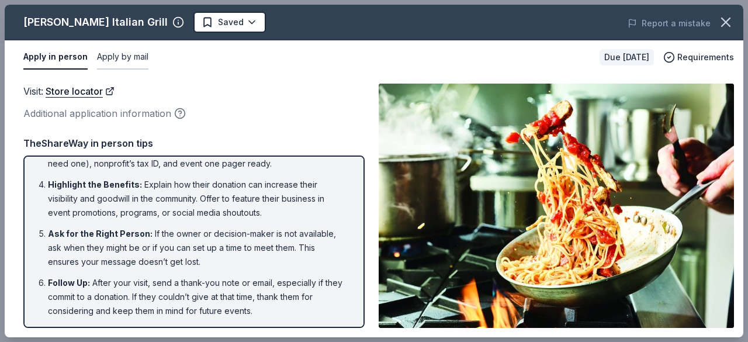
click at [128, 57] on button "Apply by mail" at bounding box center [122, 57] width 51 height 25
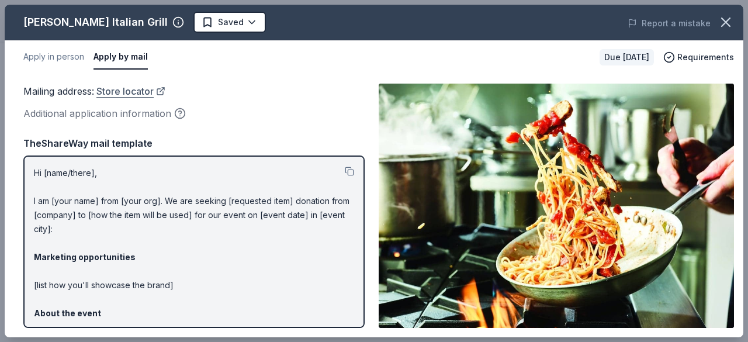
click at [134, 90] on link "Store locator" at bounding box center [130, 91] width 69 height 15
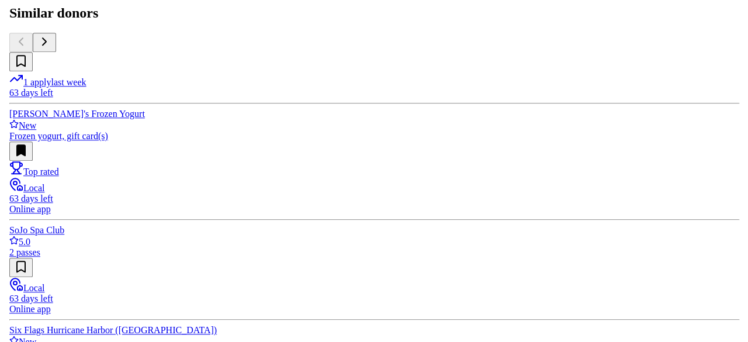
scroll to position [526, 0]
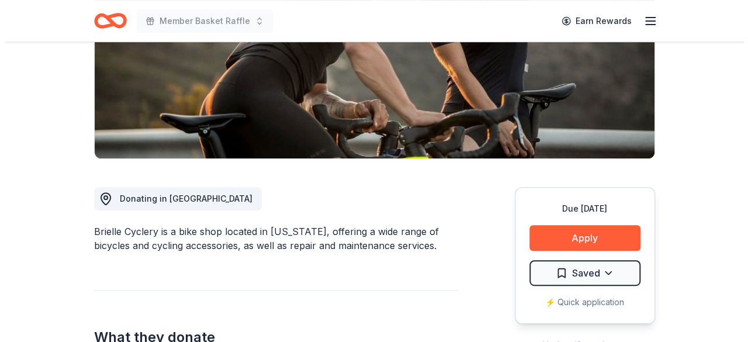
scroll to position [234, 0]
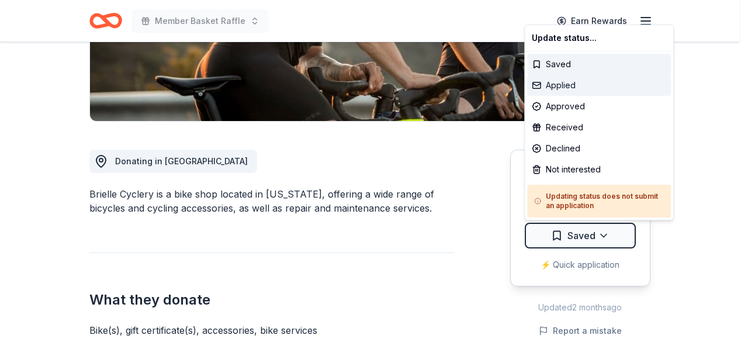
click at [589, 84] on div "Applied" at bounding box center [599, 85] width 144 height 21
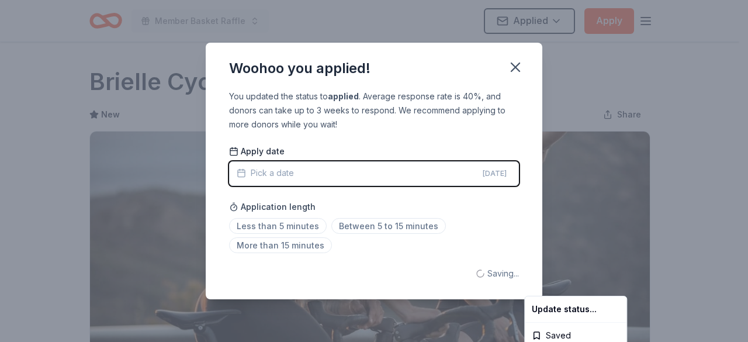
scroll to position [0, 0]
click at [282, 223] on html "Member Basket Raffle Applied Apply Due in 63 days Share Brielle Cyclery New Sha…" at bounding box center [374, 171] width 748 height 342
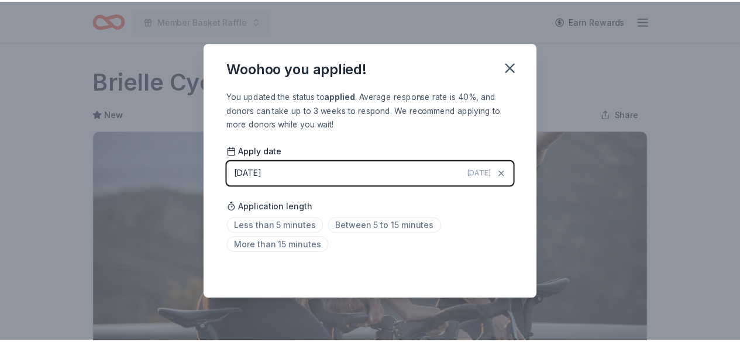
scroll to position [298, 0]
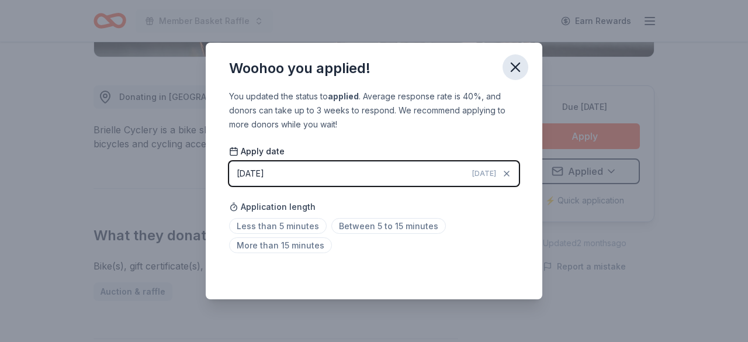
click at [513, 70] on icon "button" at bounding box center [516, 67] width 16 height 16
